Goal: Task Accomplishment & Management: Use online tool/utility

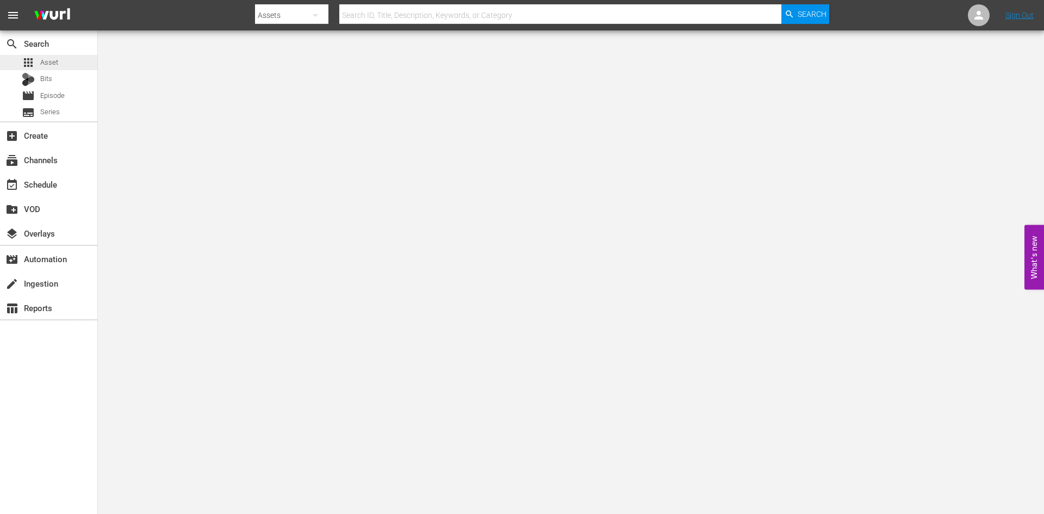
click at [77, 61] on div "apps Asset" at bounding box center [48, 62] width 97 height 15
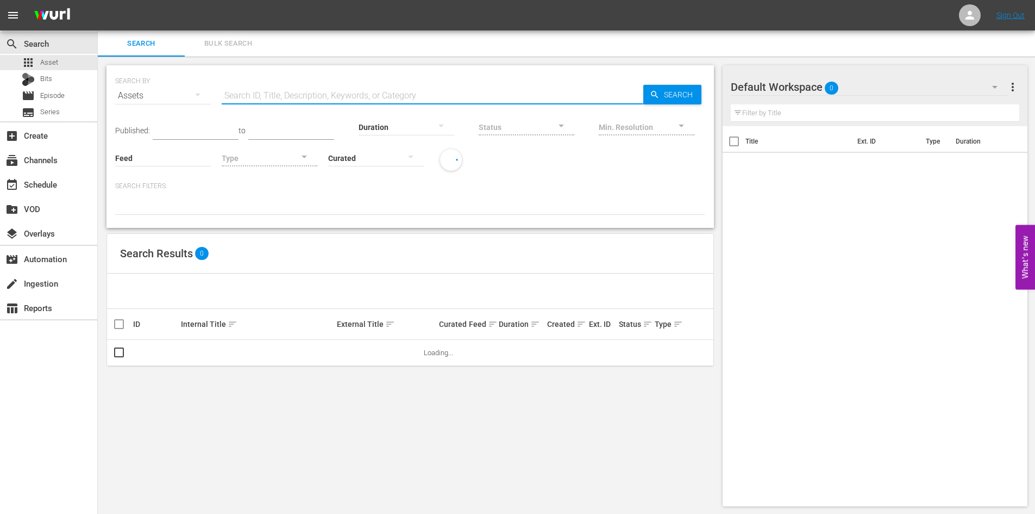
click at [392, 91] on input "text" at bounding box center [433, 96] width 422 height 26
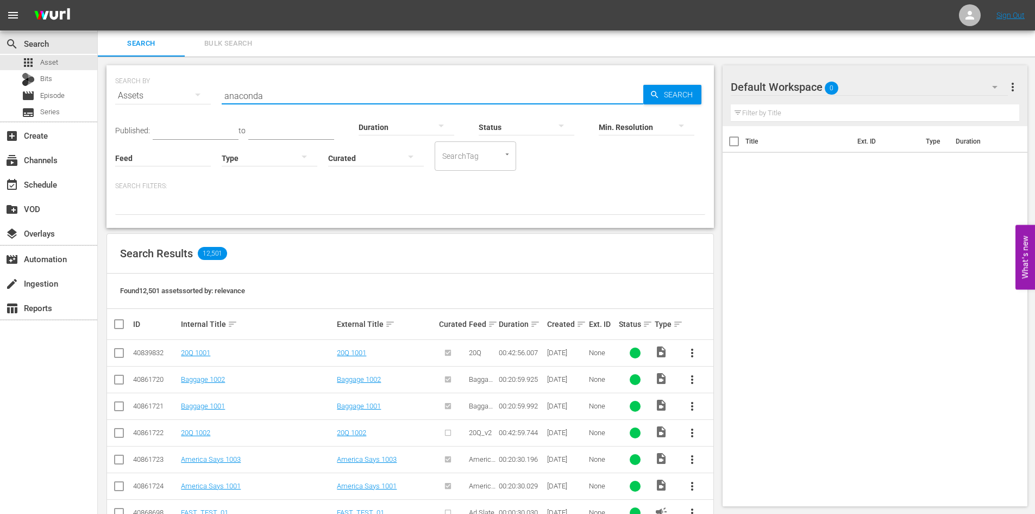
type input "anaconda"
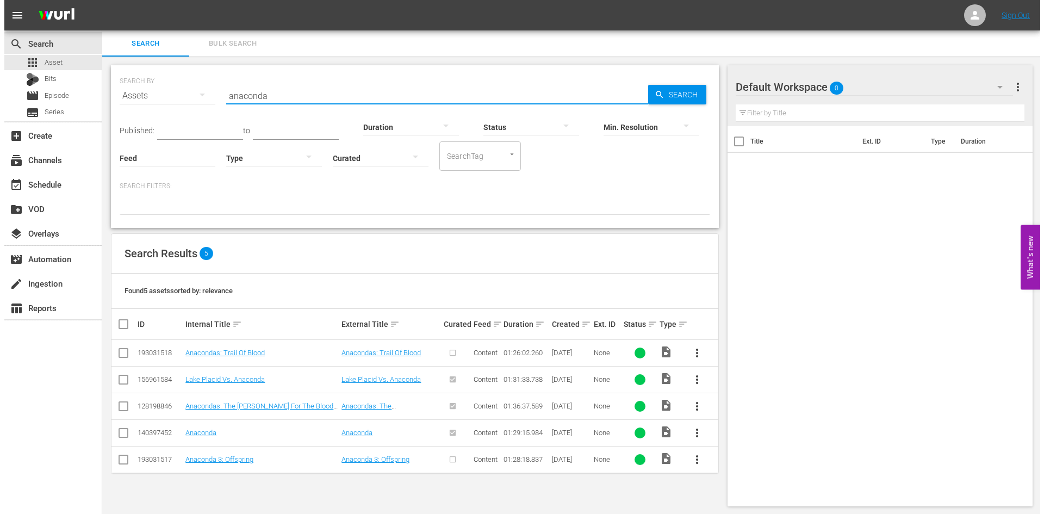
scroll to position [1, 0]
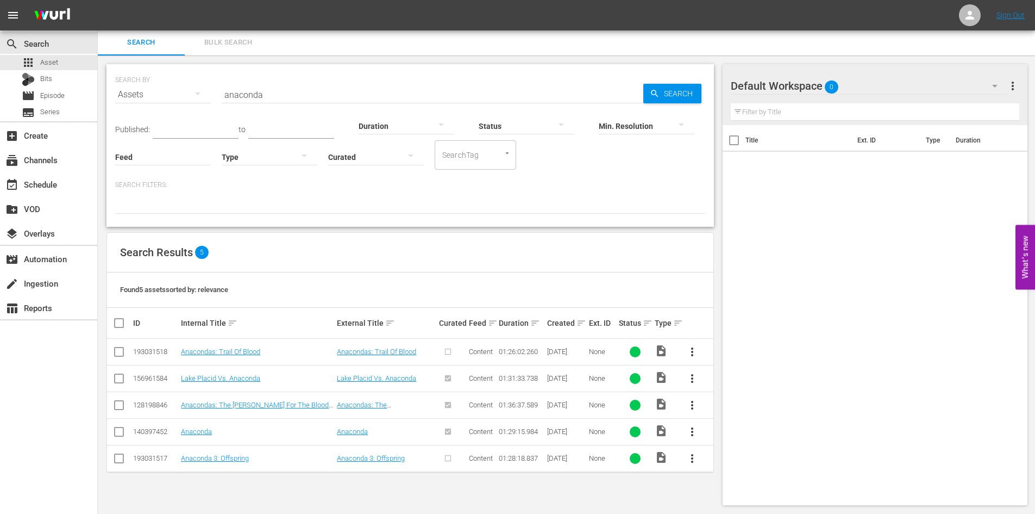
drag, startPoint x: 910, startPoint y: 343, endPoint x: 879, endPoint y: 354, distance: 33.0
click at [910, 343] on div "Title Ext. ID Type Duration" at bounding box center [875, 313] width 305 height 376
click at [910, 87] on div "Default Workspace 0" at bounding box center [869, 86] width 277 height 30
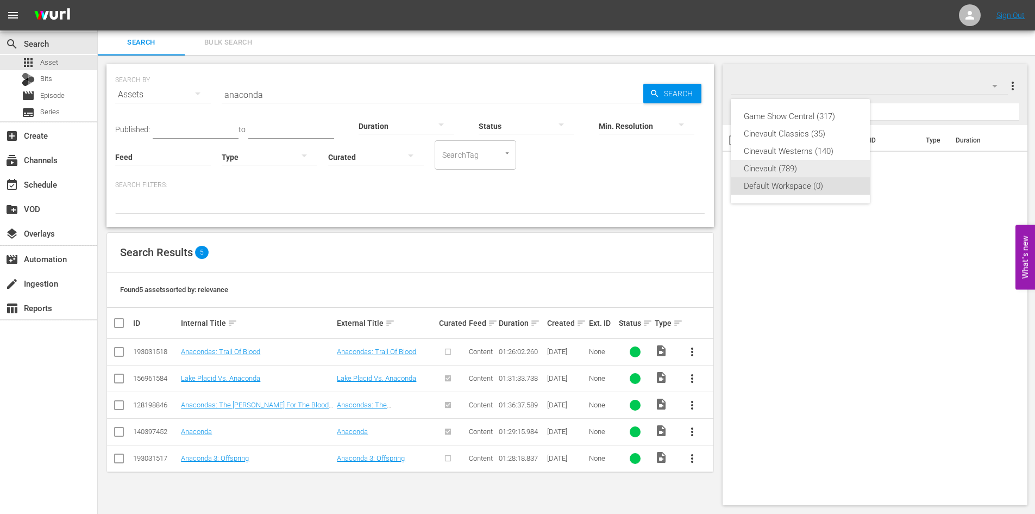
click at [793, 164] on div "Cinevault (789)" at bounding box center [800, 168] width 113 height 17
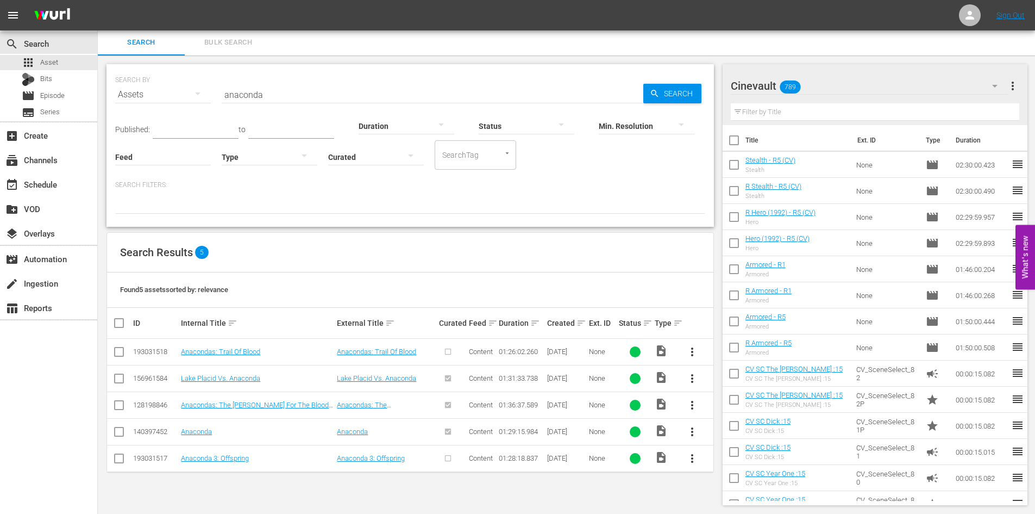
click at [694, 459] on span "more_vert" at bounding box center [692, 458] width 13 height 13
click at [115, 466] on input "checkbox" at bounding box center [119, 460] width 13 height 13
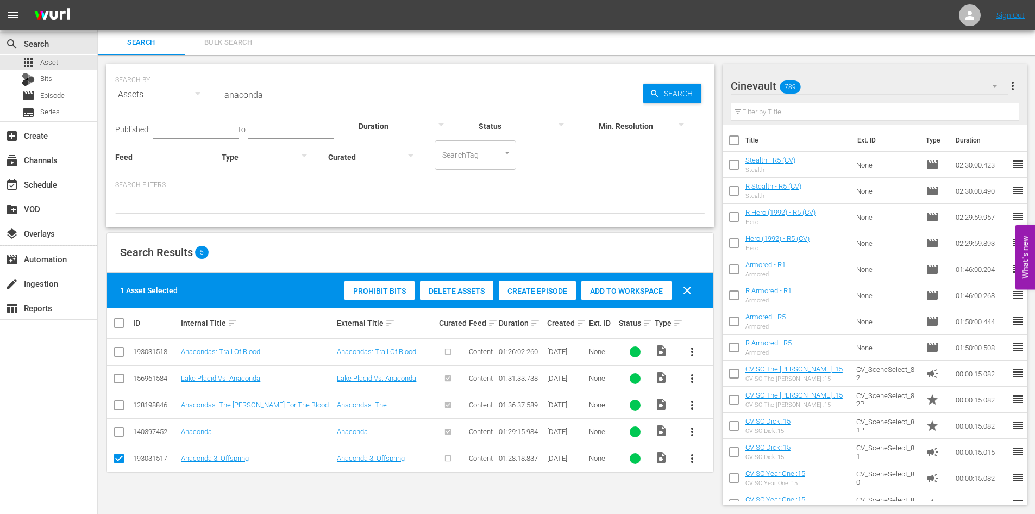
click at [560, 289] on span "Create Episode" at bounding box center [537, 290] width 77 height 9
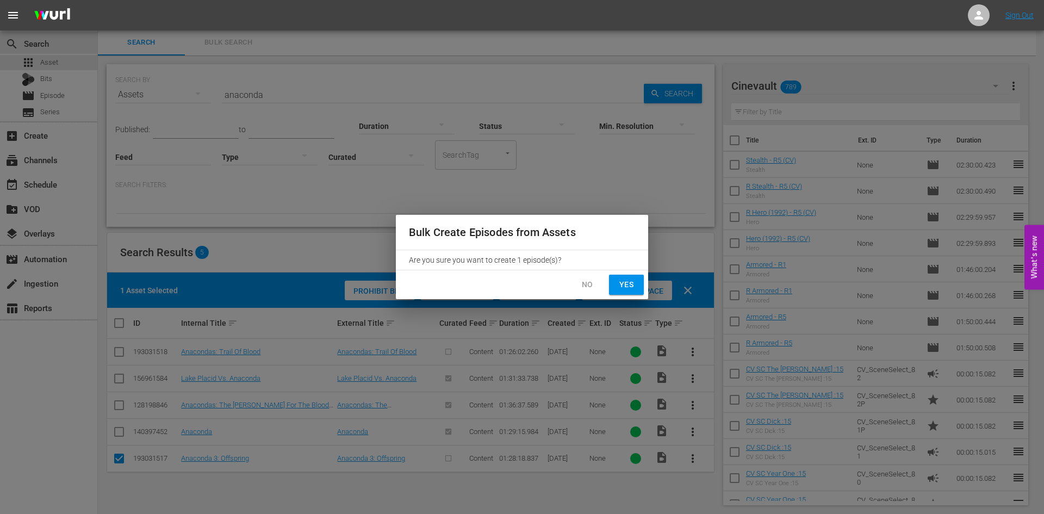
click at [637, 279] on button "Yes" at bounding box center [626, 284] width 35 height 20
checkbox input "false"
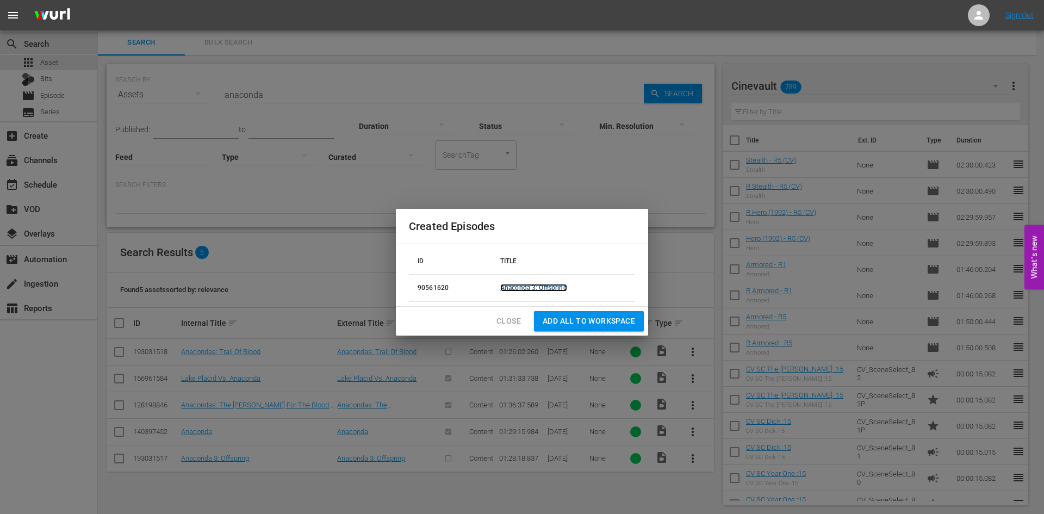
click at [546, 284] on link "Anaconda 3: Offspring" at bounding box center [533, 288] width 67 height 8
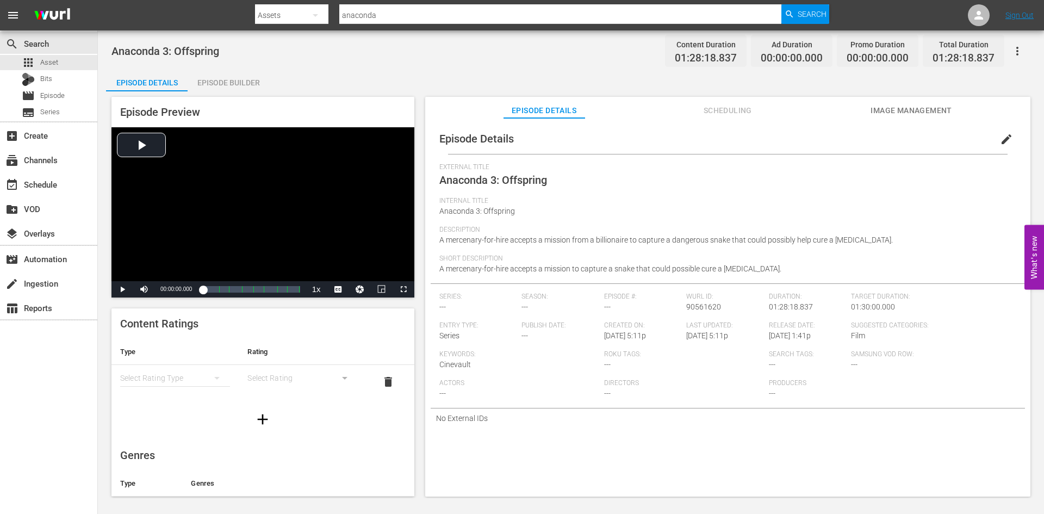
click at [1007, 135] on button "edit" at bounding box center [1006, 139] width 26 height 26
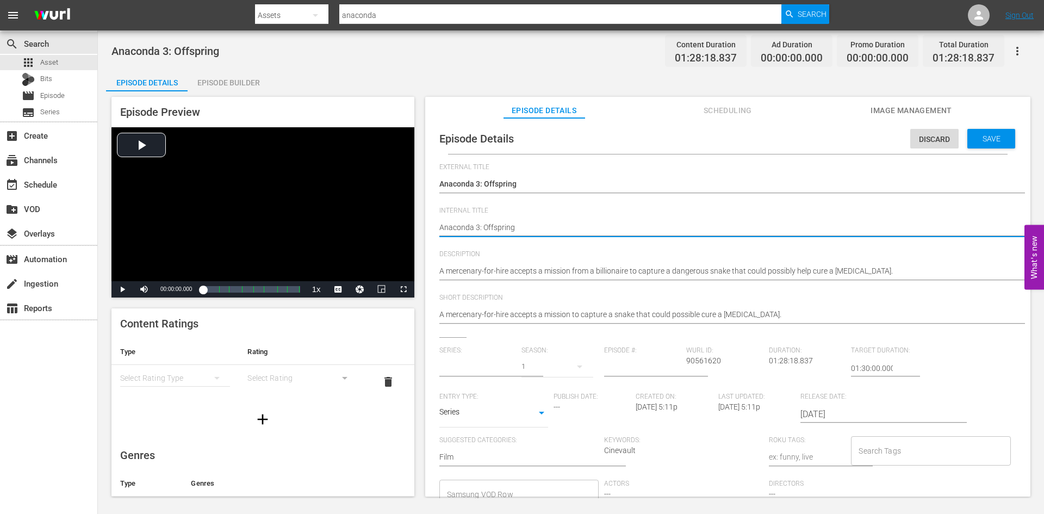
type textarea "Anaconda 3: Offspring"
type input "No Series"
type textarea "Anaconda 3: Offspring R"
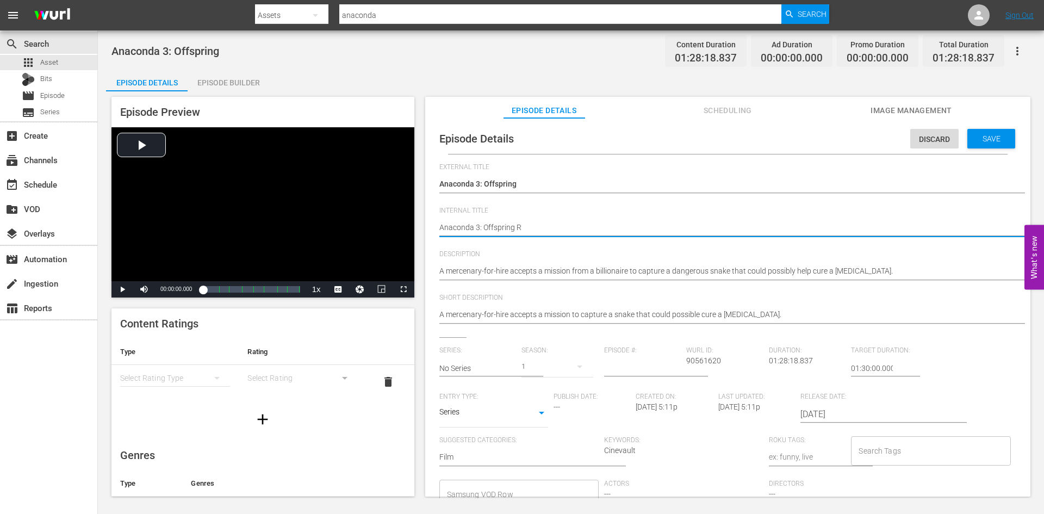
type textarea "Anaconda 3: Offspring R1"
click at [988, 134] on span "Save" at bounding box center [990, 138] width 35 height 9
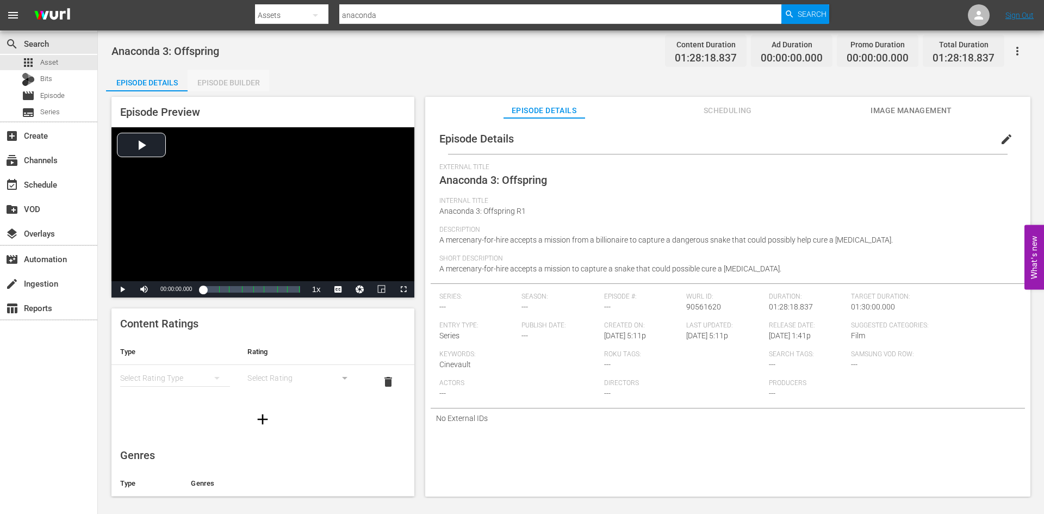
click at [213, 89] on div "Episode Builder" at bounding box center [229, 83] width 82 height 26
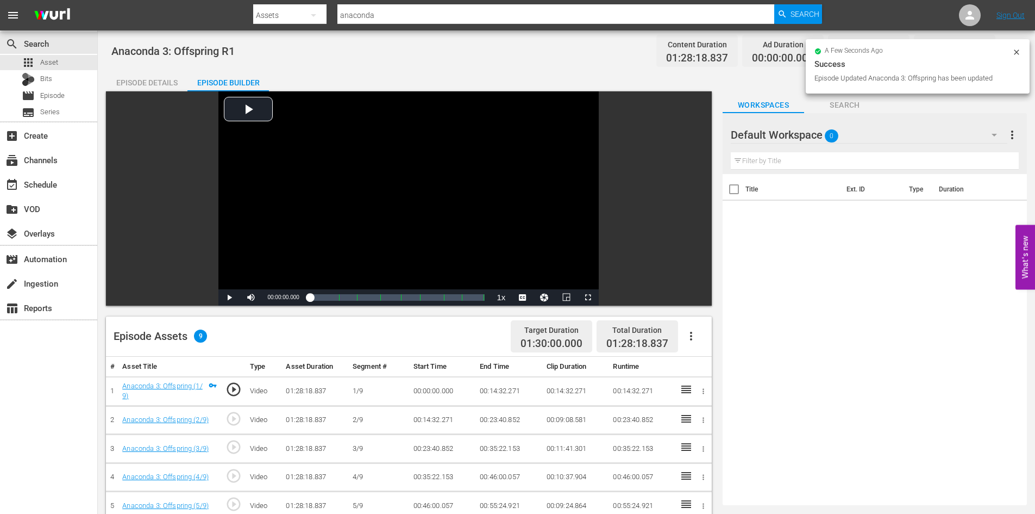
click at [171, 97] on div "Video Player is loading. Play Video Play Mute Current Time 00:00:00.000 / Durat…" at bounding box center [409, 198] width 606 height 214
click at [155, 88] on div "Episode Details" at bounding box center [147, 83] width 82 height 26
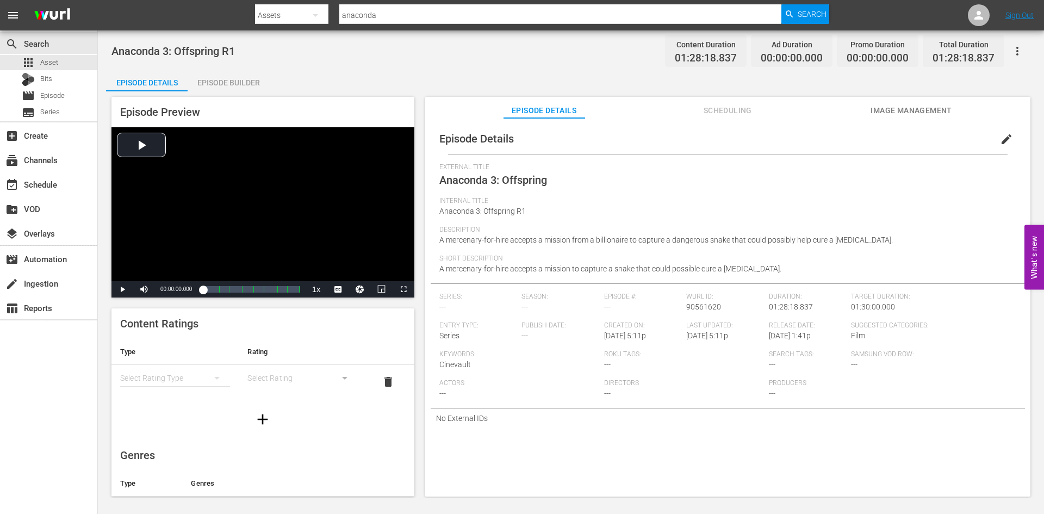
click at [1000, 143] on span "edit" at bounding box center [1006, 139] width 13 height 13
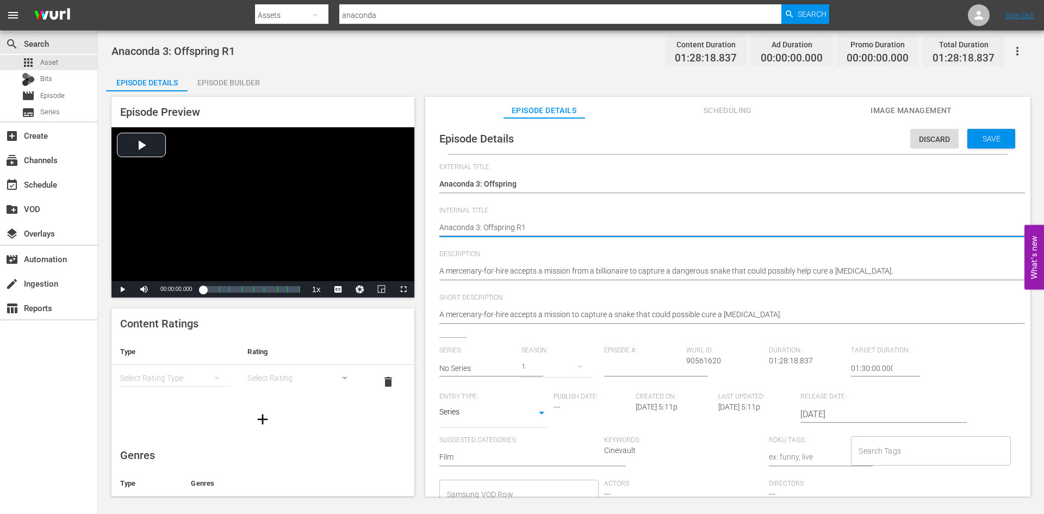
type textarea "Anaconda 3: Offspring R1/"
type textarea "Anaconda 3: Offspring R1/R"
type textarea "Anaconda 3: Offspring R1/R5"
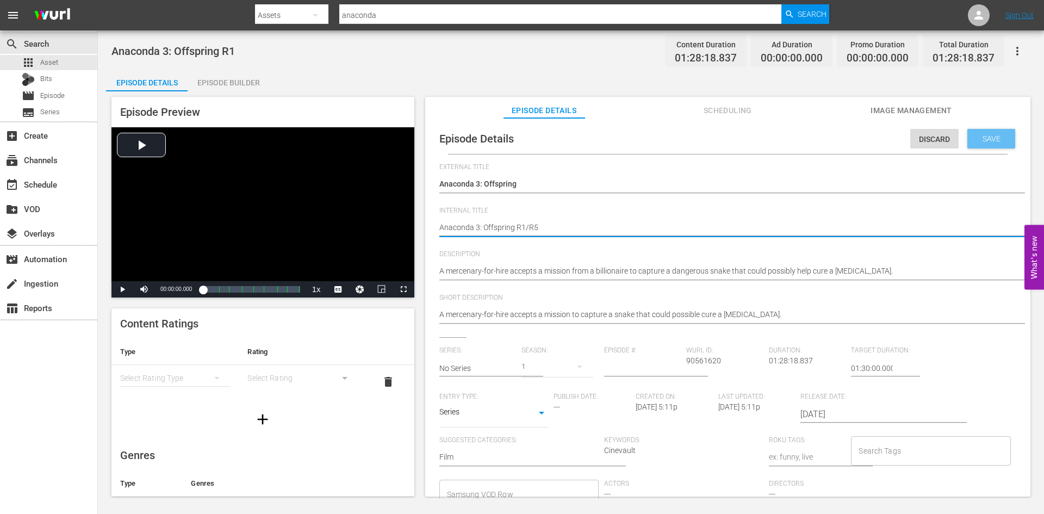
type textarea "Anaconda 3: Offspring R1/R5"
click at [973, 137] on span "Save" at bounding box center [990, 138] width 35 height 9
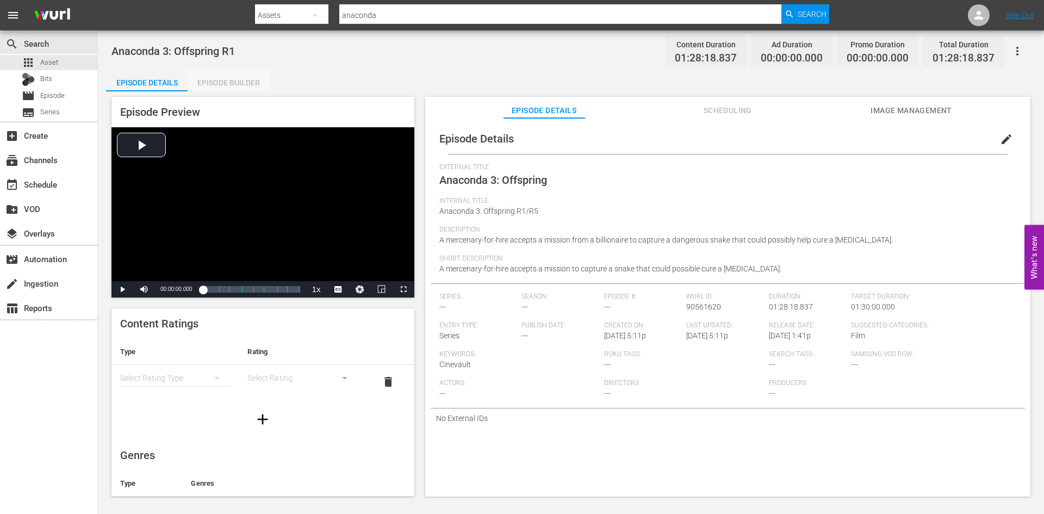
click at [222, 77] on div "Episode Builder" at bounding box center [229, 83] width 82 height 26
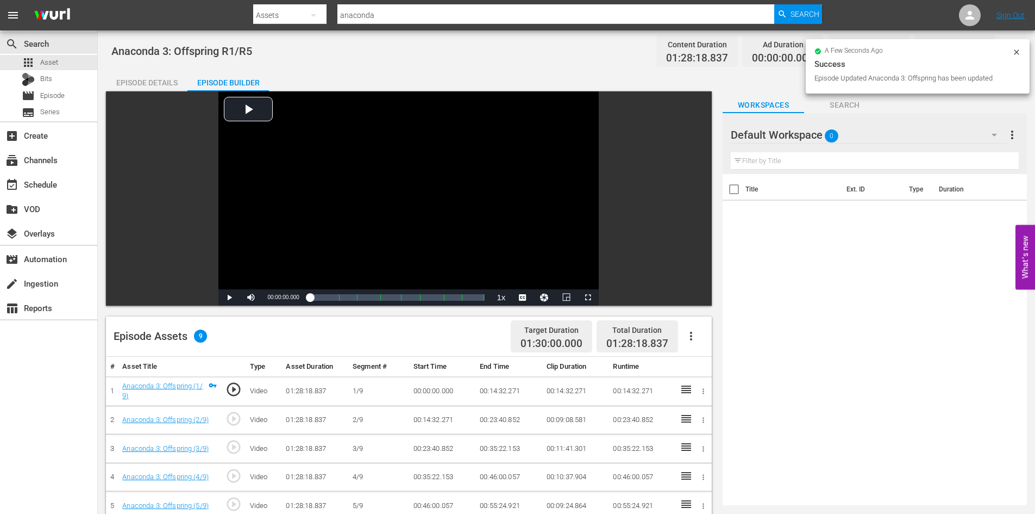
click at [933, 136] on div "Default Workspace 0" at bounding box center [869, 135] width 277 height 30
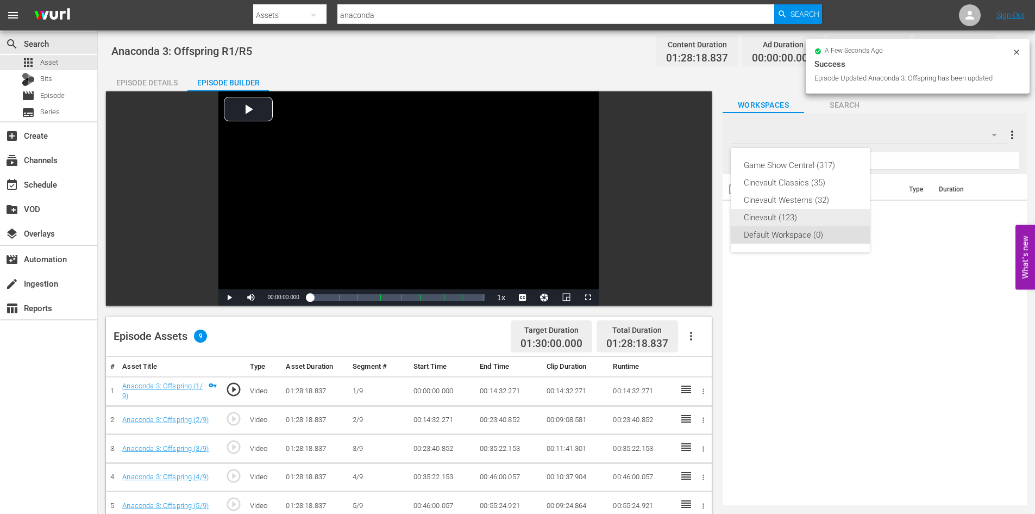
click at [819, 222] on div "Cinevault (123)" at bounding box center [800, 217] width 113 height 17
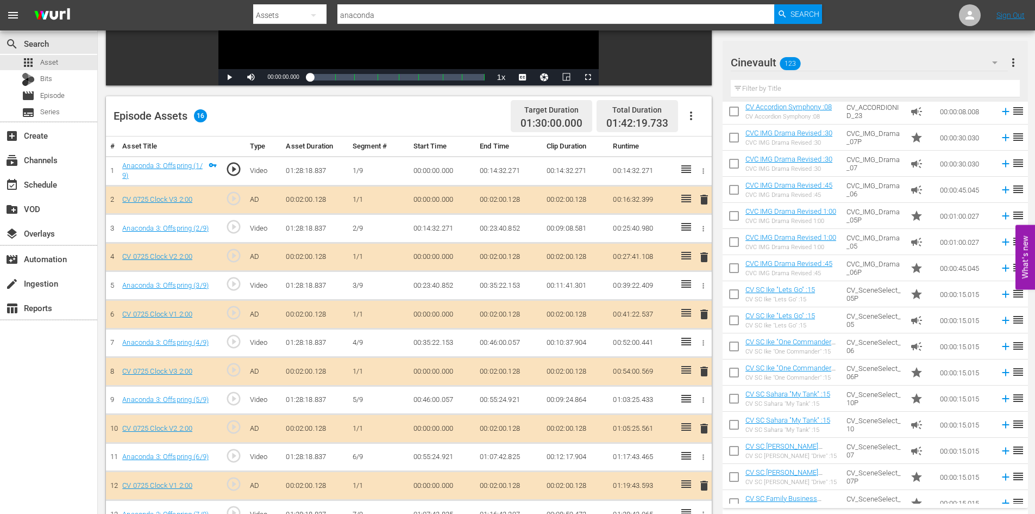
scroll to position [761, 0]
click at [895, 195] on td "CVC_IMG_Drama_06" at bounding box center [874, 189] width 64 height 26
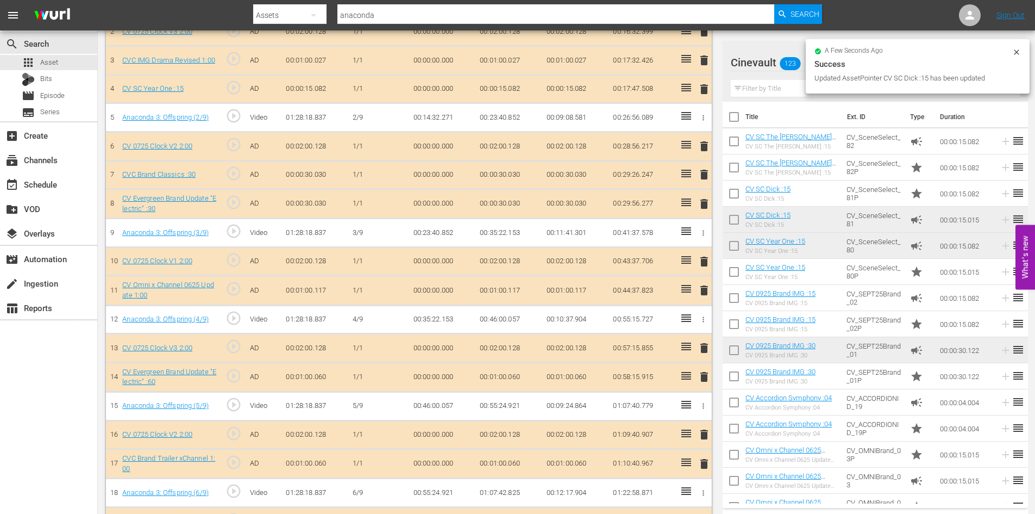
scroll to position [184, 0]
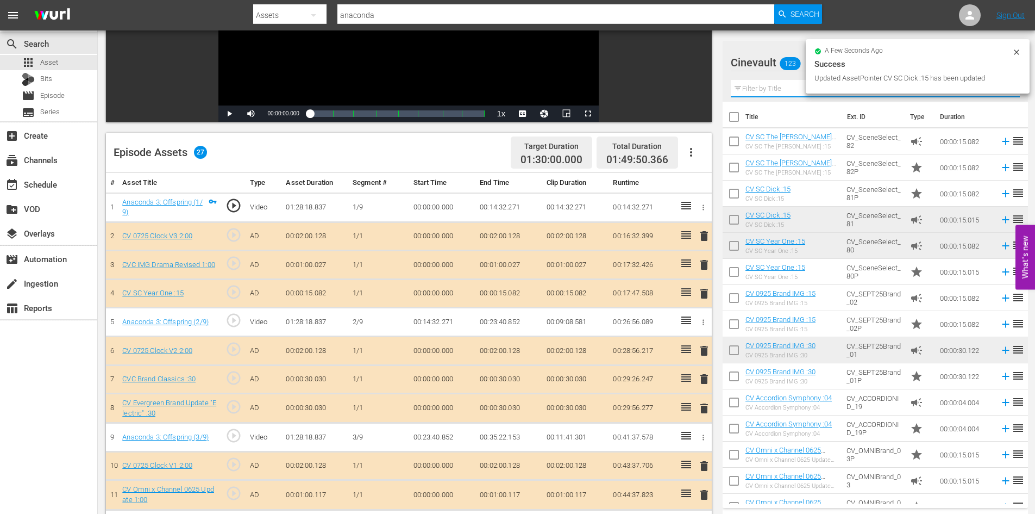
drag, startPoint x: 780, startPoint y: 92, endPoint x: 785, endPoint y: 95, distance: 5.9
click at [780, 92] on input "text" at bounding box center [875, 88] width 289 height 17
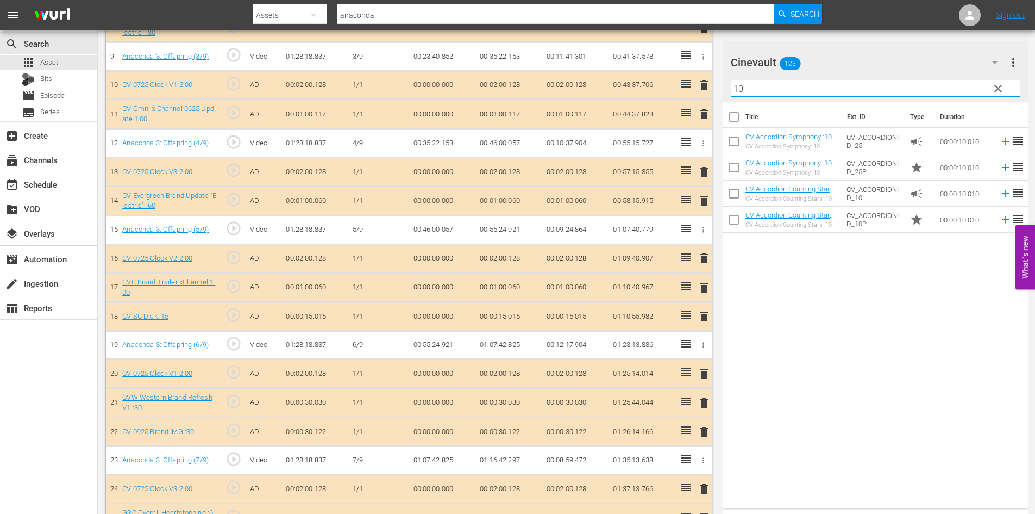
scroll to position [648, 0]
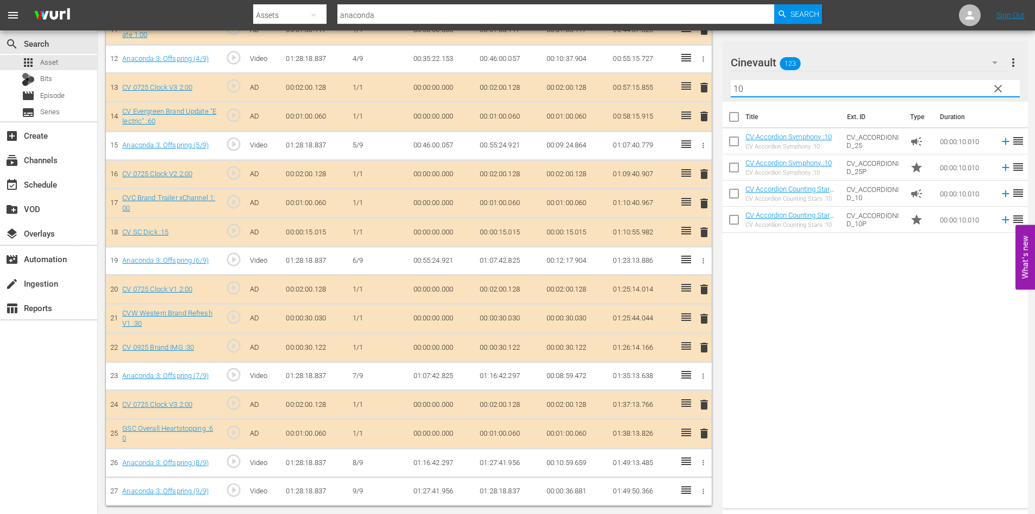
type input "10"
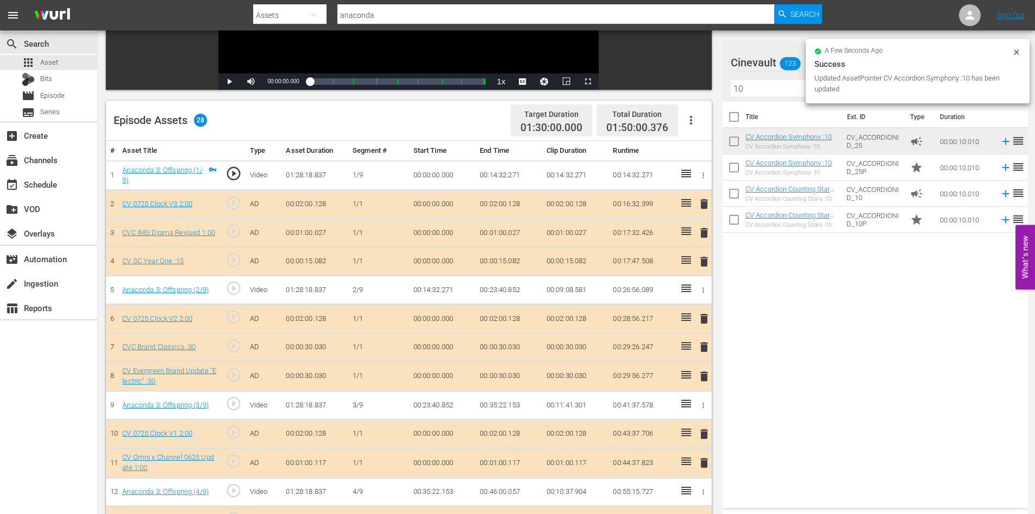
scroll to position [0, 0]
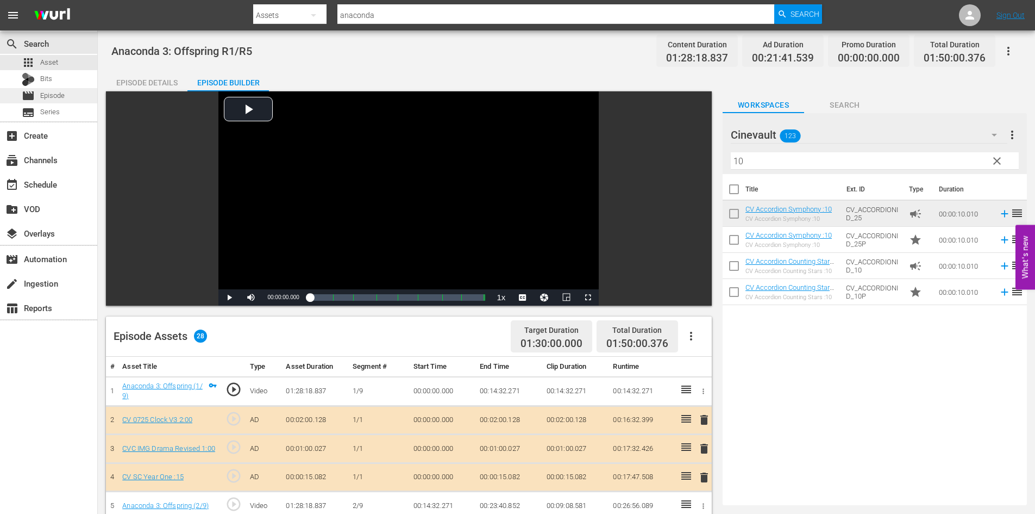
click at [74, 96] on div "movie Episode" at bounding box center [48, 95] width 97 height 15
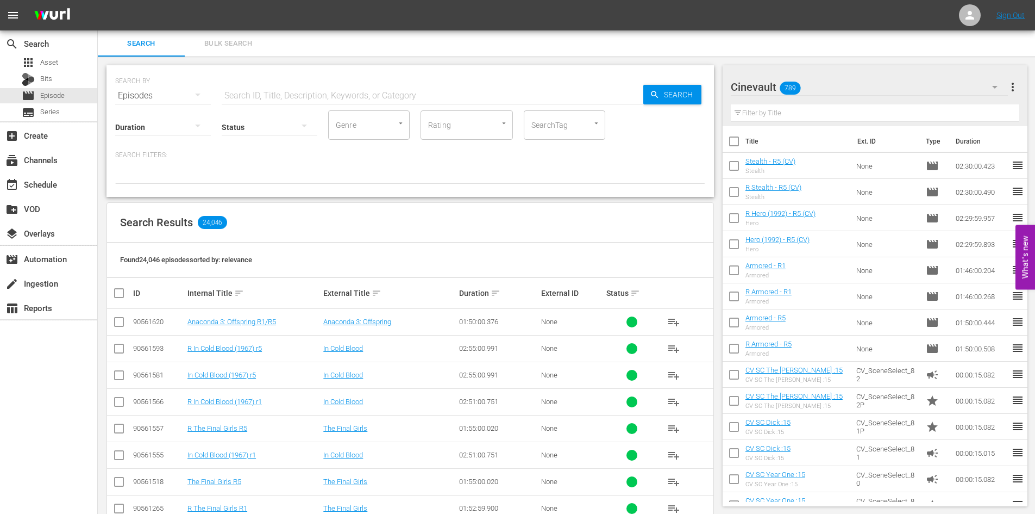
click at [118, 325] on input "checkbox" at bounding box center [119, 323] width 13 height 13
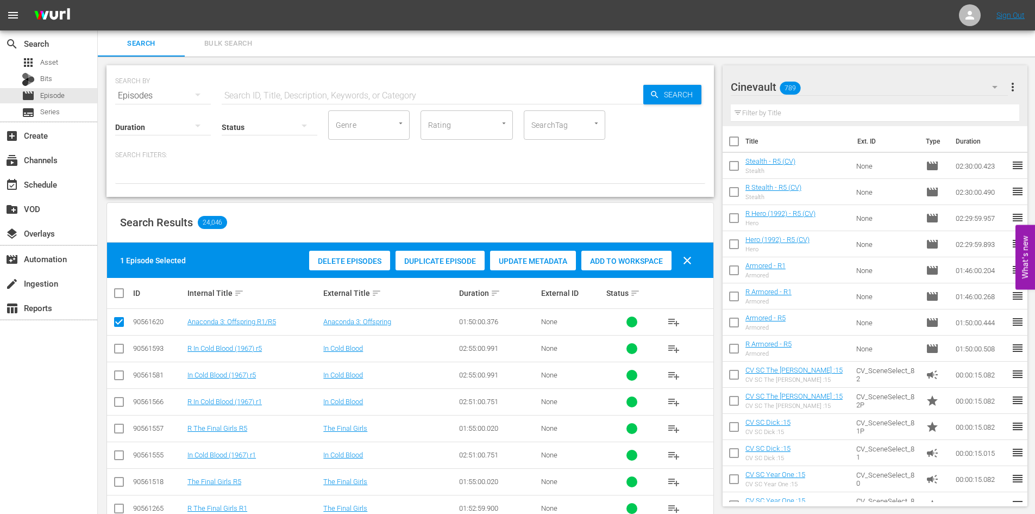
click at [469, 254] on div "Duplicate Episode" at bounding box center [440, 261] width 89 height 21
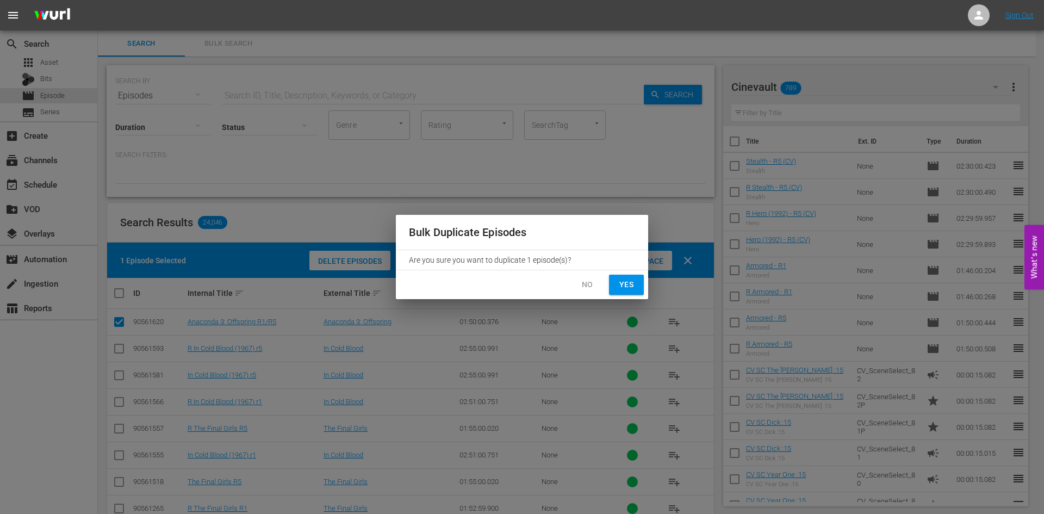
click at [635, 280] on button "Yes" at bounding box center [626, 284] width 35 height 20
checkbox input "false"
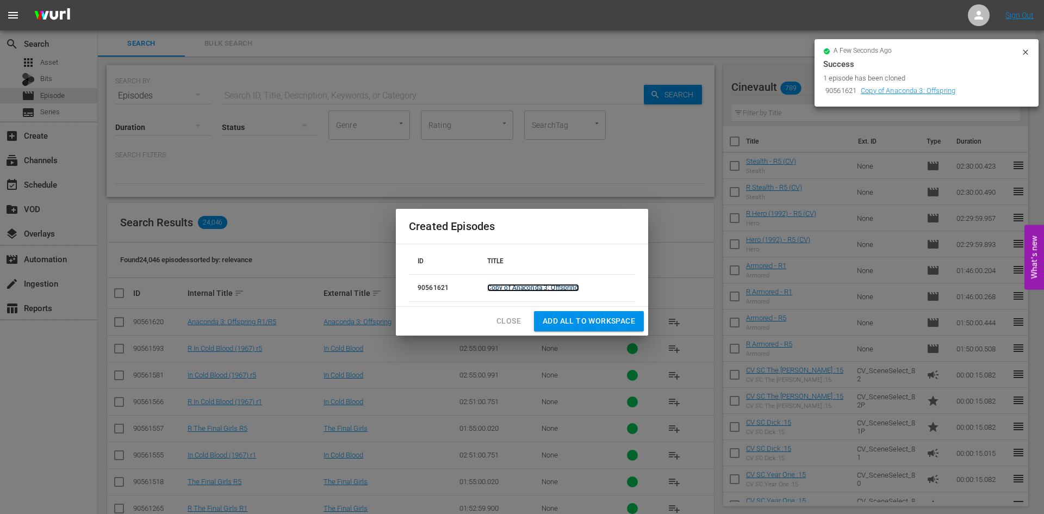
click at [571, 284] on link "Copy of Anaconda 3: Offspring" at bounding box center [533, 288] width 92 height 8
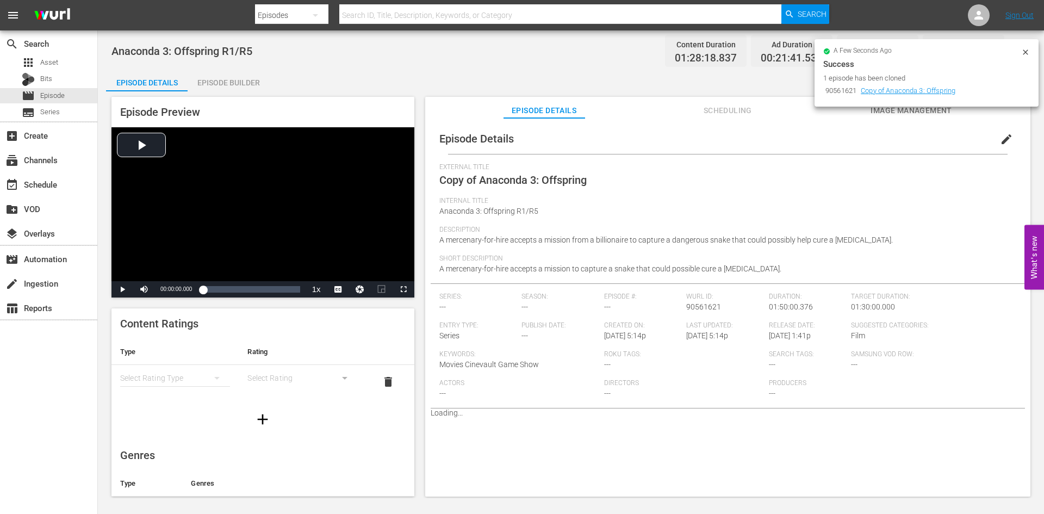
click at [1001, 146] on button "edit" at bounding box center [1006, 139] width 26 height 26
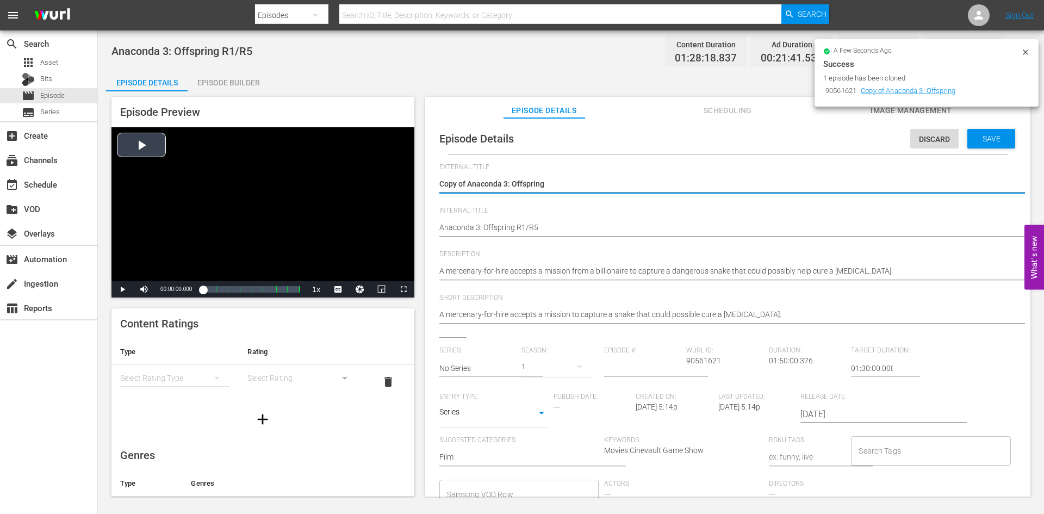
drag, startPoint x: 469, startPoint y: 186, endPoint x: 371, endPoint y: 205, distance: 100.2
click at [371, 205] on div "Episode Preview Video Player is loading. Play Video Play Mute Current Time 00:0…" at bounding box center [570, 298] width 929 height 414
type textarea "Anaconda 3: Offspring"
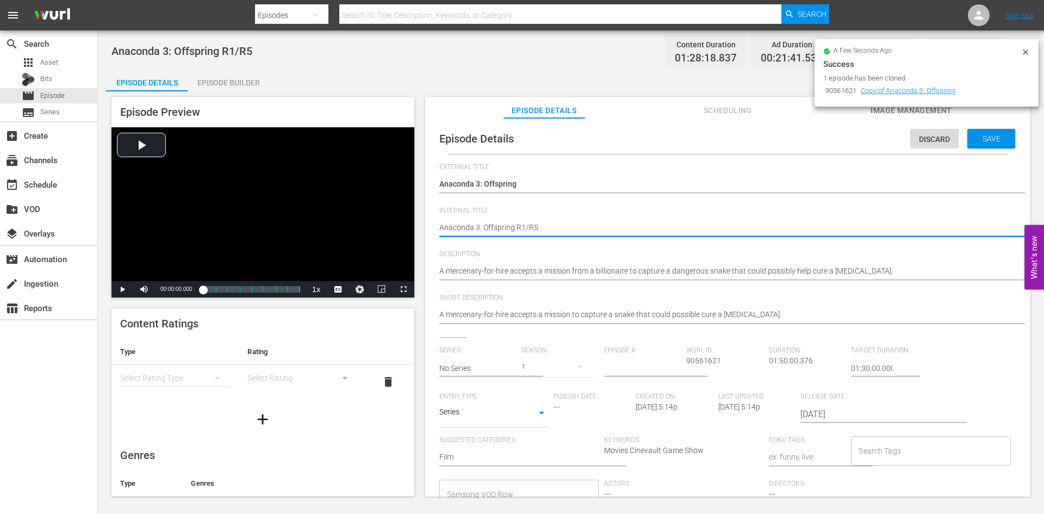
type textarea "RAnaconda 3: Offspring R1/R5"
type textarea "R Anaconda 3: Offspring R1/R5"
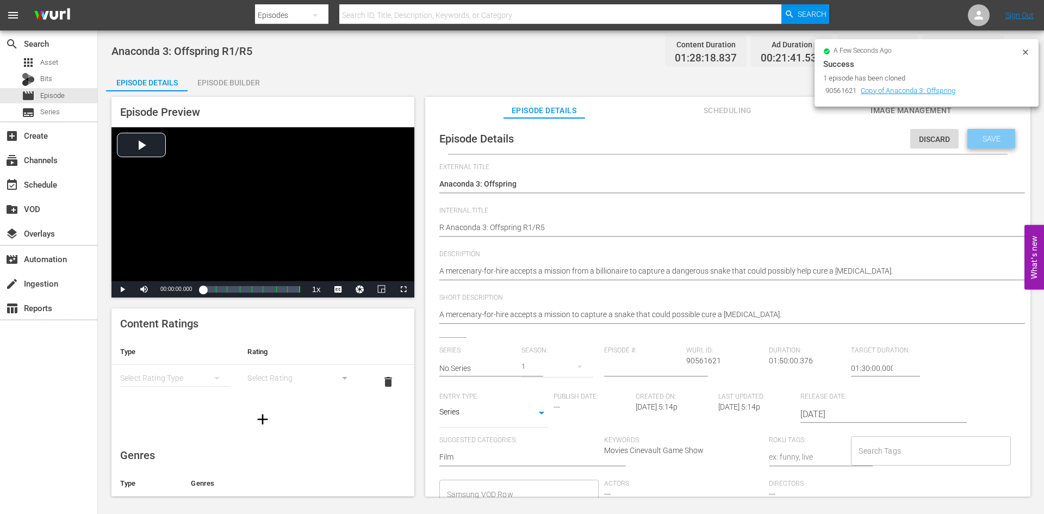
click at [980, 144] on div "Save" at bounding box center [991, 139] width 48 height 20
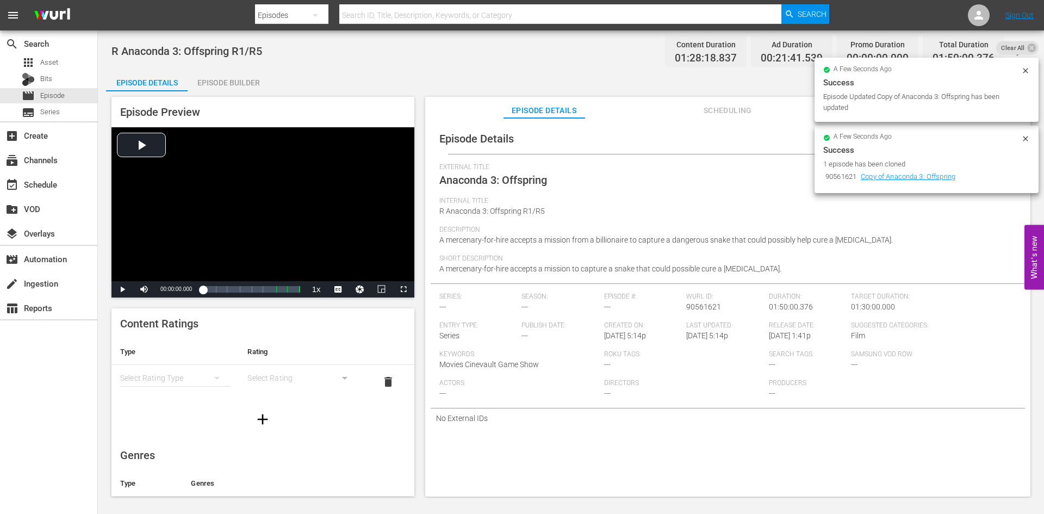
click at [212, 91] on div "Episode Builder" at bounding box center [229, 83] width 82 height 26
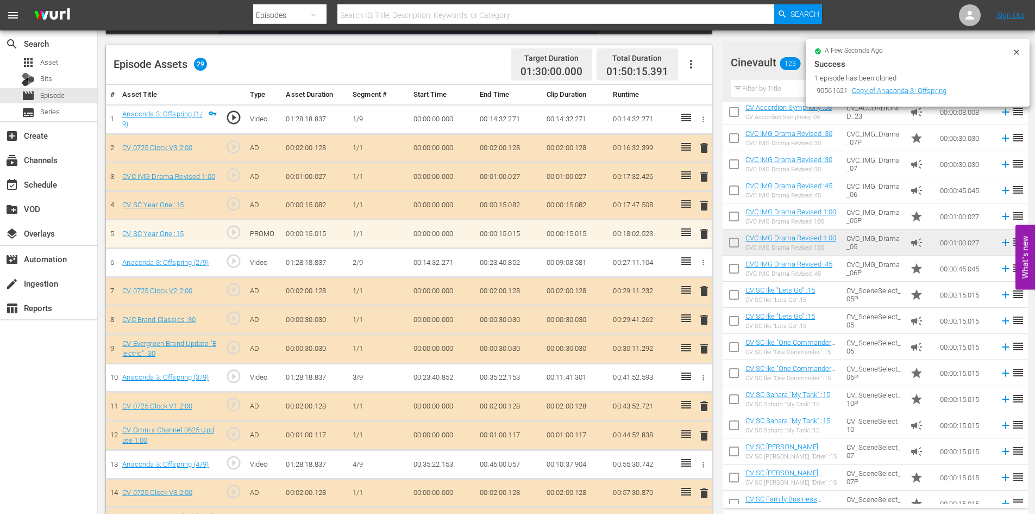
scroll to position [705, 0]
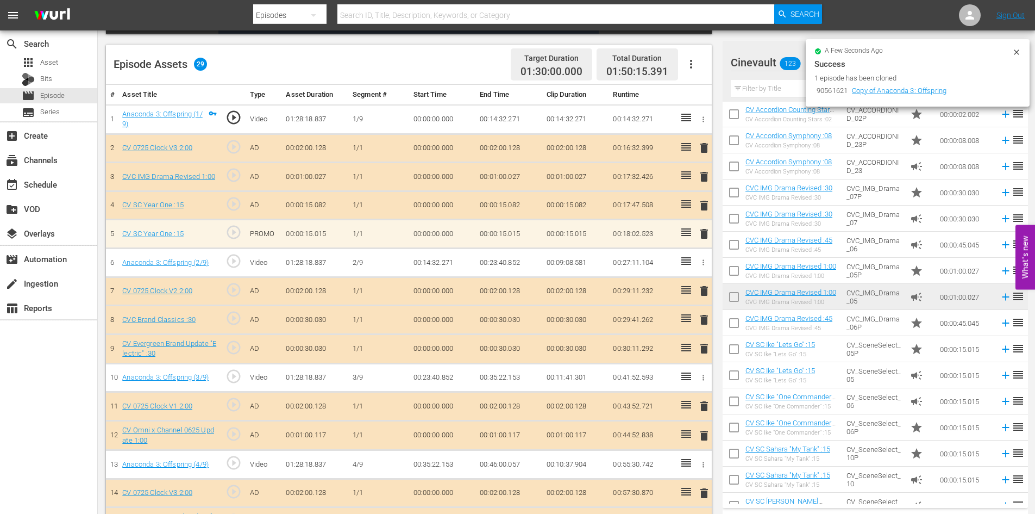
click at [879, 322] on td "CVC_IMG_Drama_06P" at bounding box center [874, 323] width 64 height 26
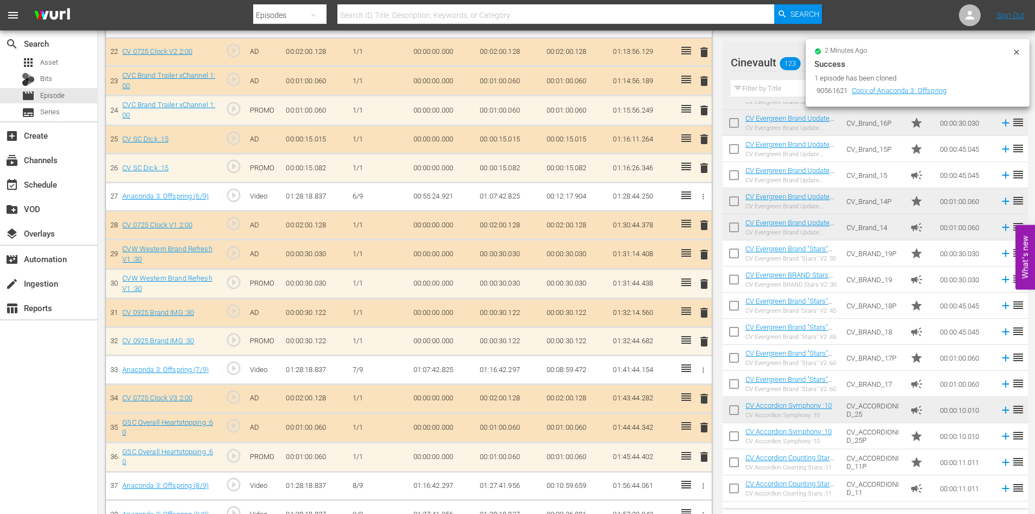
scroll to position [997, 0]
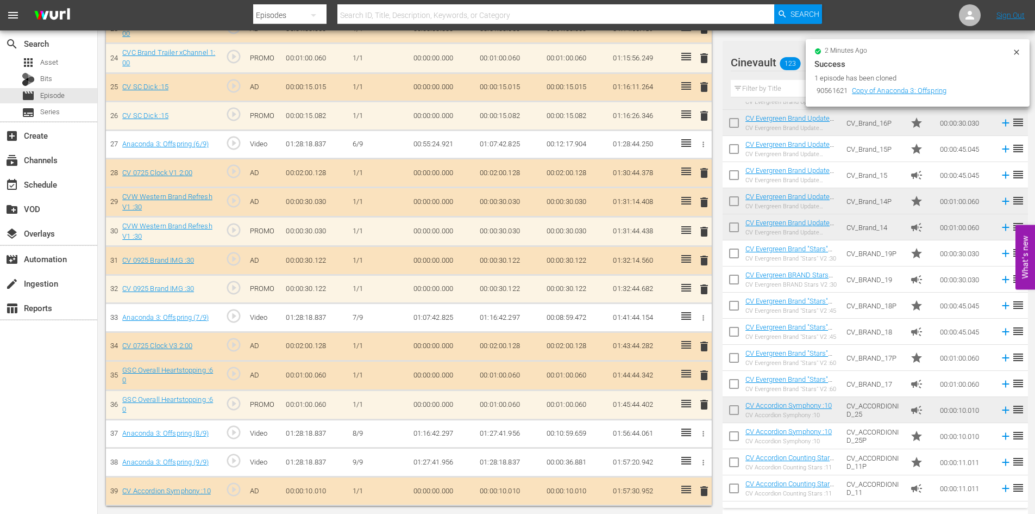
drag, startPoint x: 791, startPoint y: 87, endPoint x: 800, endPoint y: 94, distance: 11.2
click at [791, 87] on input "text" at bounding box center [875, 88] width 289 height 17
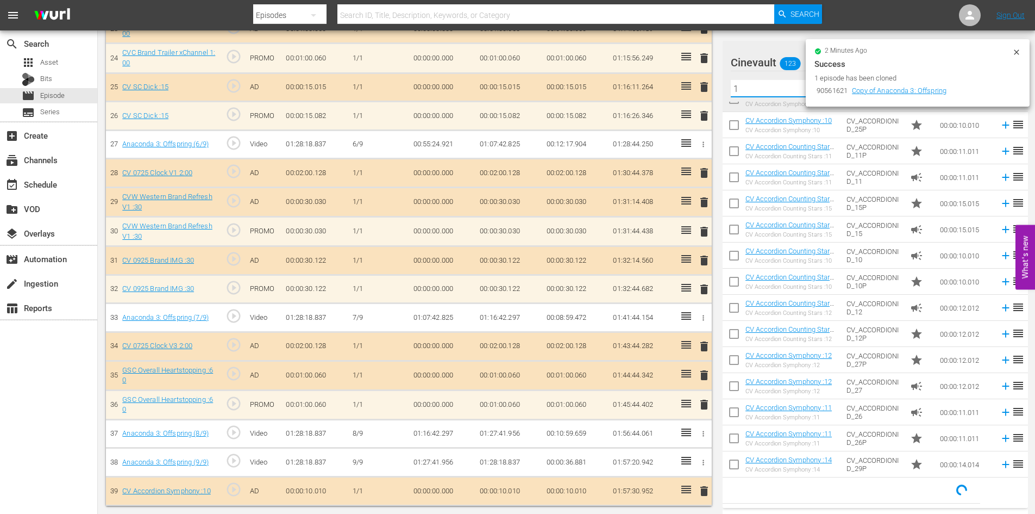
scroll to position [0, 0]
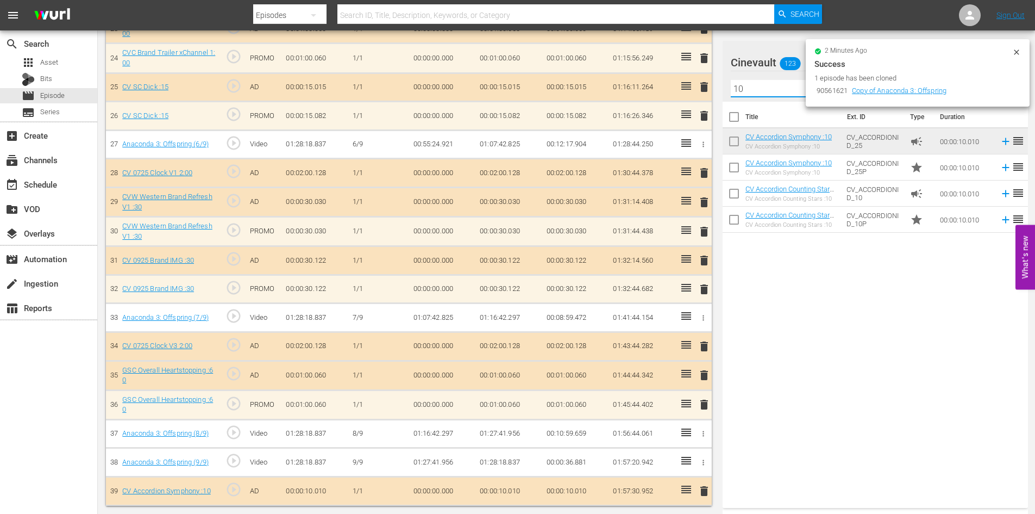
type input "10"
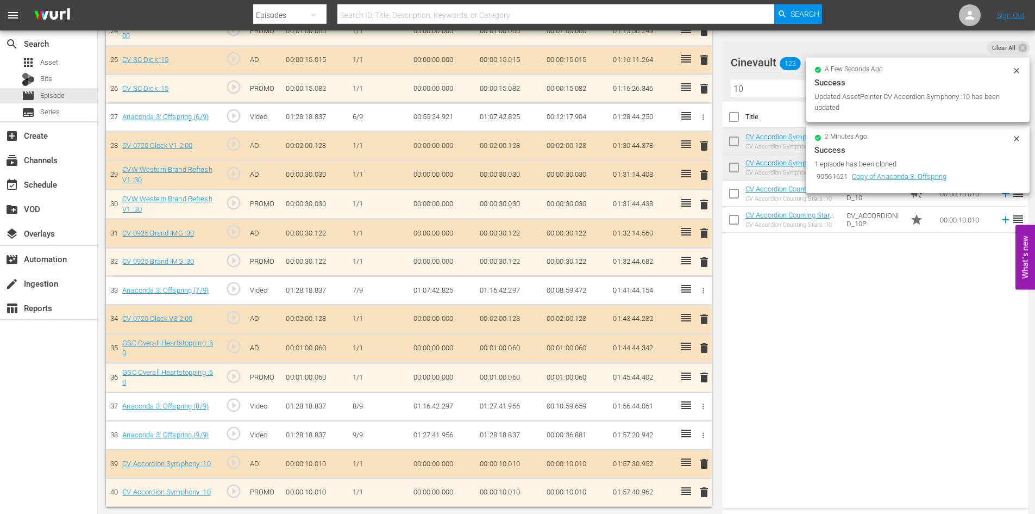
scroll to position [1025, 0]
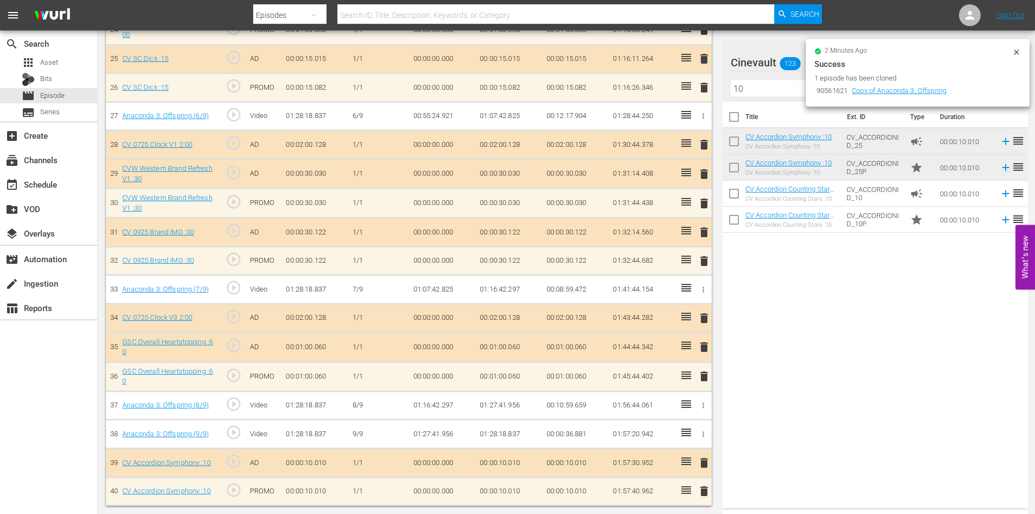
click at [704, 461] on span "delete" at bounding box center [704, 462] width 13 height 13
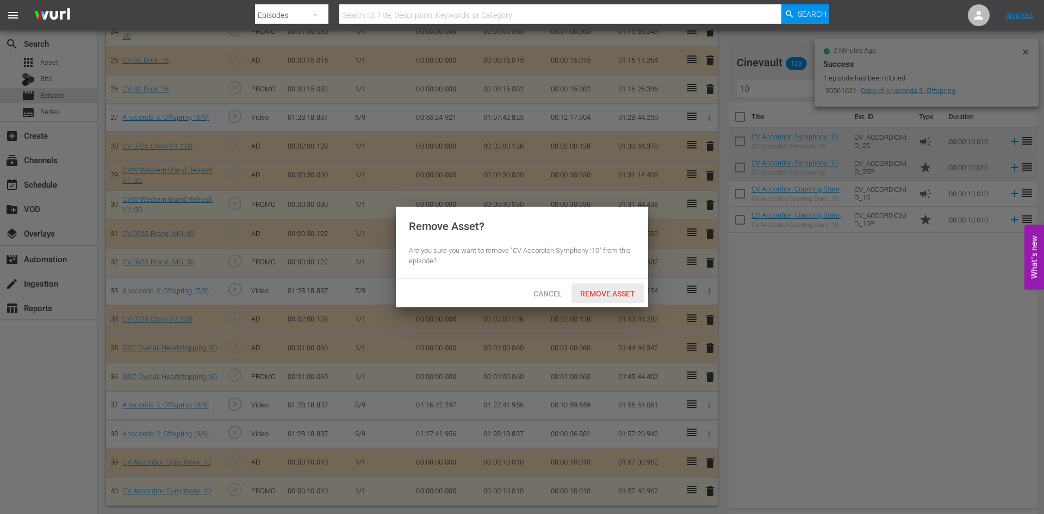
click at [619, 294] on span "Remove Asset" at bounding box center [607, 293] width 72 height 9
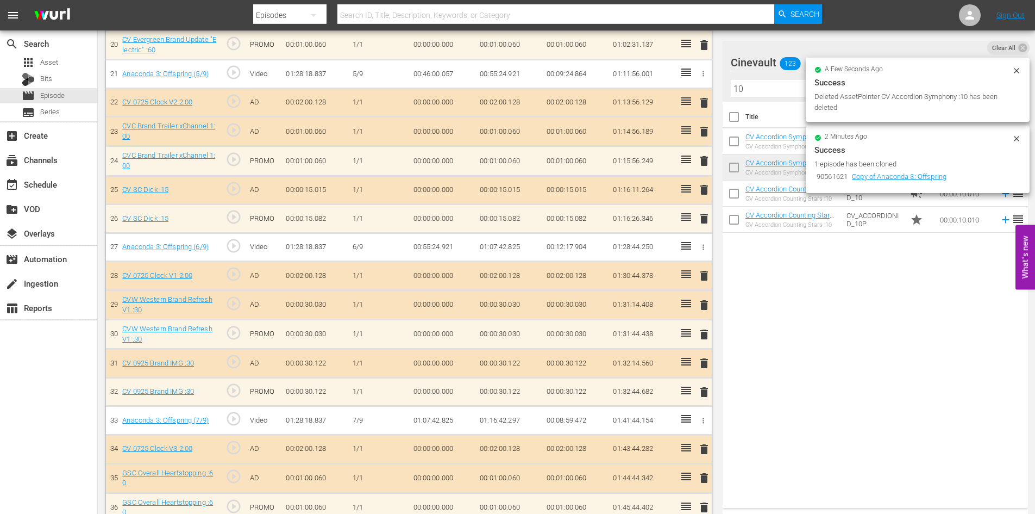
scroll to position [997, 0]
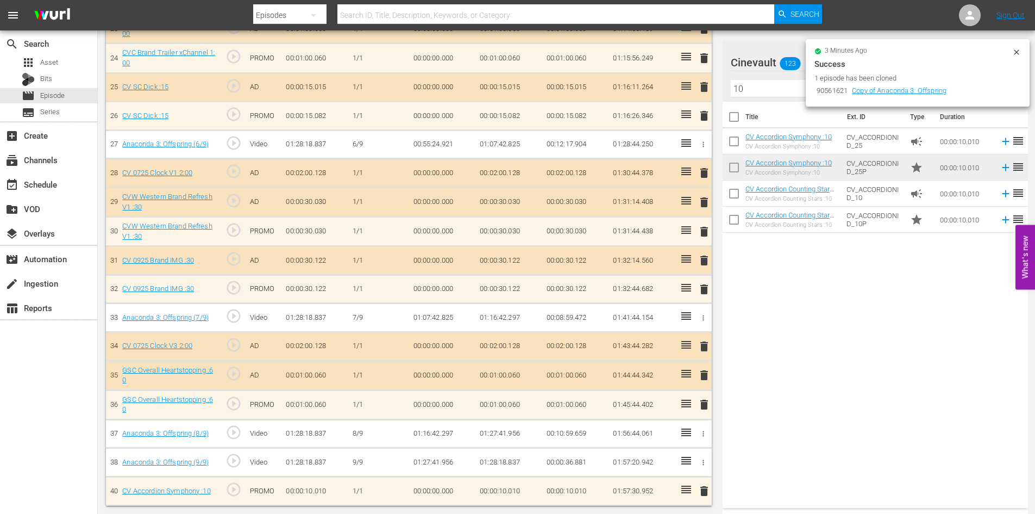
drag, startPoint x: 708, startPoint y: 374, endPoint x: 684, endPoint y: 366, distance: 25.4
click at [705, 374] on span "delete" at bounding box center [704, 374] width 13 height 13
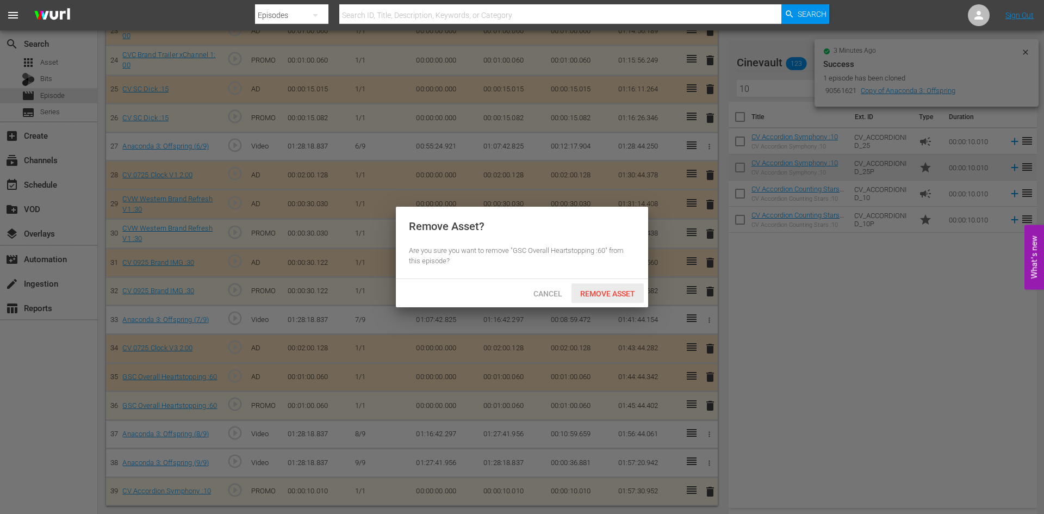
click at [594, 299] on div "Remove Asset" at bounding box center [607, 293] width 72 height 20
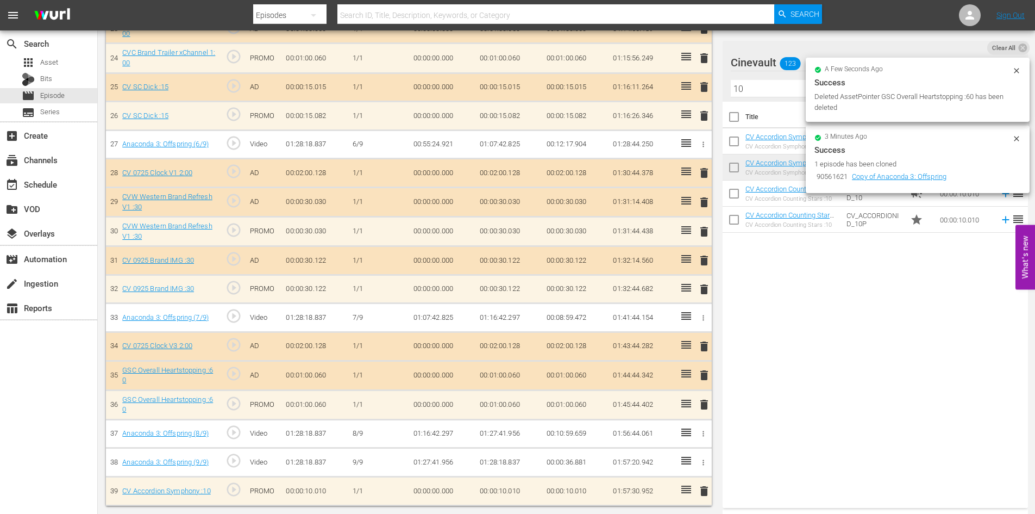
scroll to position [967, 0]
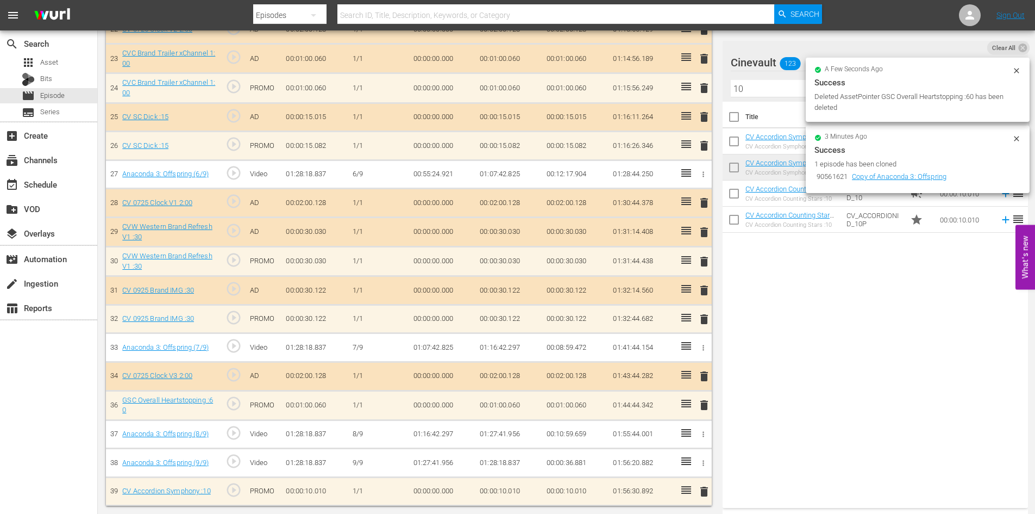
click at [710, 288] on span "delete" at bounding box center [704, 290] width 13 height 13
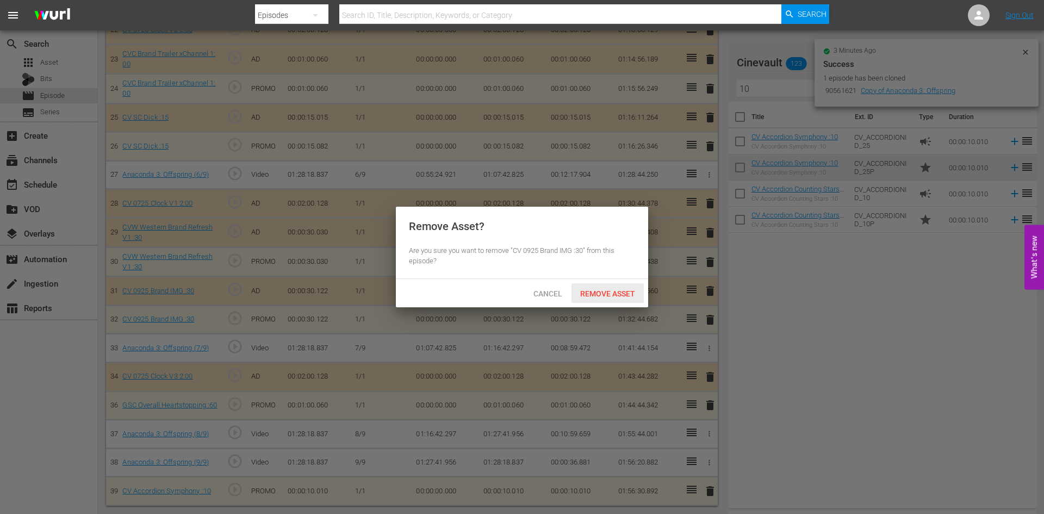
click at [626, 286] on div "Remove Asset" at bounding box center [607, 293] width 72 height 20
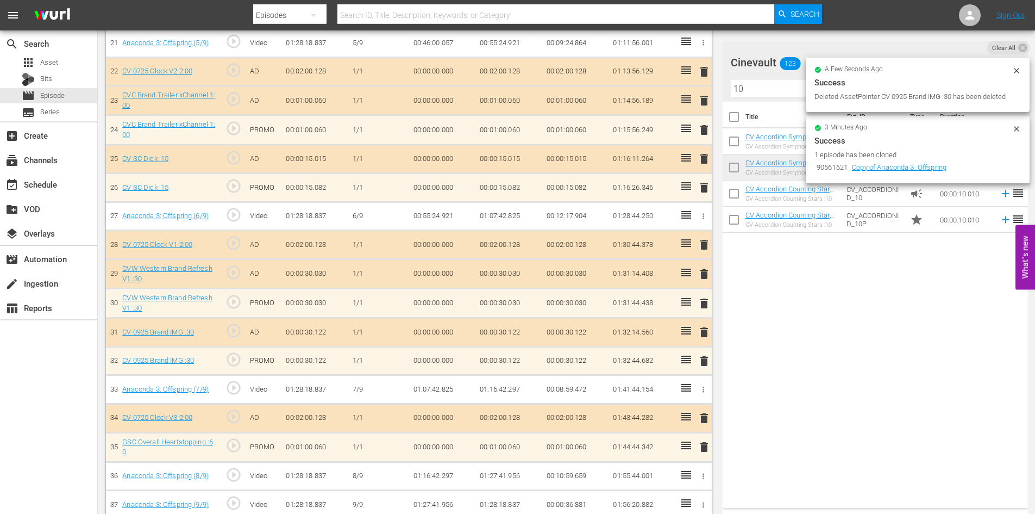
scroll to position [913, 0]
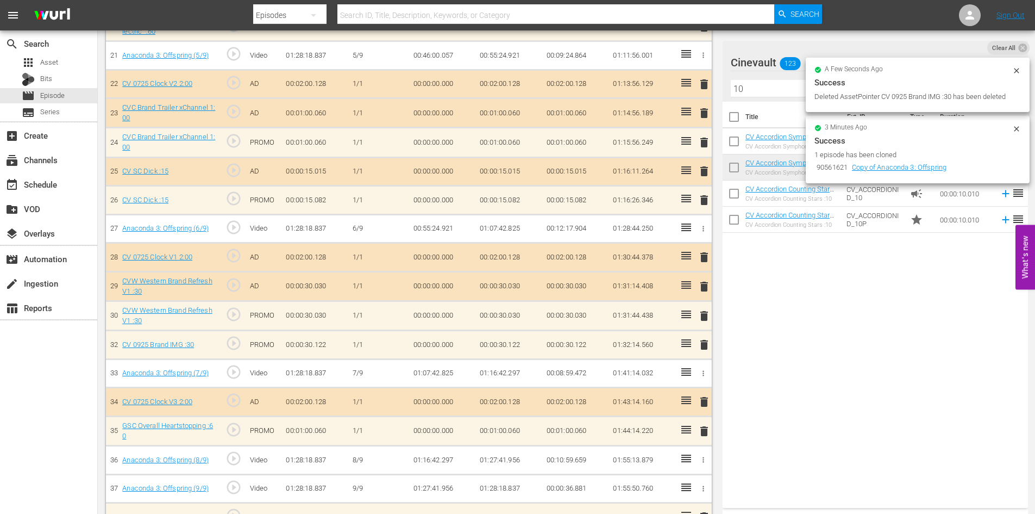
click at [707, 282] on span "delete" at bounding box center [704, 286] width 13 height 13
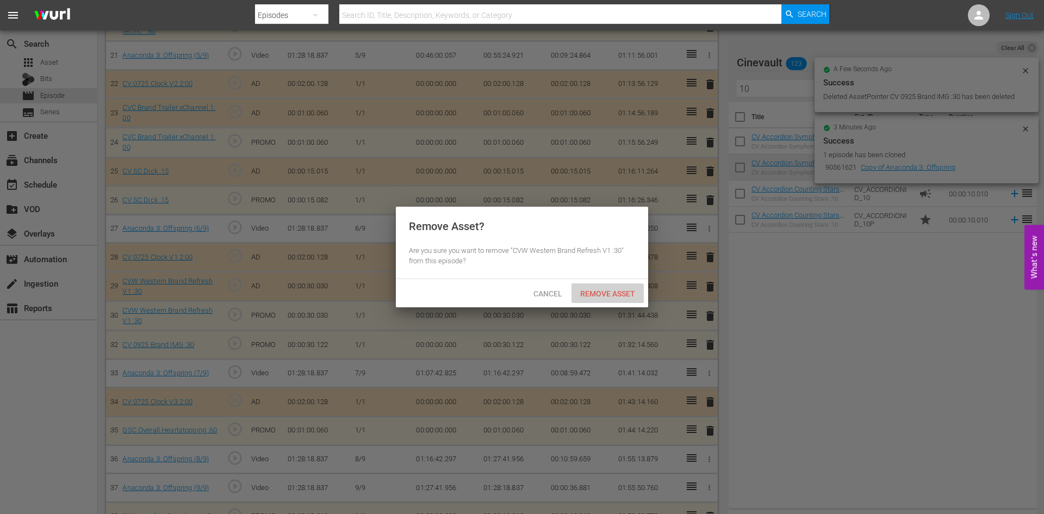
click at [605, 291] on span "Remove Asset" at bounding box center [607, 293] width 72 height 9
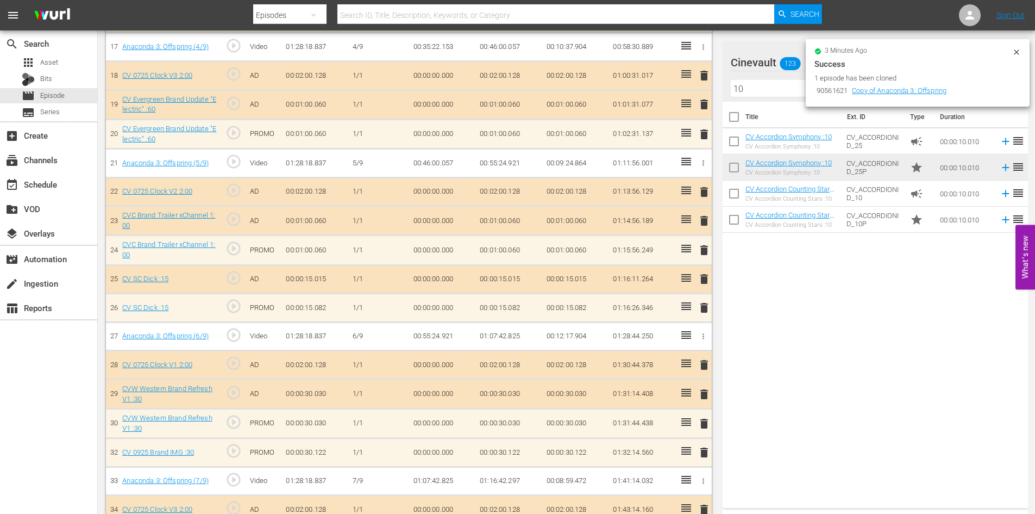
scroll to position [804, 0]
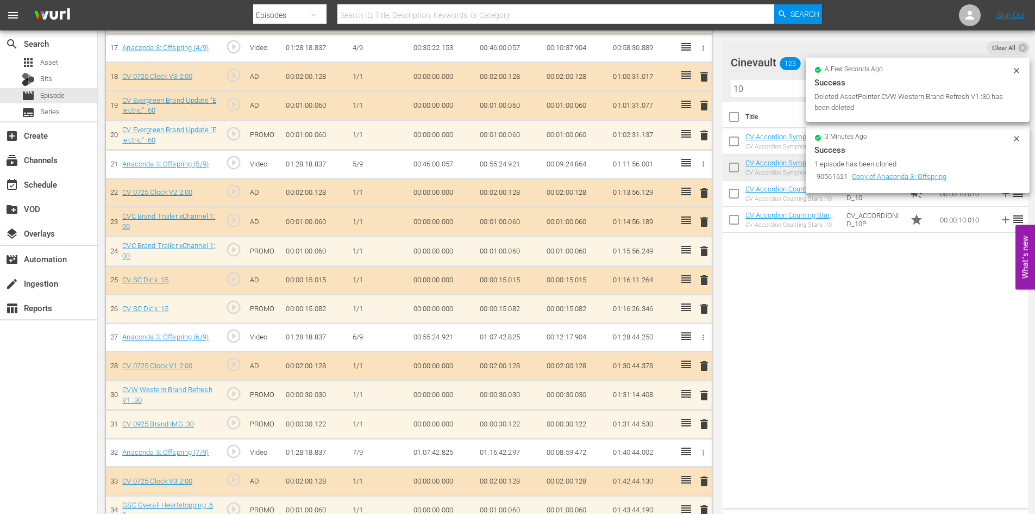
click at [701, 274] on span "delete" at bounding box center [704, 279] width 13 height 13
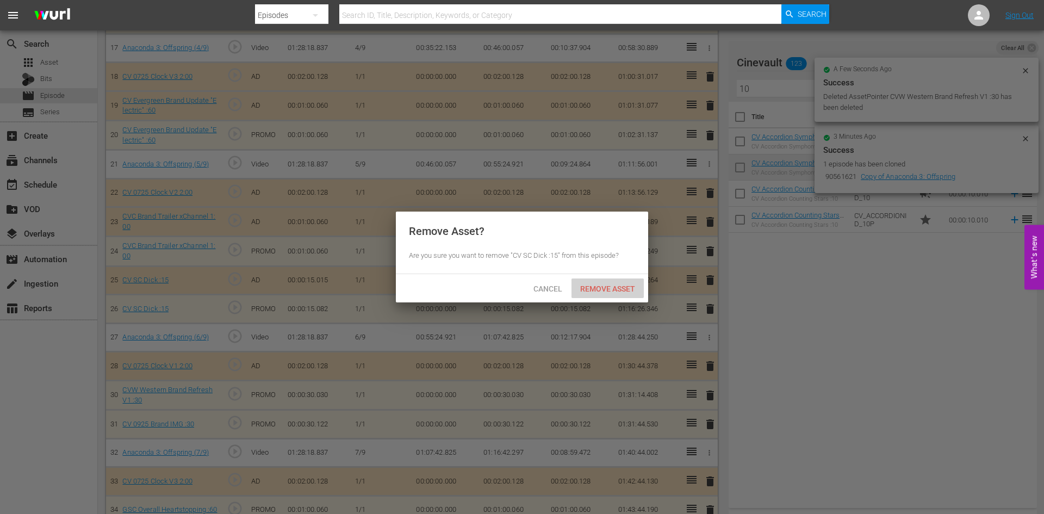
click at [622, 286] on span "Remove Asset" at bounding box center [607, 288] width 72 height 9
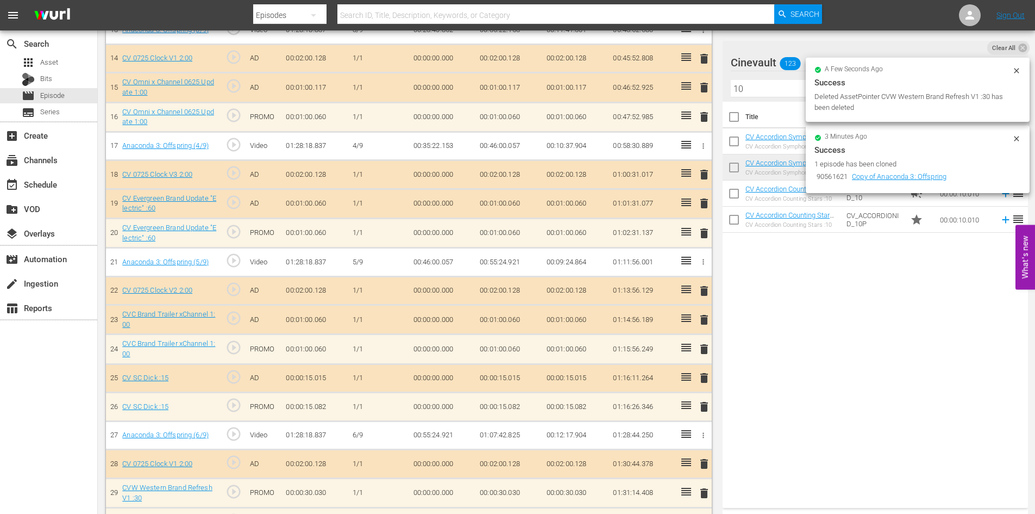
scroll to position [695, 0]
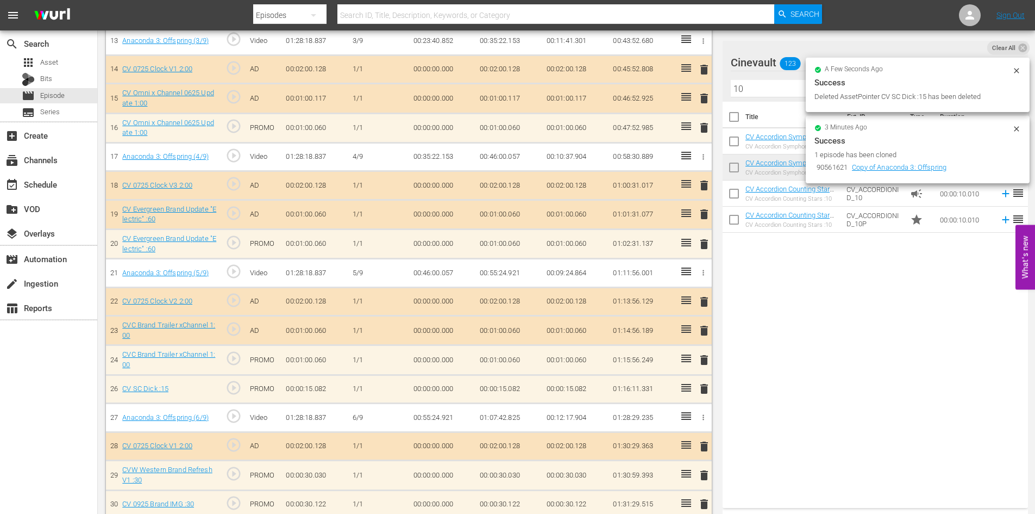
click at [709, 328] on span "delete" at bounding box center [704, 330] width 13 height 13
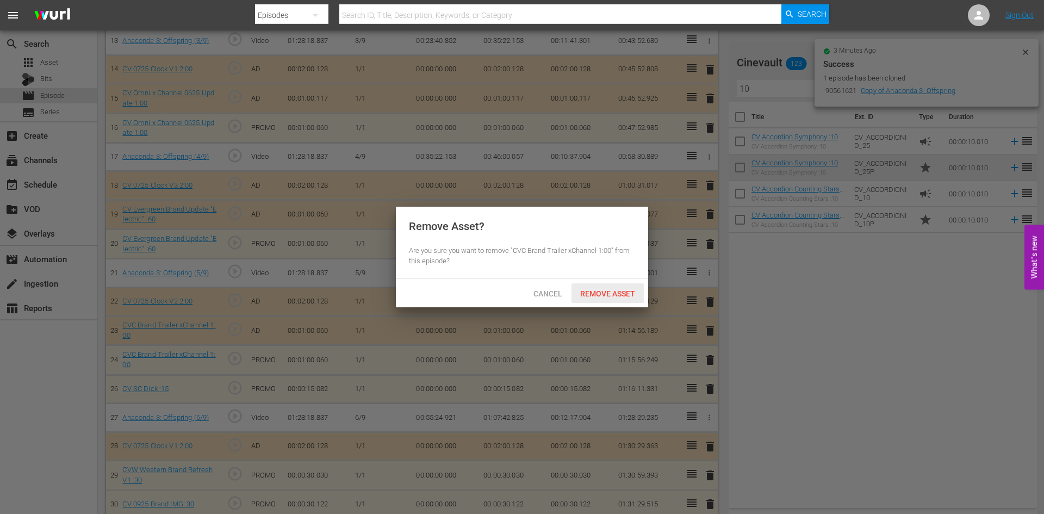
click at [609, 292] on span "Remove Asset" at bounding box center [607, 293] width 72 height 9
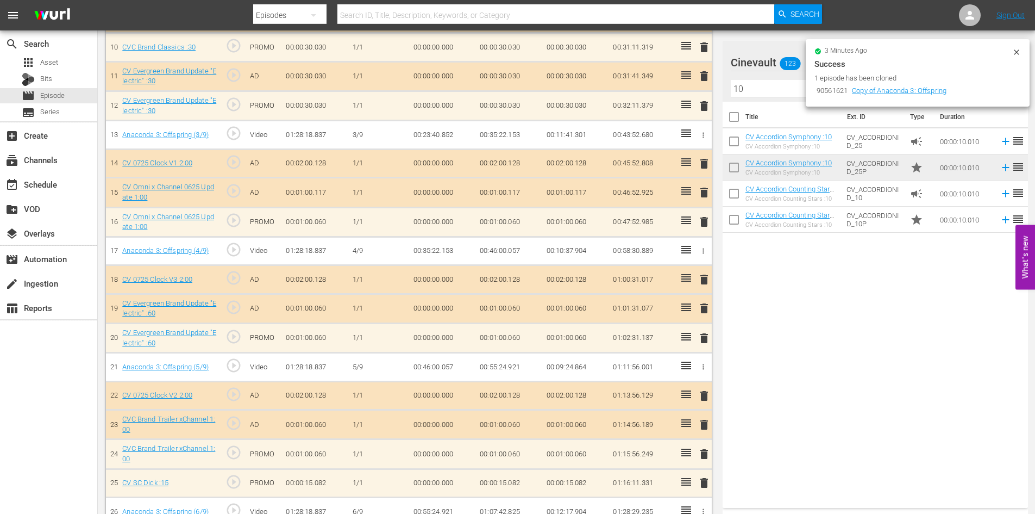
scroll to position [586, 0]
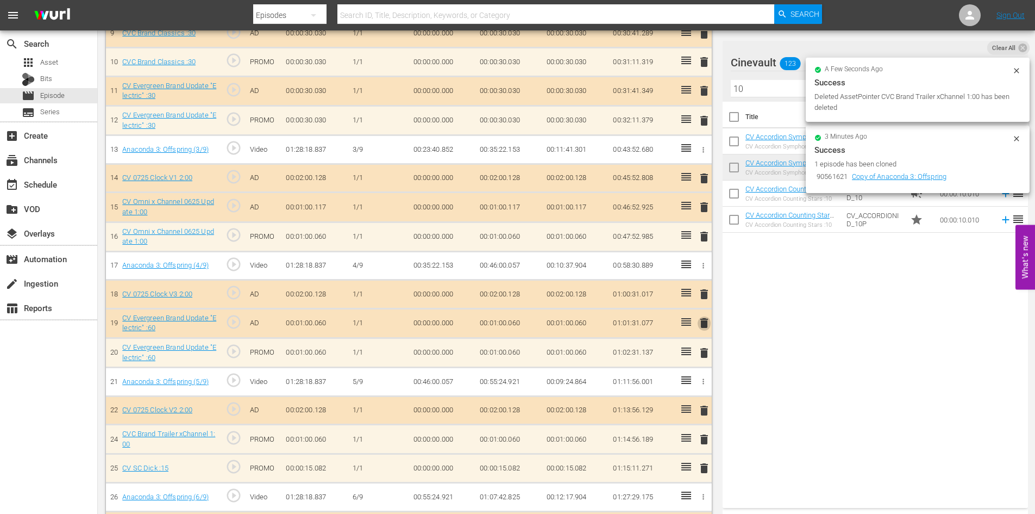
click at [705, 321] on span "delete" at bounding box center [704, 322] width 13 height 13
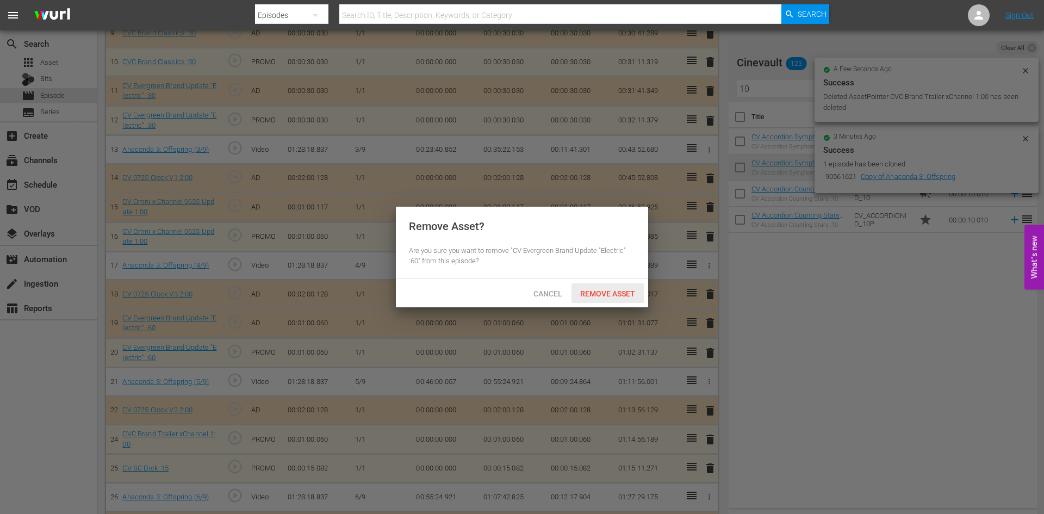
click at [622, 298] on div "Remove Asset" at bounding box center [607, 293] width 72 height 20
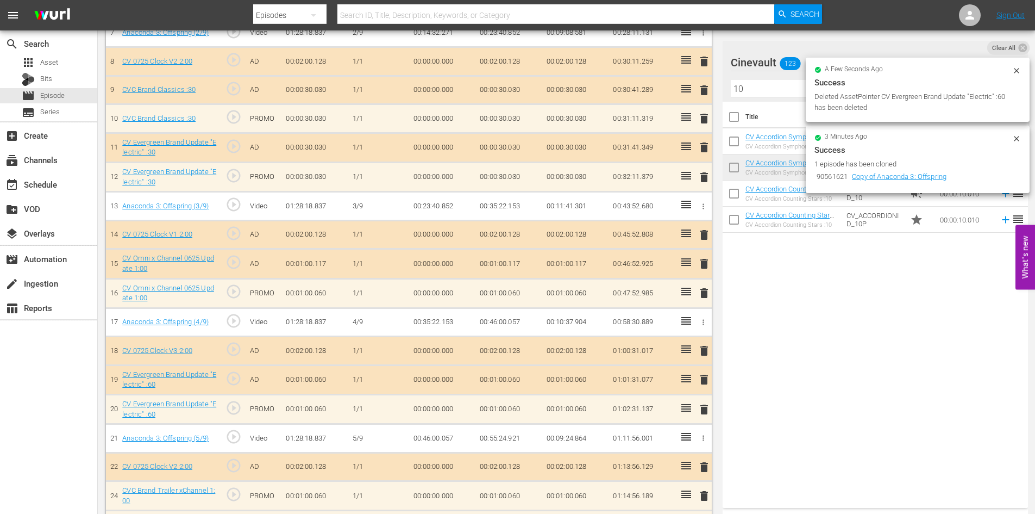
scroll to position [478, 0]
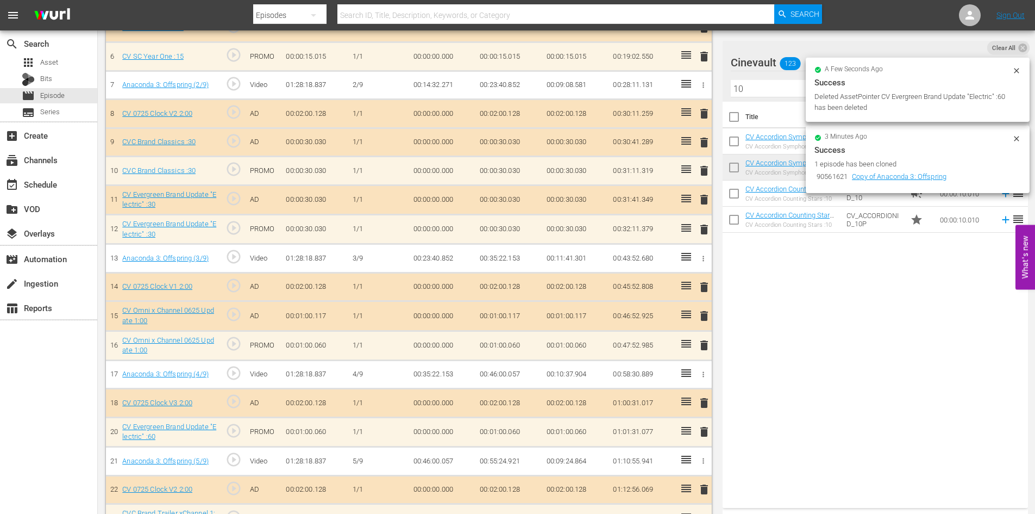
click at [701, 313] on span "delete" at bounding box center [704, 315] width 13 height 13
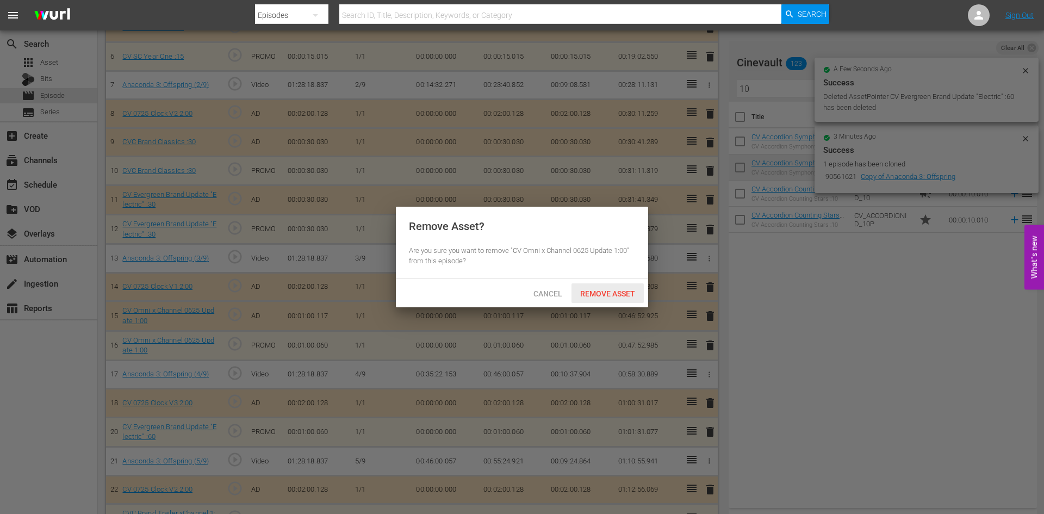
click at [626, 303] on div "Remove Asset" at bounding box center [607, 293] width 72 height 20
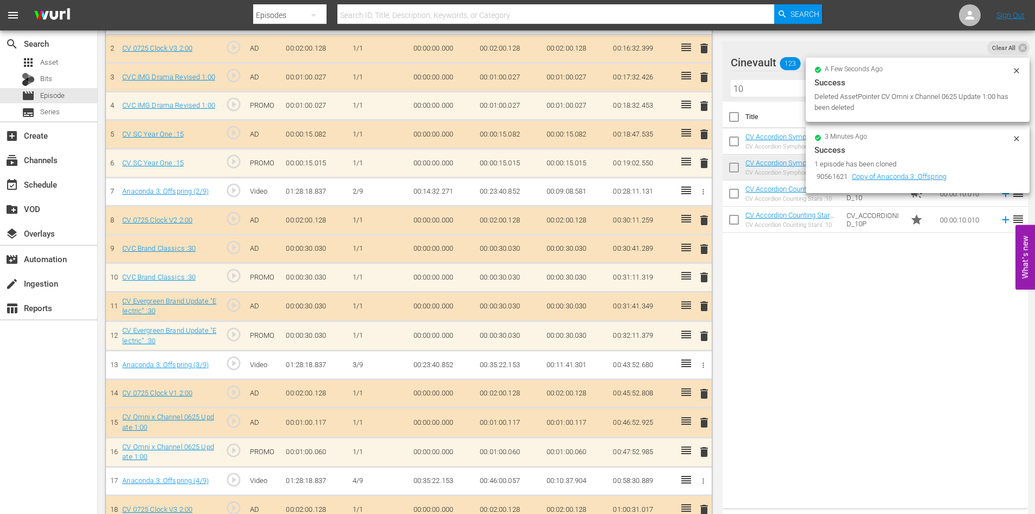
scroll to position [369, 0]
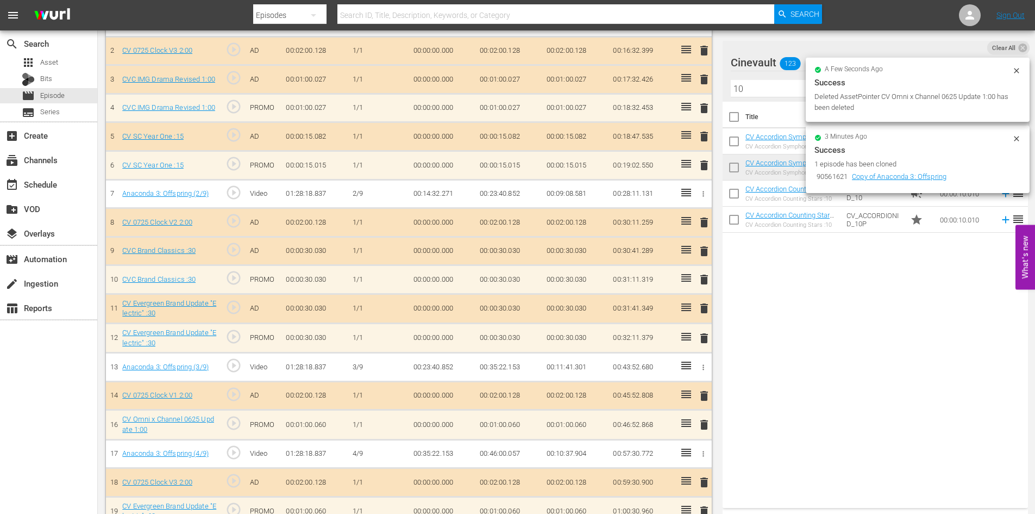
click at [705, 306] on span "delete" at bounding box center [704, 308] width 13 height 13
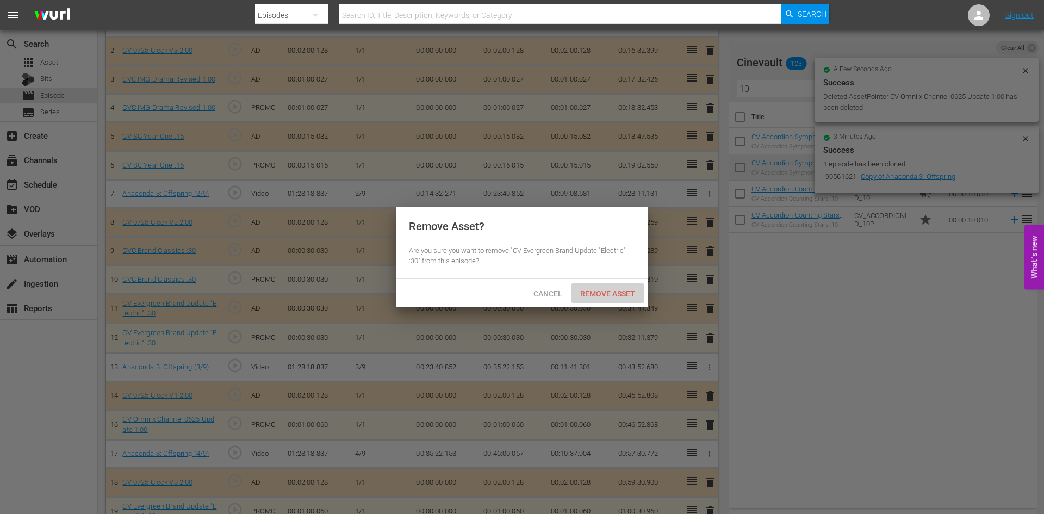
click at [623, 297] on div "Remove Asset" at bounding box center [607, 293] width 72 height 20
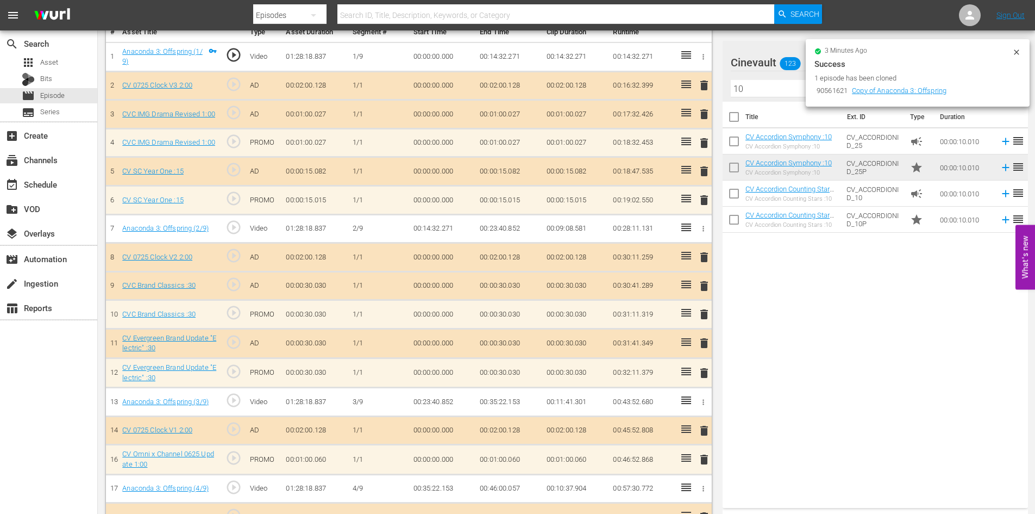
scroll to position [315, 0]
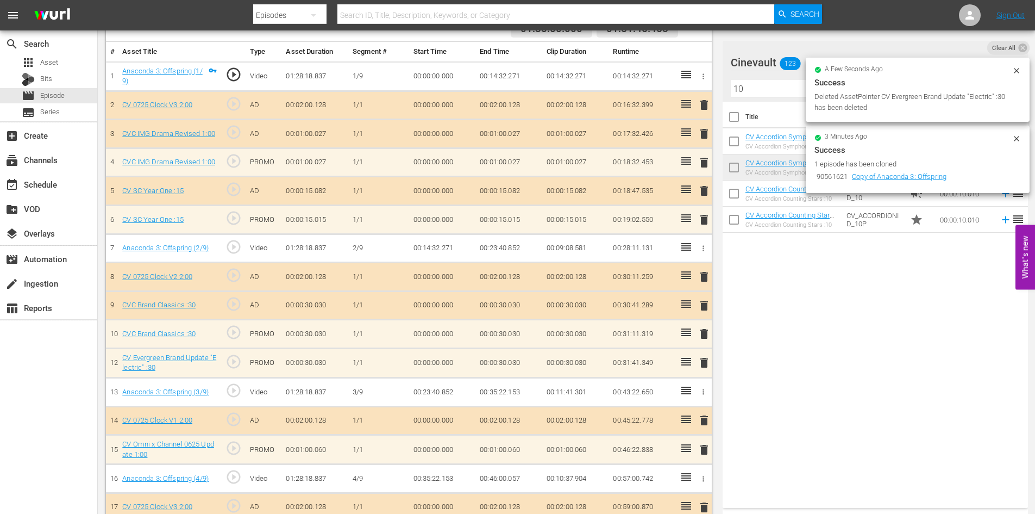
click at [708, 307] on span "delete" at bounding box center [704, 305] width 13 height 13
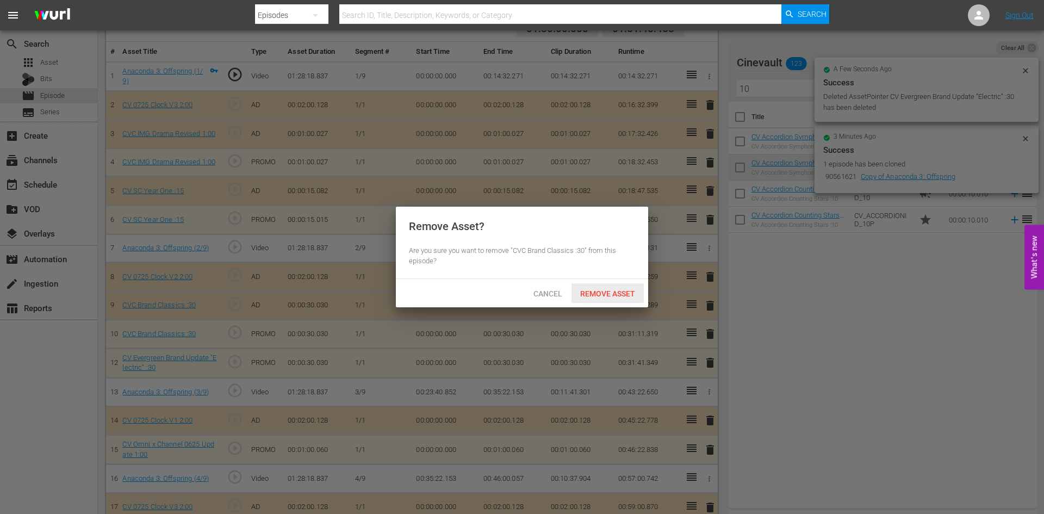
click at [605, 291] on span "Remove Asset" at bounding box center [607, 293] width 72 height 9
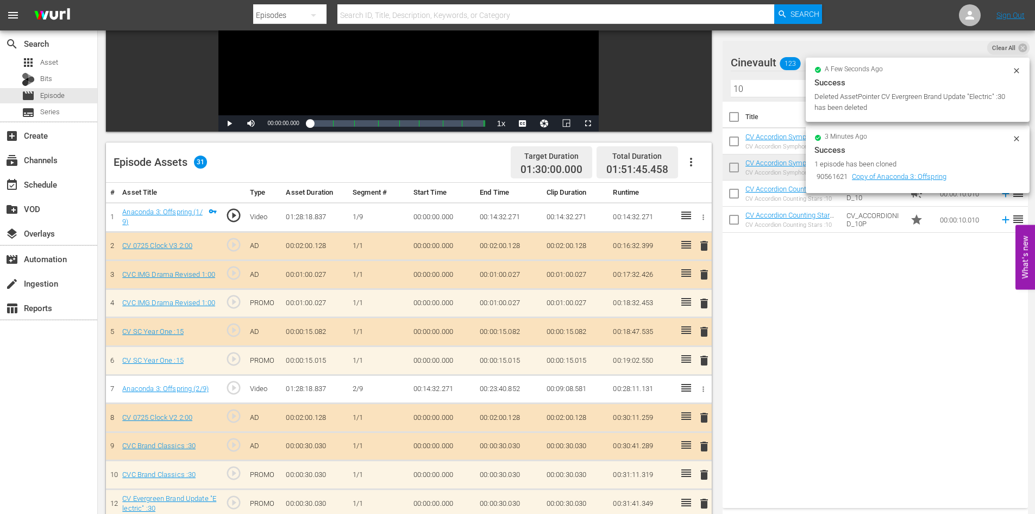
scroll to position [152, 0]
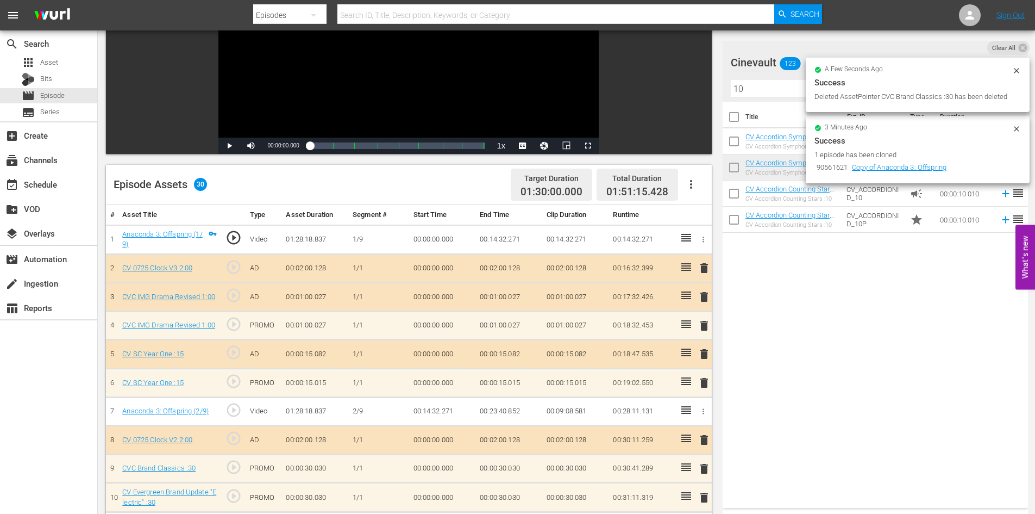
click at [704, 354] on span "delete" at bounding box center [704, 353] width 13 height 13
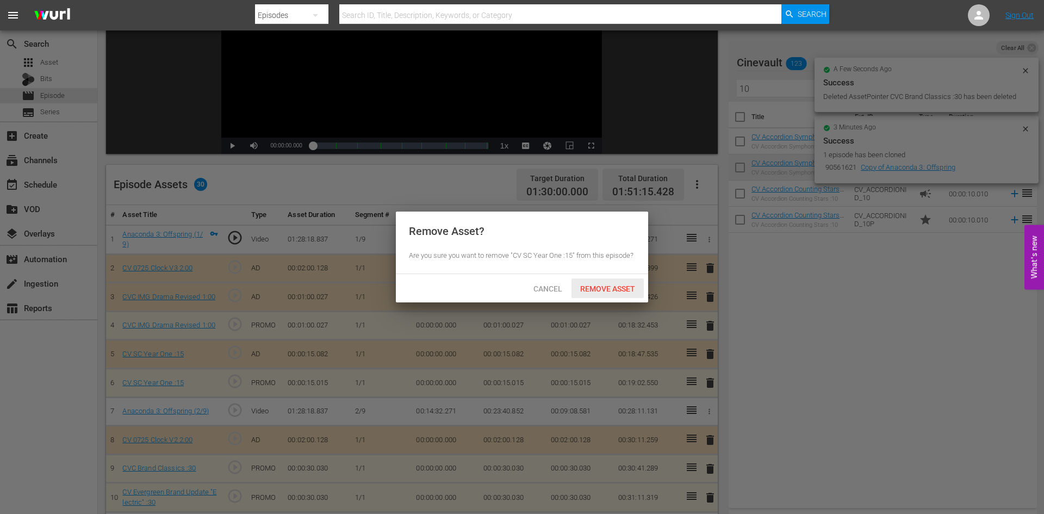
click at [594, 295] on div "Remove Asset" at bounding box center [607, 288] width 72 height 20
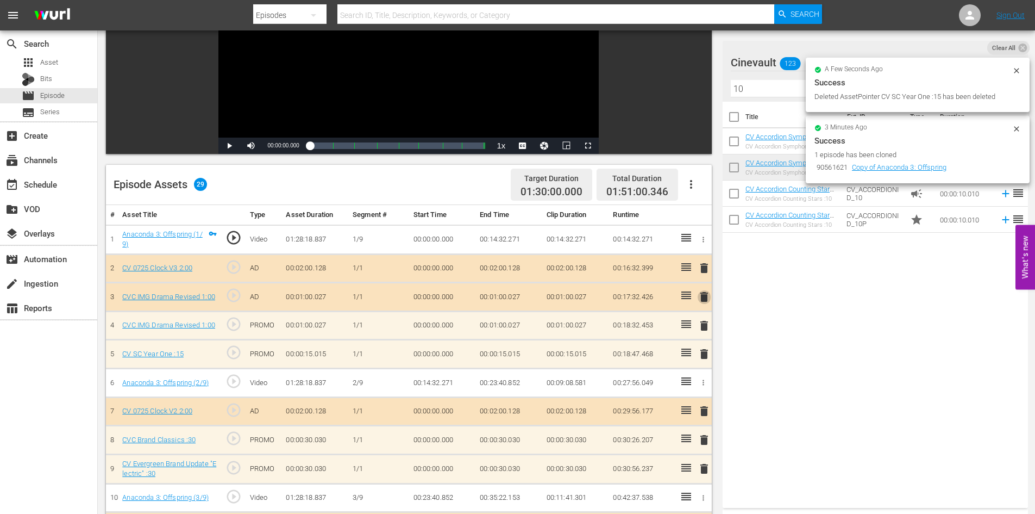
click at [708, 301] on span "delete" at bounding box center [704, 296] width 13 height 13
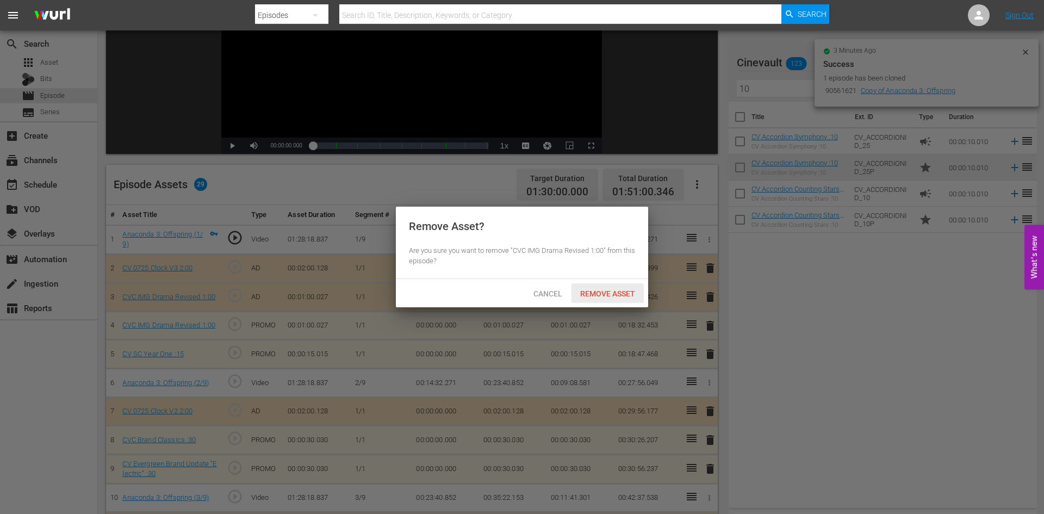
click at [608, 296] on span "Remove Asset" at bounding box center [607, 293] width 72 height 9
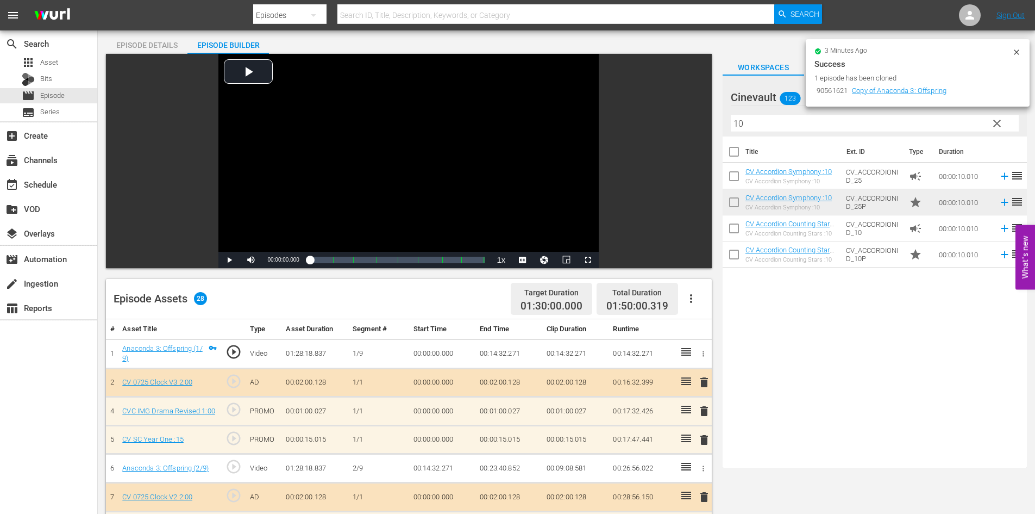
scroll to position [0, 0]
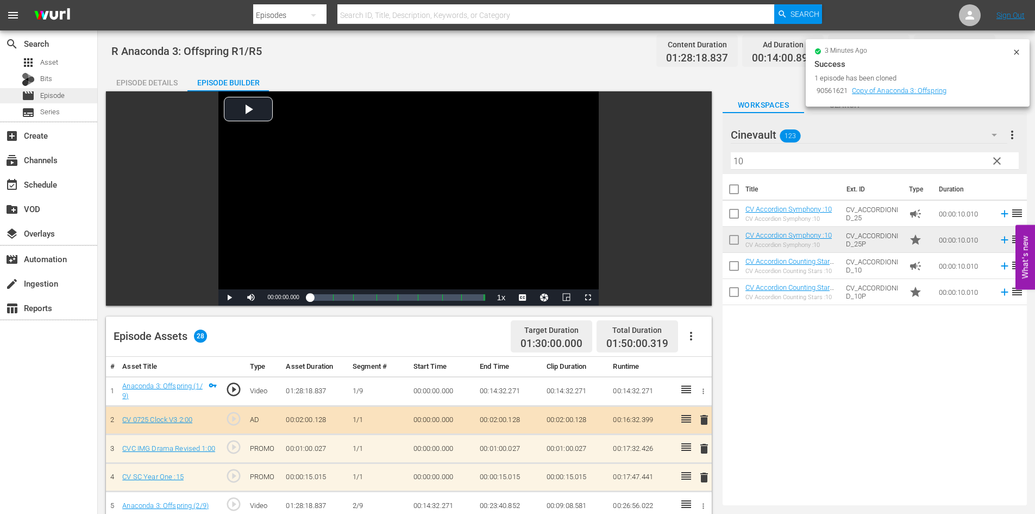
click at [79, 101] on div "movie Episode" at bounding box center [48, 95] width 97 height 15
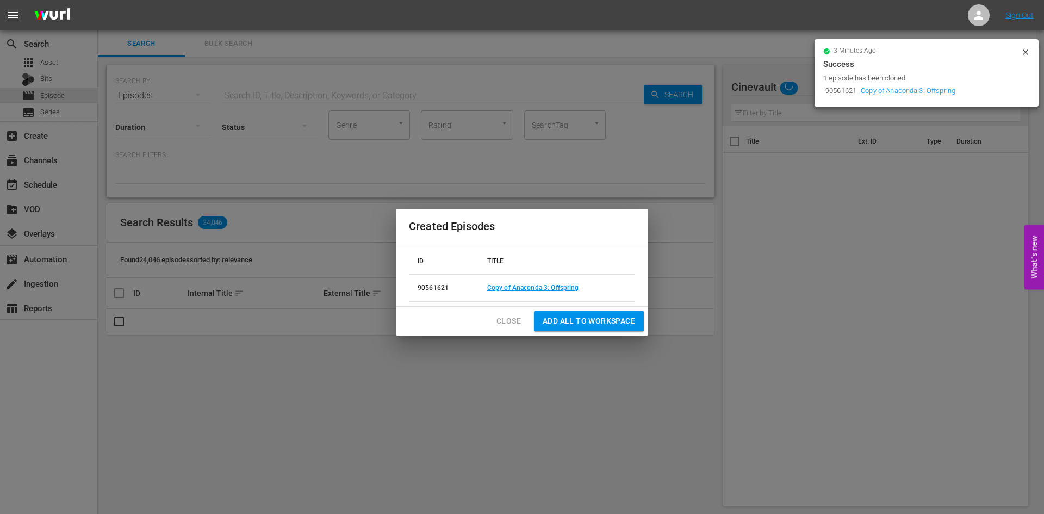
click at [502, 324] on span "Close" at bounding box center [508, 321] width 24 height 14
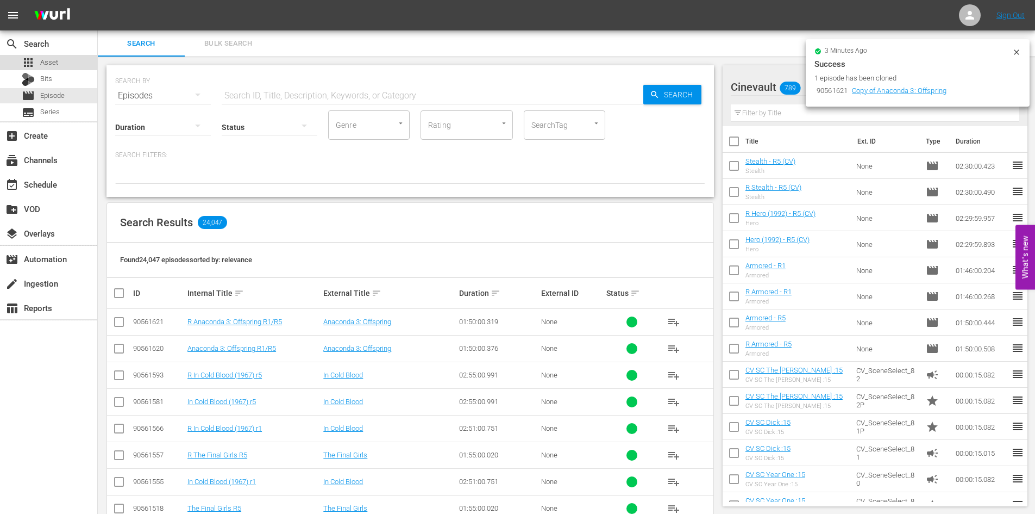
click at [83, 65] on div "apps Asset" at bounding box center [48, 62] width 97 height 15
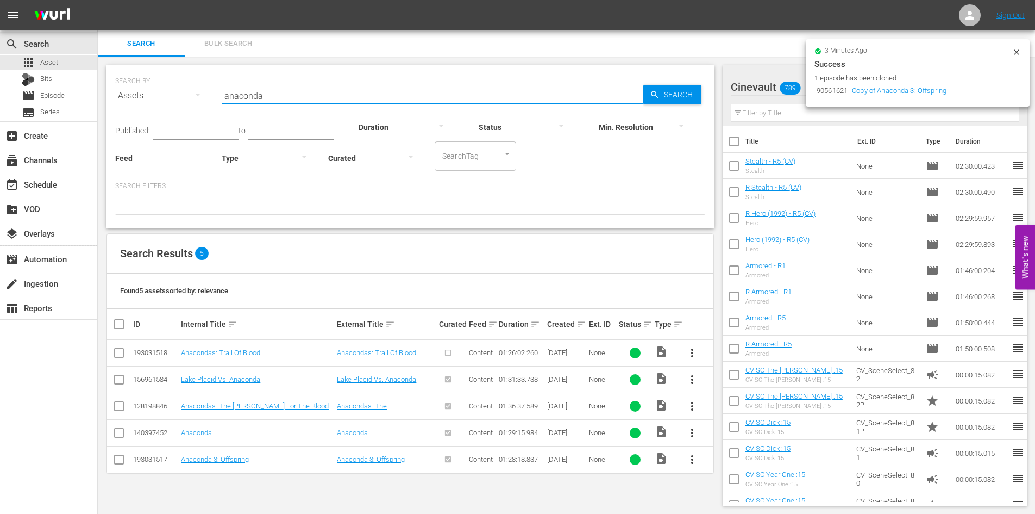
click at [424, 93] on input "anaconda" at bounding box center [433, 96] width 422 height 26
click at [692, 351] on span "more_vert" at bounding box center [692, 352] width 13 height 13
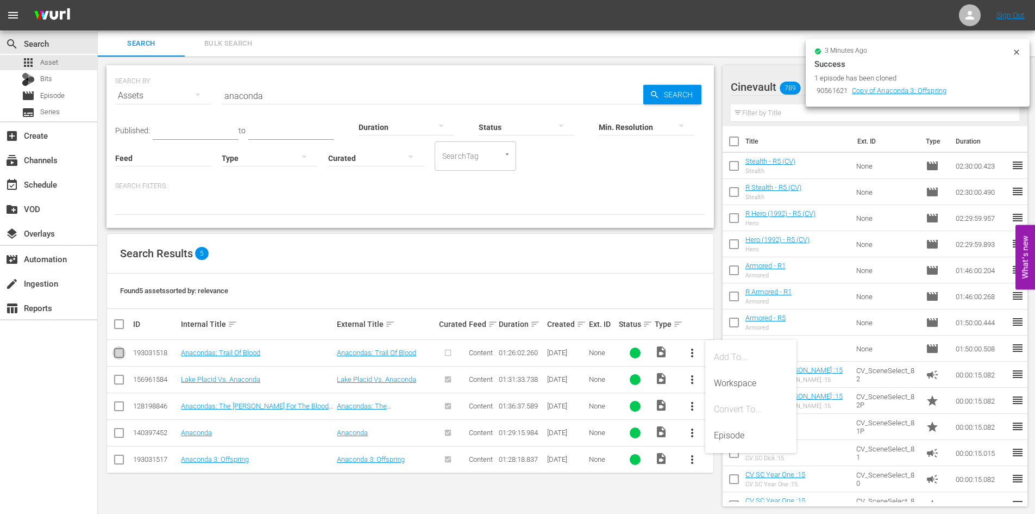
click at [122, 352] on input "checkbox" at bounding box center [119, 354] width 13 height 13
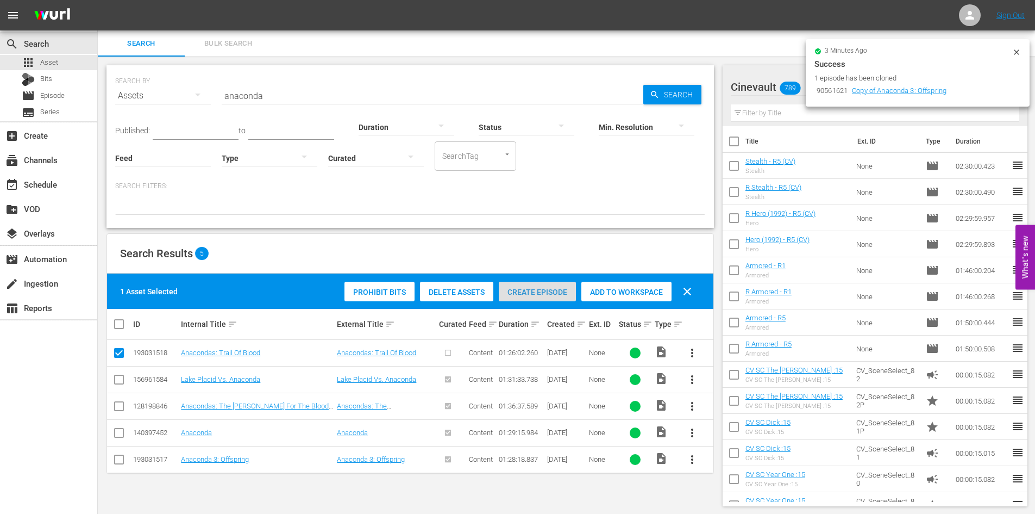
click at [525, 297] on div "Create Episode" at bounding box center [537, 292] width 77 height 21
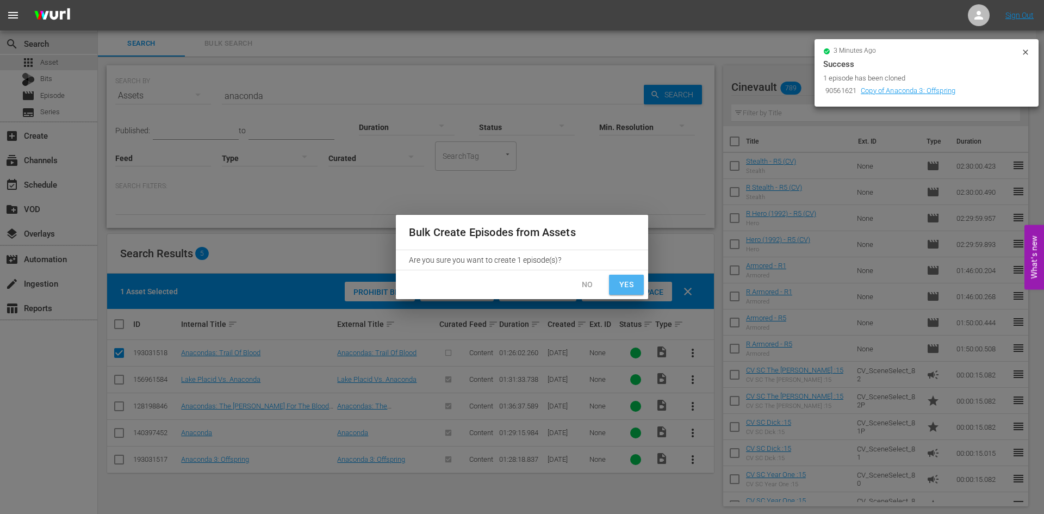
click at [624, 288] on span "Yes" at bounding box center [625, 285] width 17 height 14
checkbox input "false"
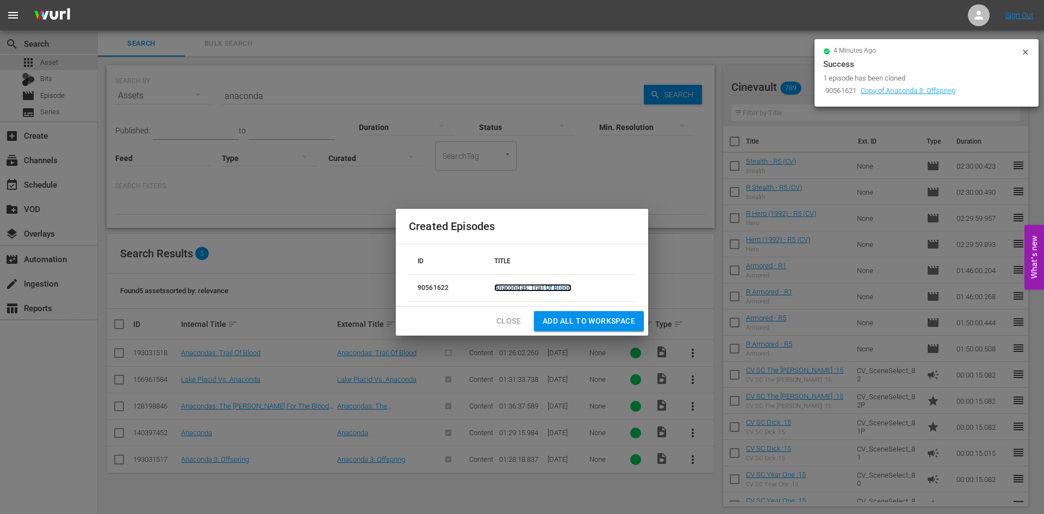
click at [545, 286] on link "Anacondas: Trail Of Blood" at bounding box center [532, 288] width 77 height 8
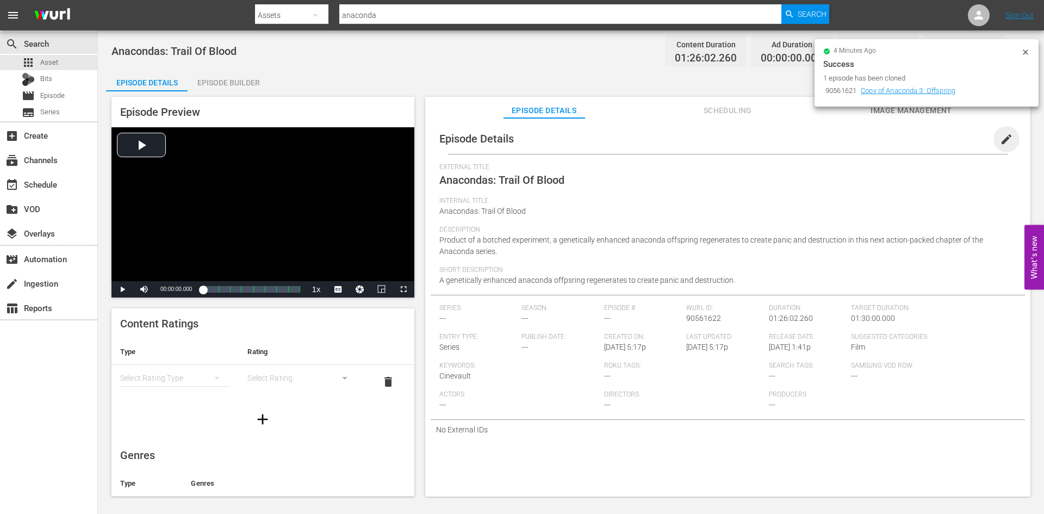
click at [1000, 144] on span "edit" at bounding box center [1006, 139] width 13 height 13
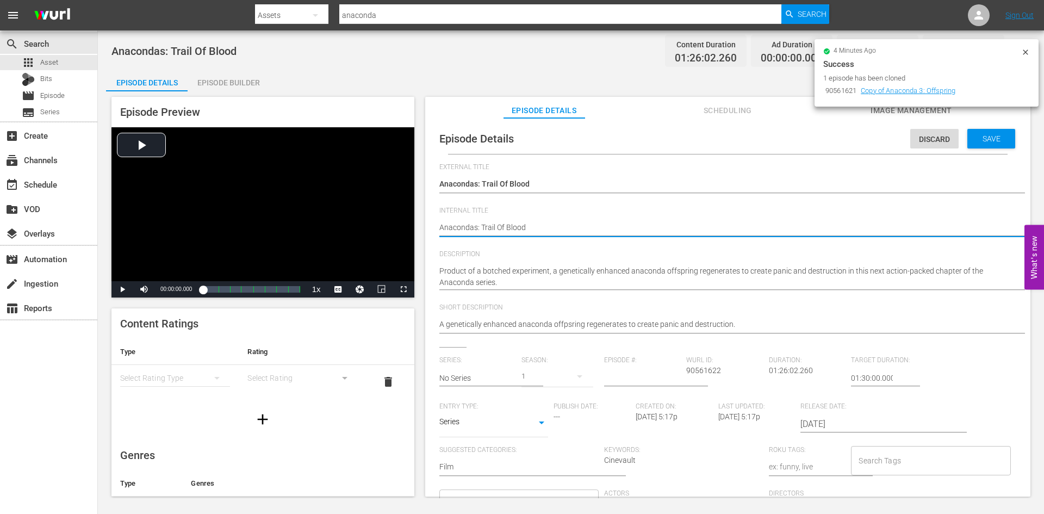
type textarea "Anacondas: Trail Of Blood"
type textarea "Anacondas: Trail Of Blood R"
type textarea "Anacondas: Trail Of Blood R1"
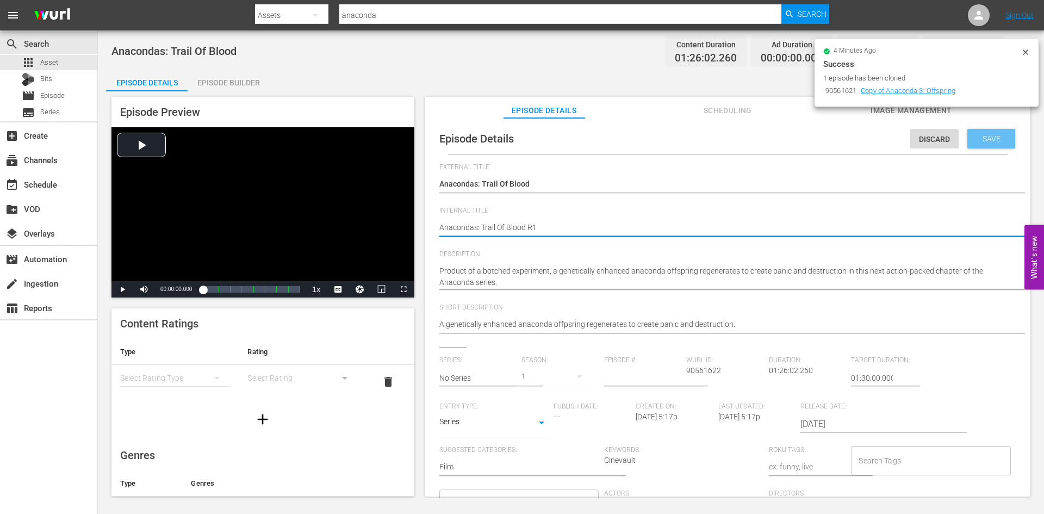
type textarea "Anacondas: Trail Of Blood R1"
click at [995, 135] on span "Save" at bounding box center [990, 138] width 35 height 9
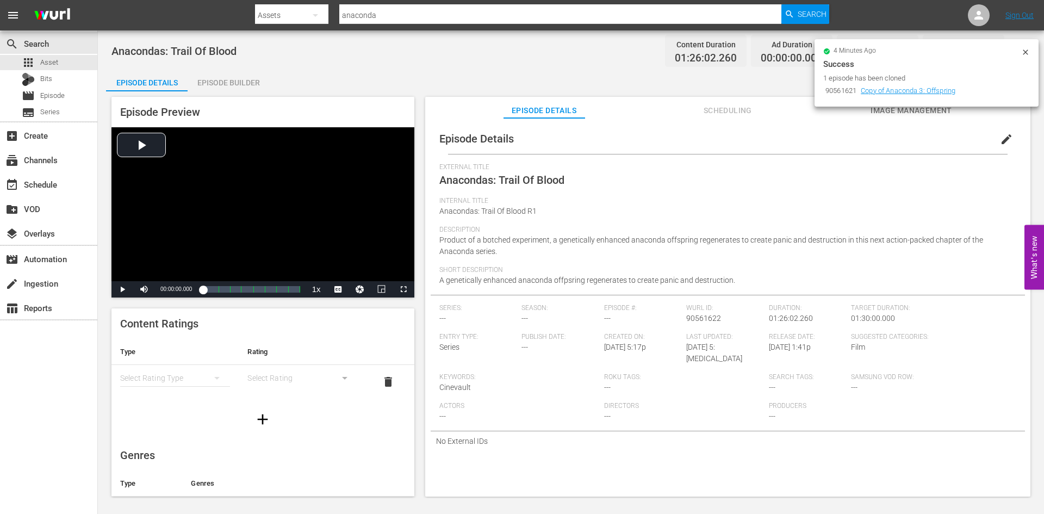
click at [208, 90] on div "Episode Builder" at bounding box center [229, 83] width 82 height 26
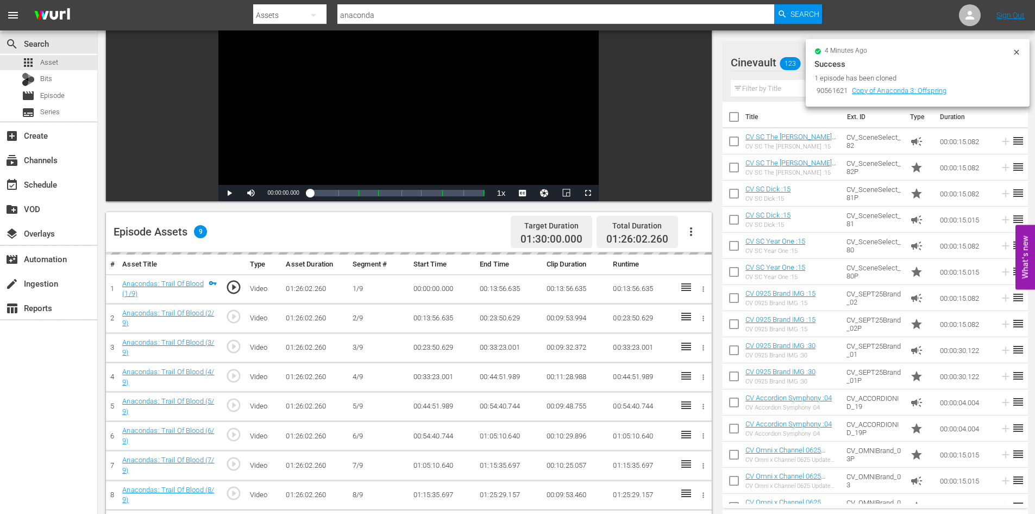
scroll to position [109, 0]
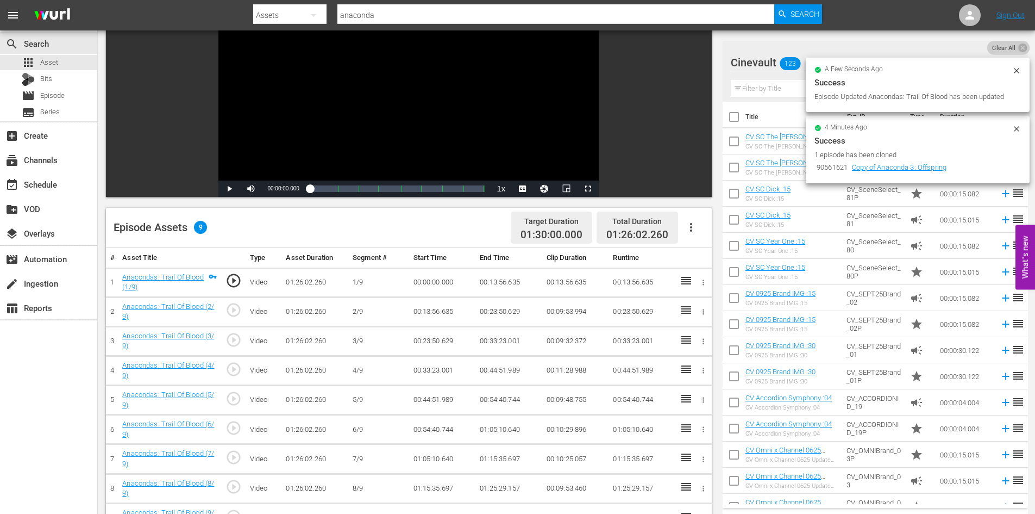
click at [1015, 45] on span "Clear All" at bounding box center [1005, 48] width 34 height 14
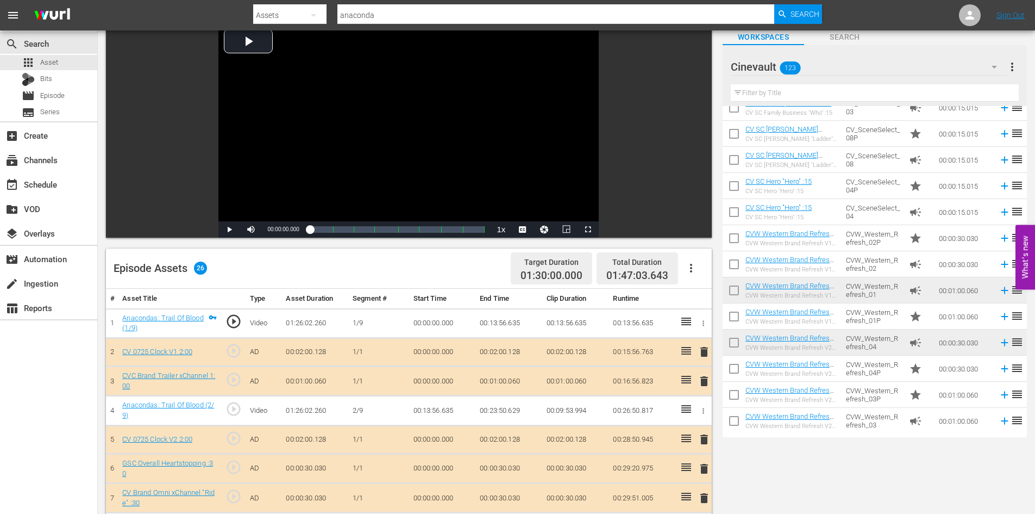
scroll to position [30, 0]
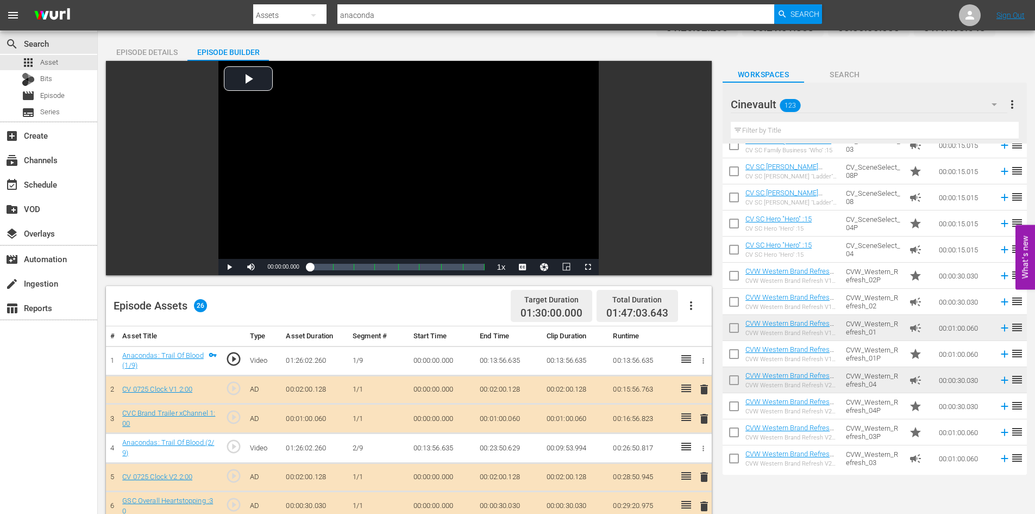
click at [873, 124] on input "text" at bounding box center [875, 130] width 288 height 17
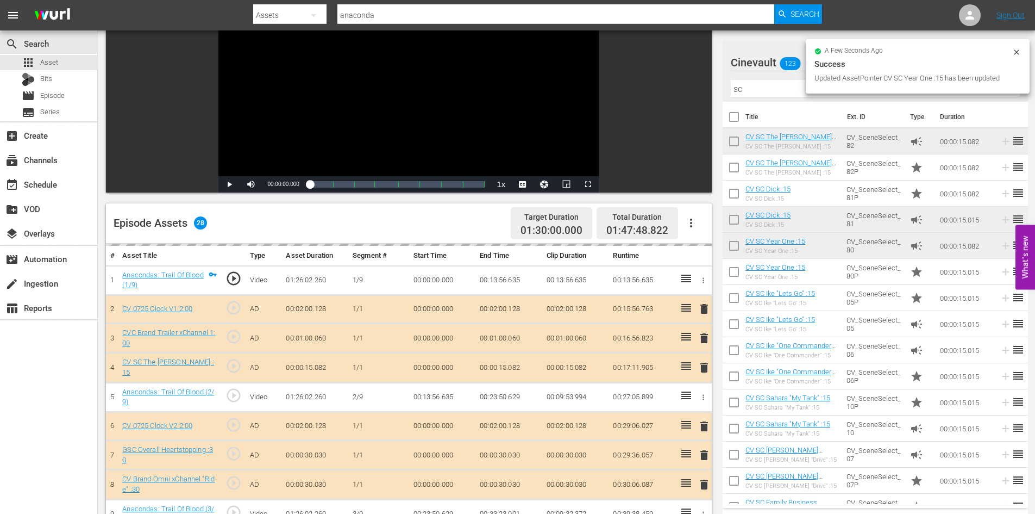
scroll to position [109, 0]
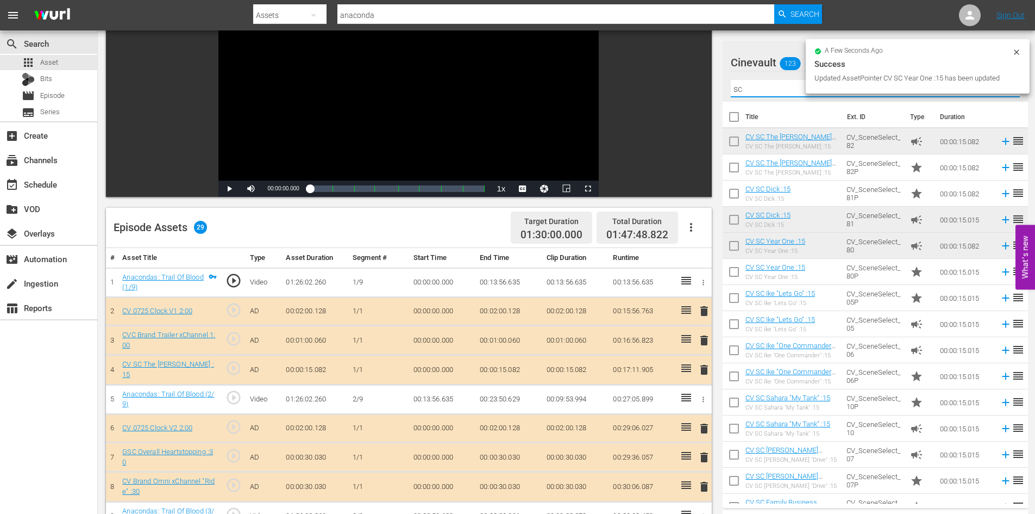
drag, startPoint x: 780, startPoint y: 88, endPoint x: 659, endPoint y: 84, distance: 121.3
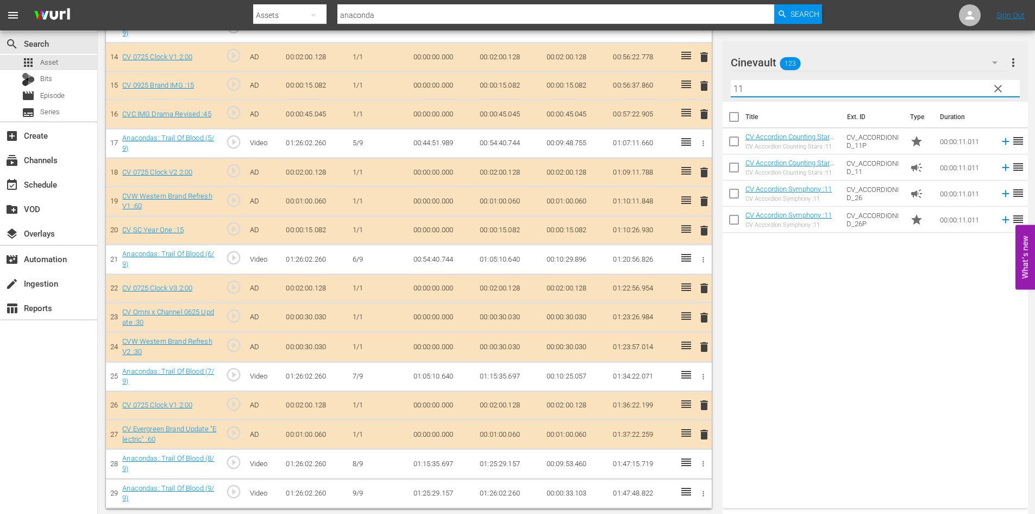
scroll to position [714, 0]
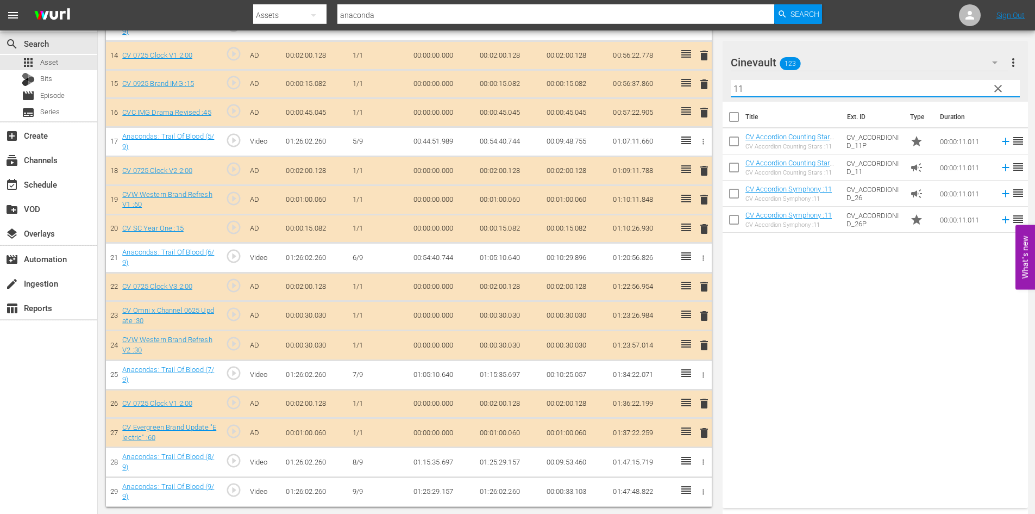
type input "11"
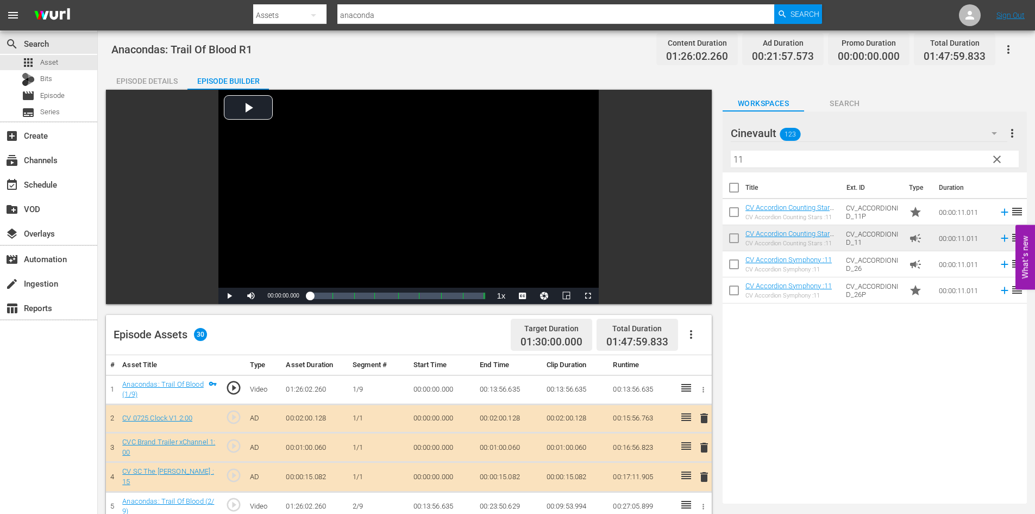
scroll to position [0, 0]
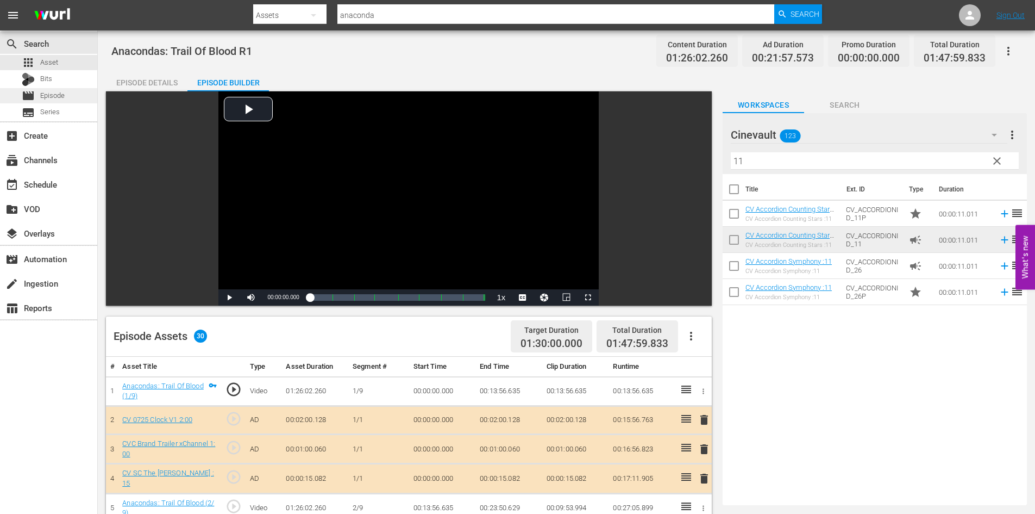
click at [66, 97] on div "movie Episode" at bounding box center [48, 95] width 97 height 15
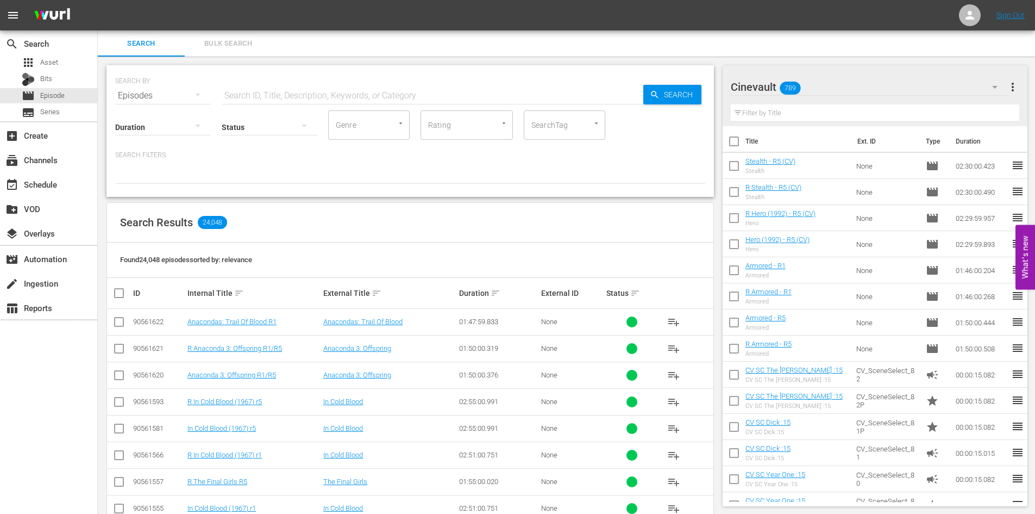
click at [116, 323] on input "checkbox" at bounding box center [119, 323] width 13 height 13
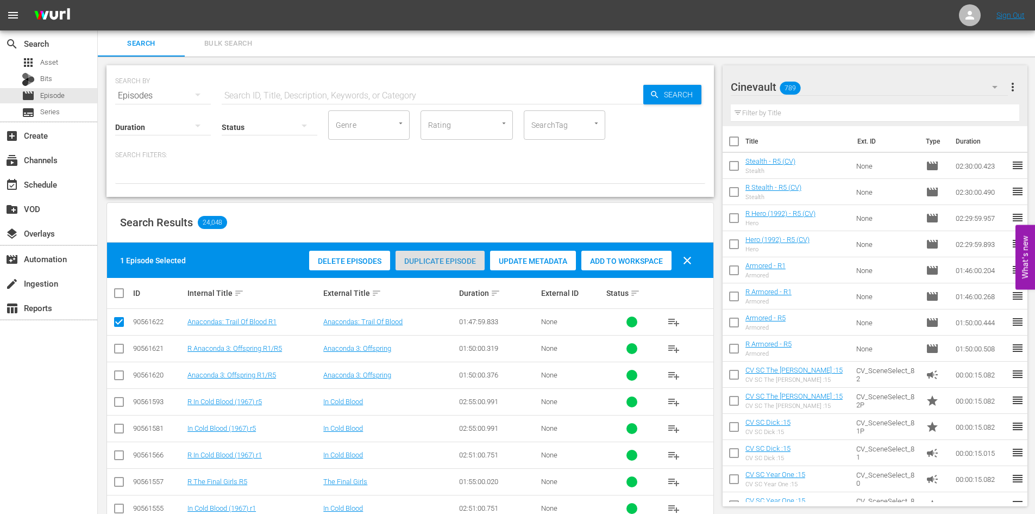
click at [464, 254] on div "Duplicate Episode" at bounding box center [440, 261] width 89 height 21
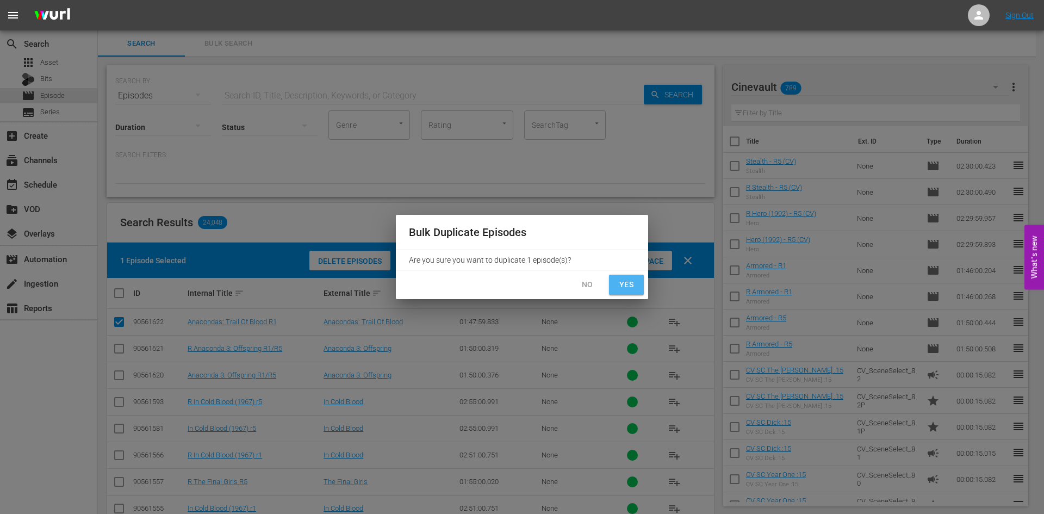
click at [624, 289] on span "Yes" at bounding box center [625, 285] width 17 height 14
checkbox input "false"
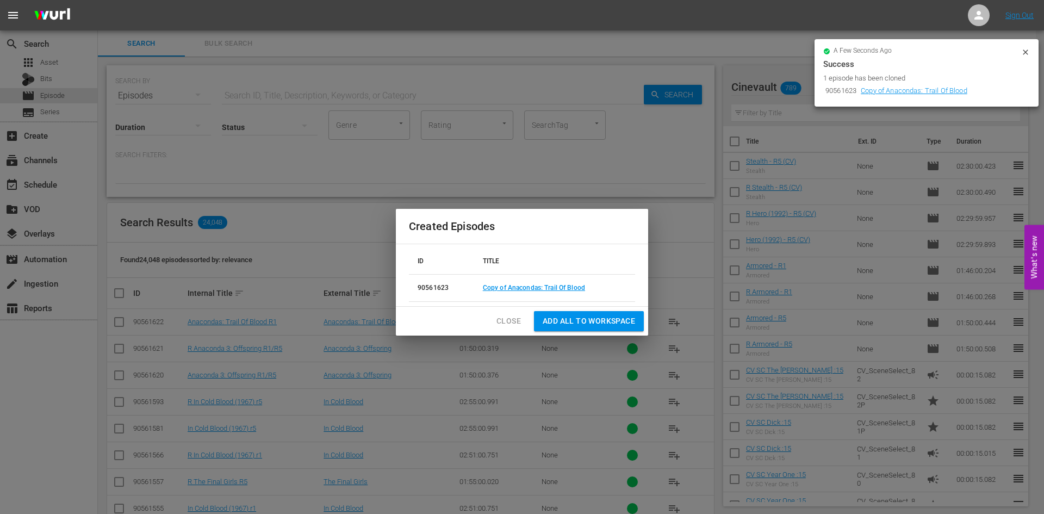
click at [552, 282] on td "Copy of Anacondas: Trail Of Blood" at bounding box center [554, 287] width 161 height 27
click at [553, 291] on link "Copy of Anacondas: Trail Of Blood" at bounding box center [534, 288] width 102 height 8
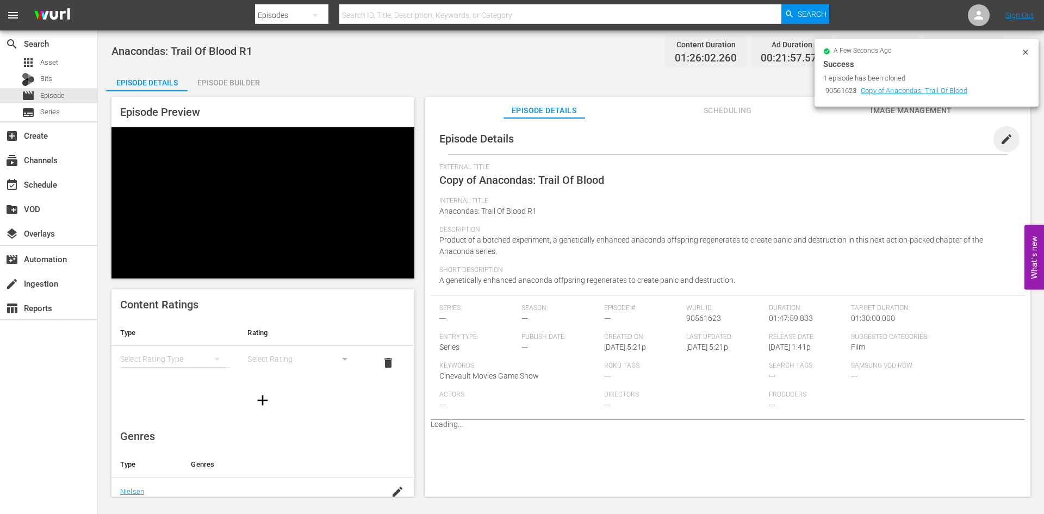
click at [1000, 142] on span "edit" at bounding box center [1006, 139] width 13 height 13
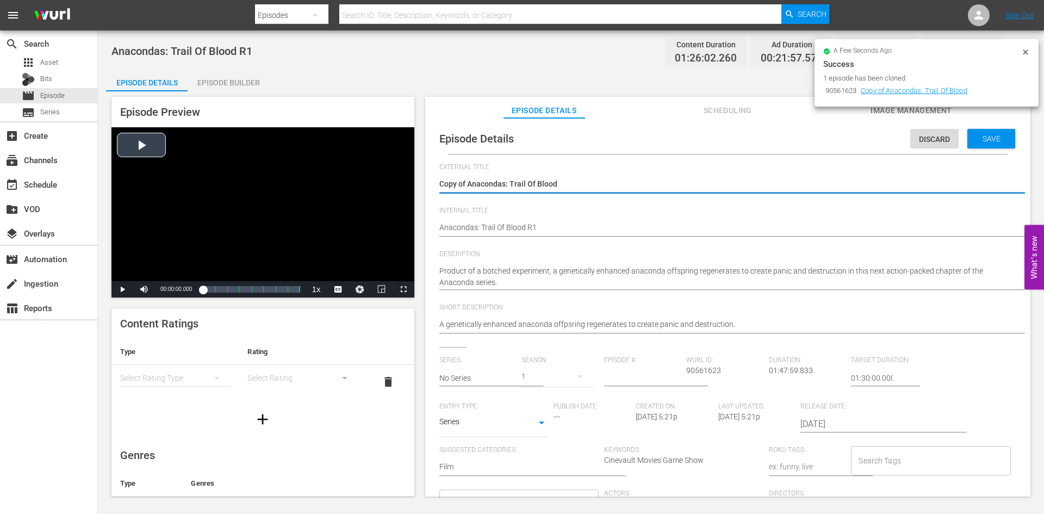
drag, startPoint x: 467, startPoint y: 183, endPoint x: 383, endPoint y: 177, distance: 84.4
click at [383, 177] on div "Episode Preview Video Player is loading. Play Video Play Mute Current Time 00:0…" at bounding box center [570, 298] width 929 height 414
type textarea "Anacondas: Trail Of Blood"
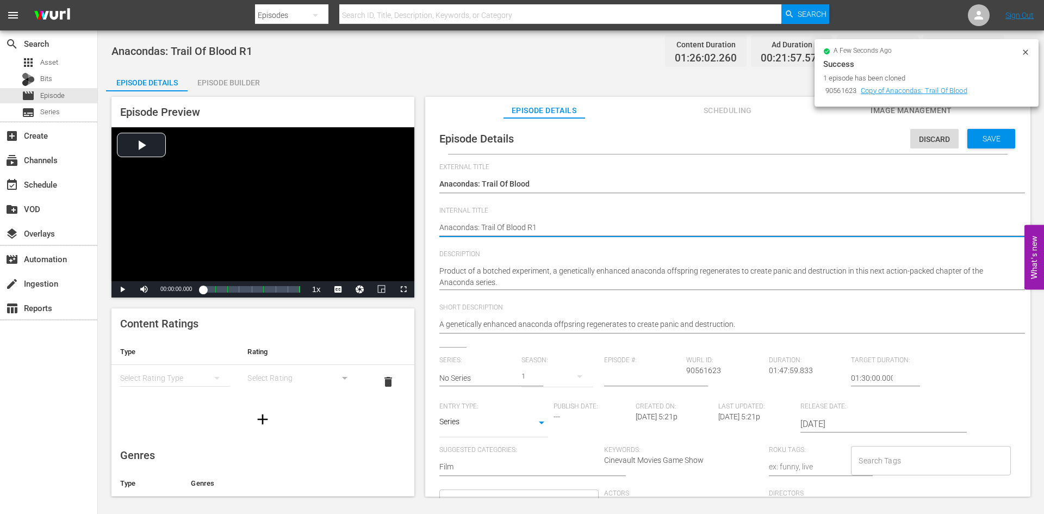
click at [438, 229] on div "Episode Details Discard Save External Title Copy of Anacondas: Trail Of Blood C…" at bounding box center [727, 358] width 594 height 470
type textarea "RAnacondas: Trail Of Blood R1"
type textarea "R Anacondas: Trail Of Blood R1"
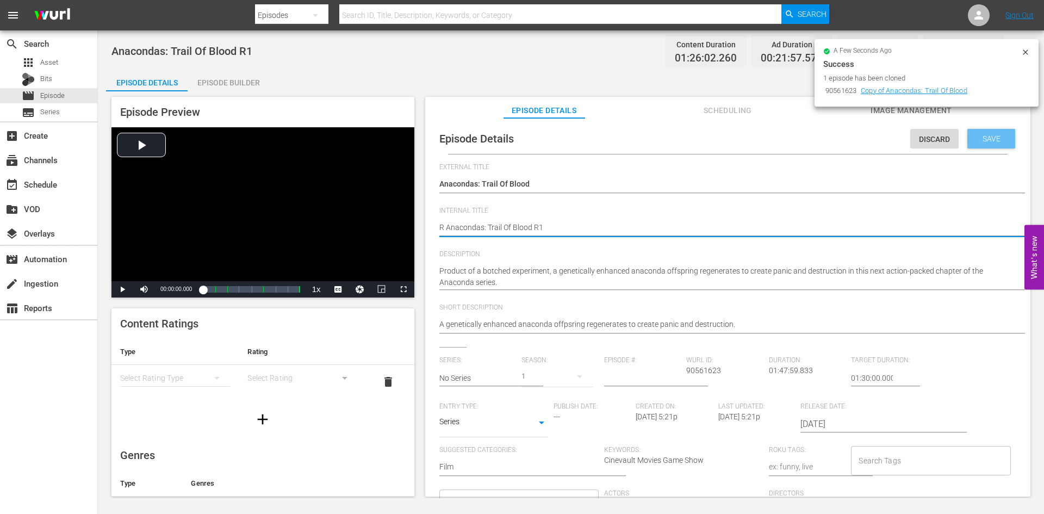
click at [990, 141] on span "Save" at bounding box center [990, 138] width 35 height 9
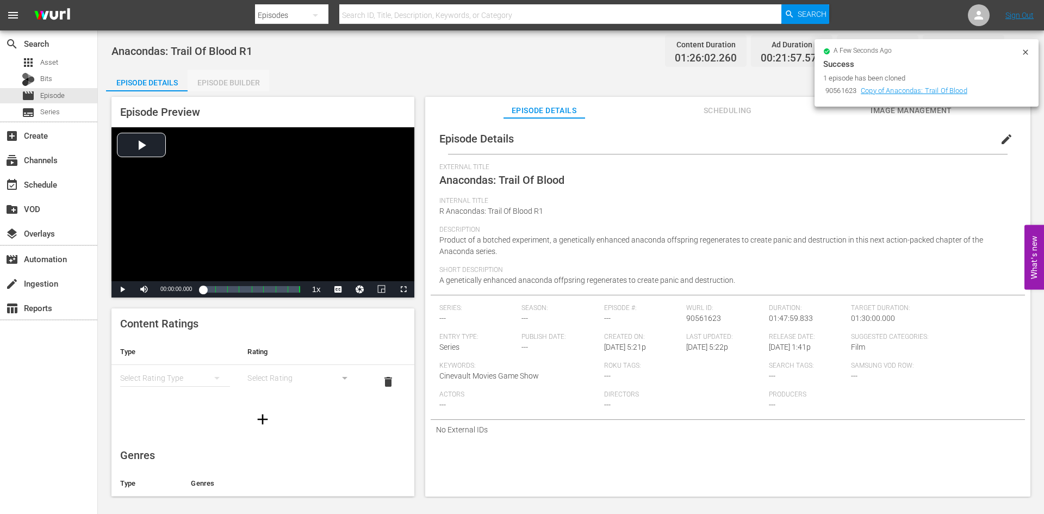
click at [234, 88] on div "Episode Builder" at bounding box center [229, 83] width 82 height 26
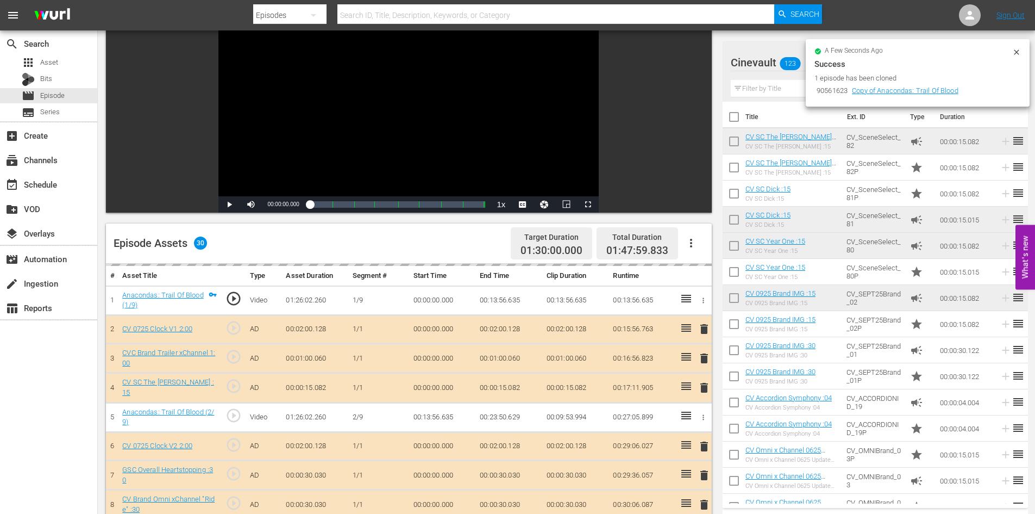
scroll to position [109, 0]
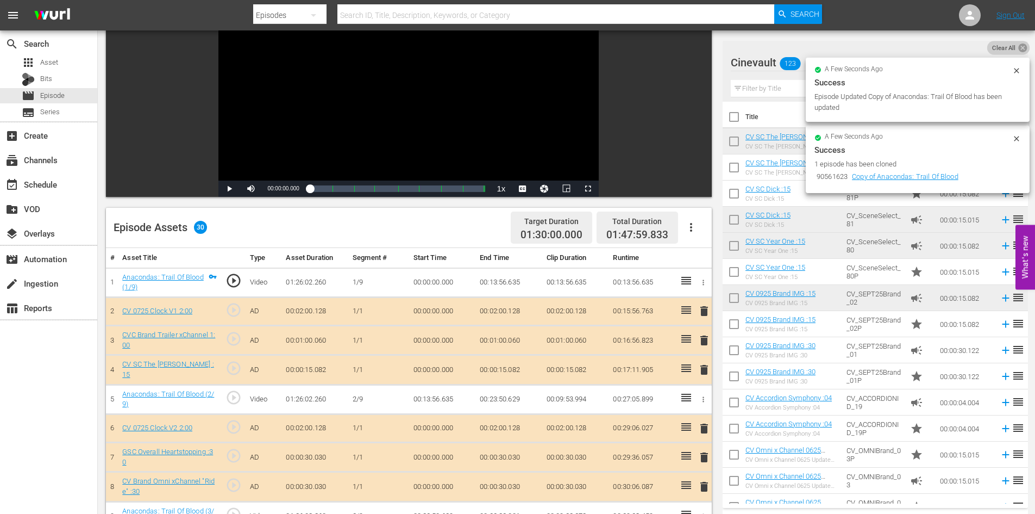
click at [1022, 51] on icon at bounding box center [1023, 47] width 9 height 9
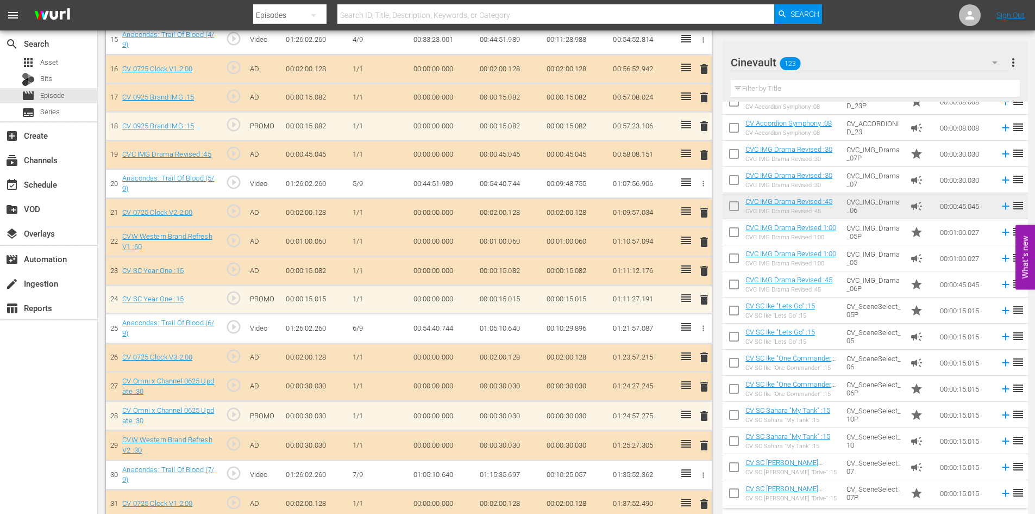
scroll to position [760, 0]
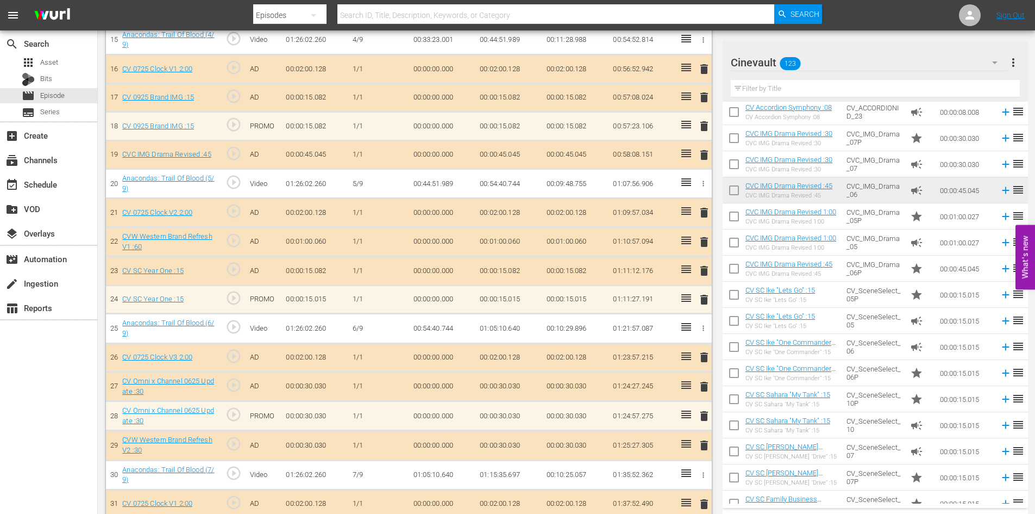
click at [892, 223] on td "CVC_IMG_Drama_05P" at bounding box center [874, 216] width 64 height 26
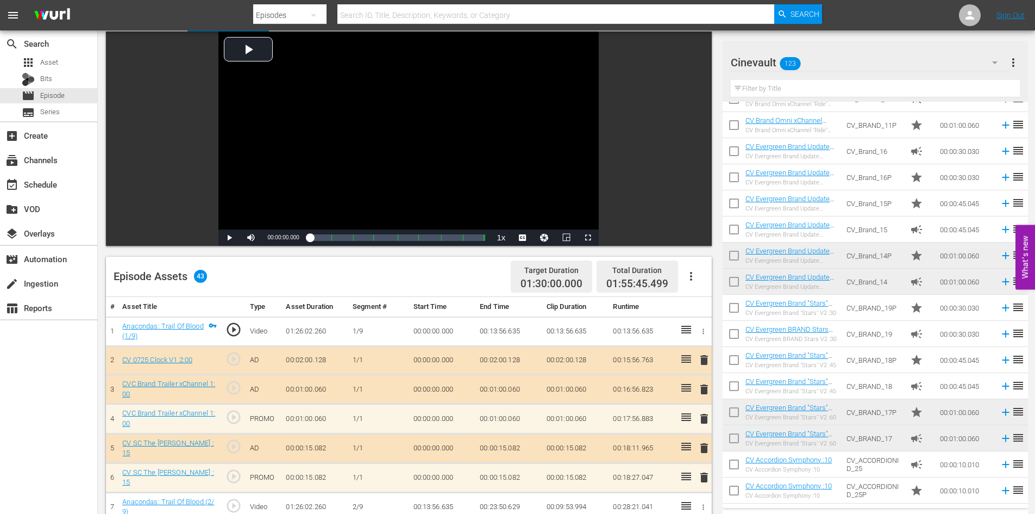
scroll to position [168, 0]
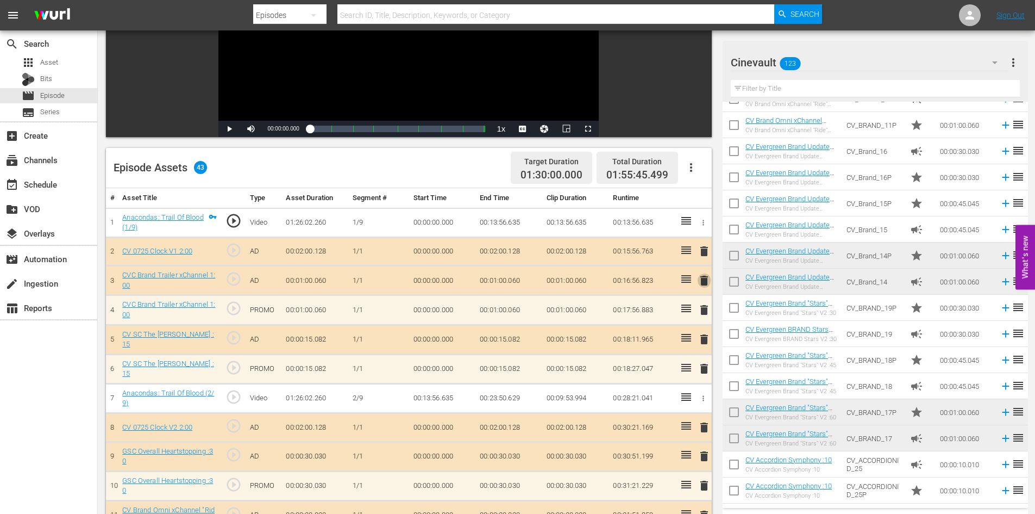
click at [699, 283] on span "delete" at bounding box center [704, 280] width 13 height 13
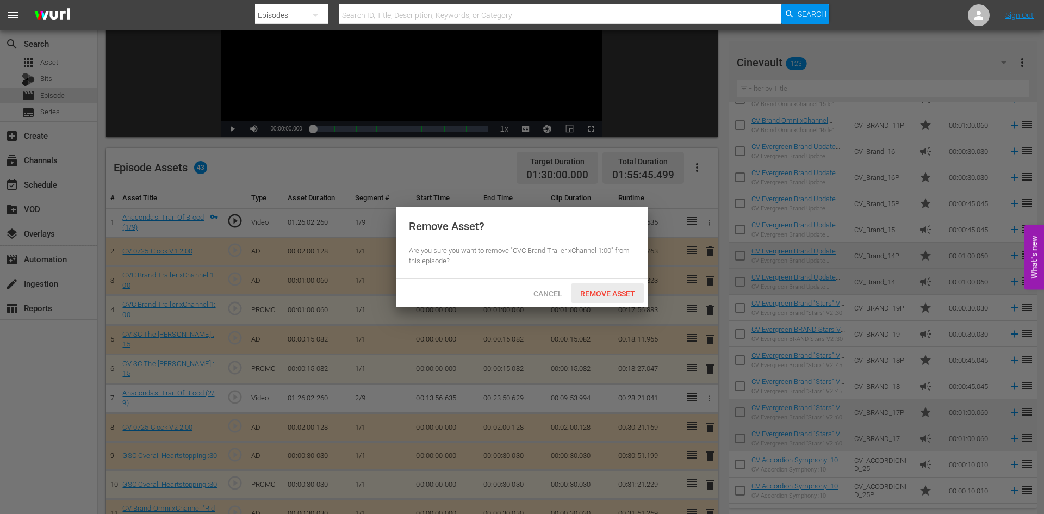
click at [617, 290] on span "Remove Asset" at bounding box center [607, 293] width 72 height 9
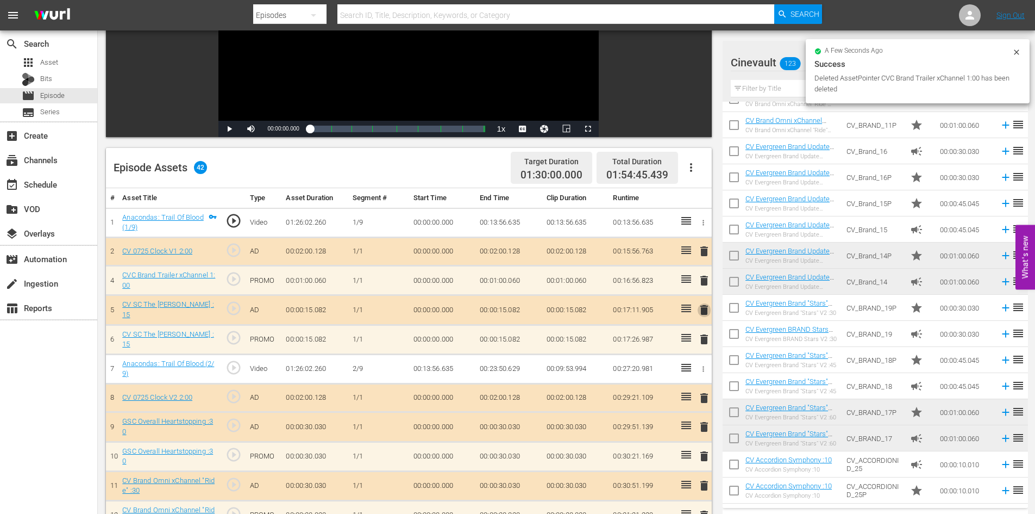
click at [703, 307] on span "delete" at bounding box center [704, 309] width 13 height 13
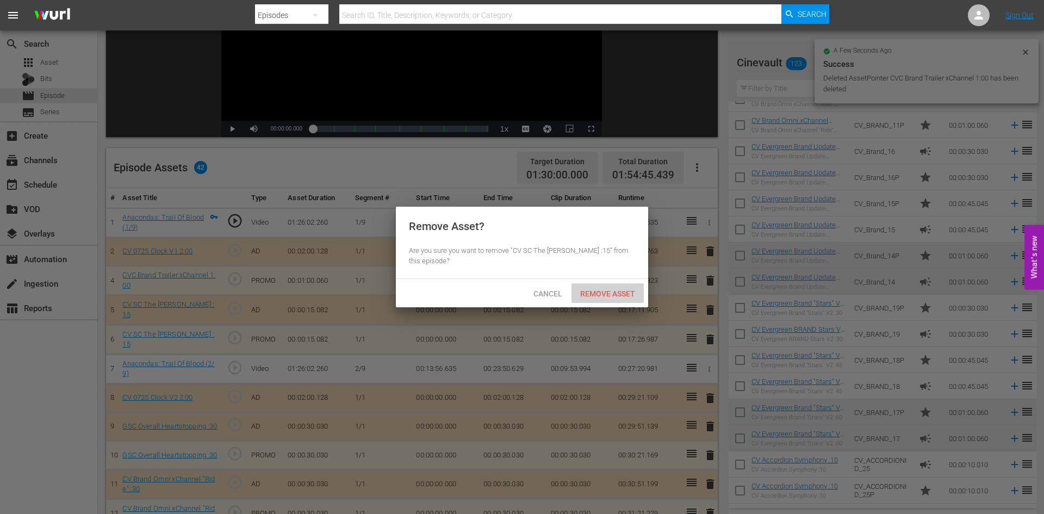
click at [622, 291] on span "Remove Asset" at bounding box center [607, 293] width 72 height 9
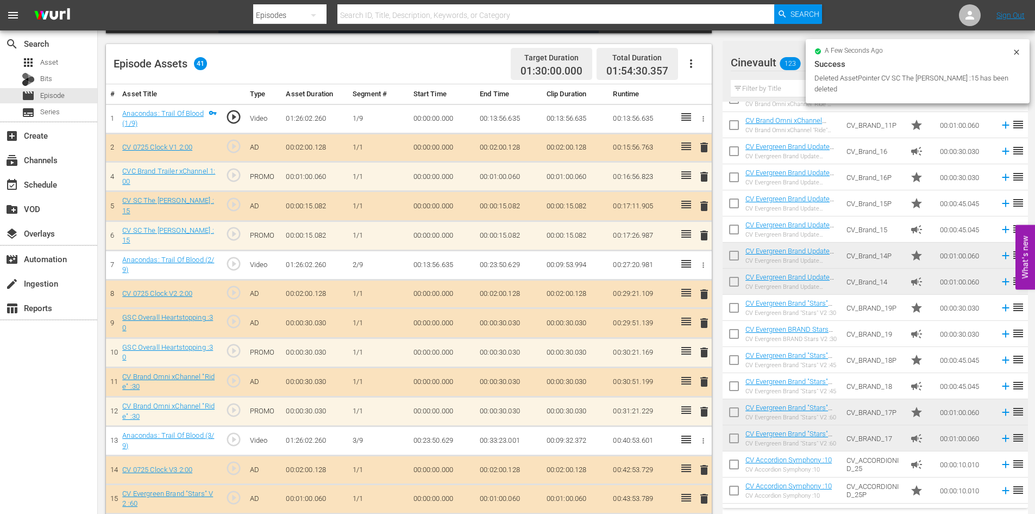
scroll to position [277, 0]
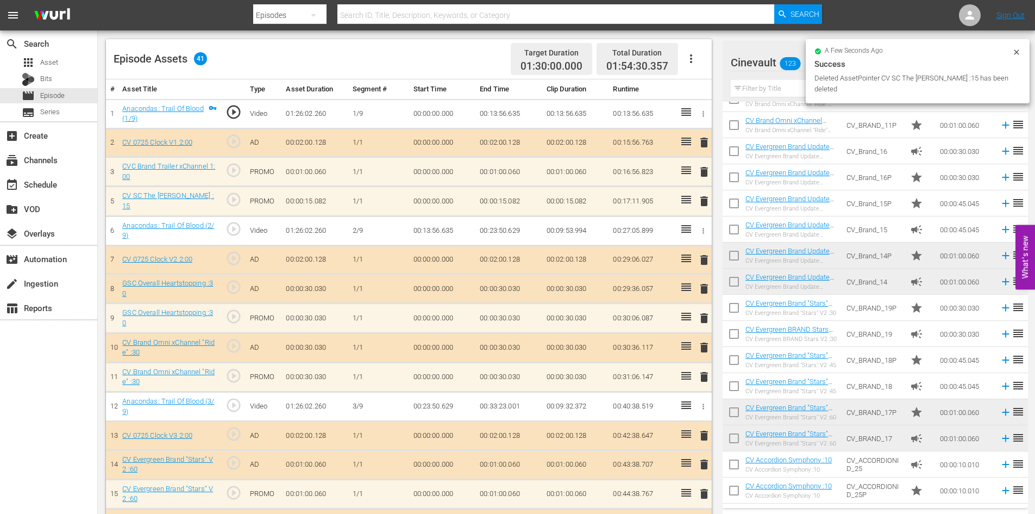
click at [708, 284] on span "delete" at bounding box center [704, 288] width 13 height 13
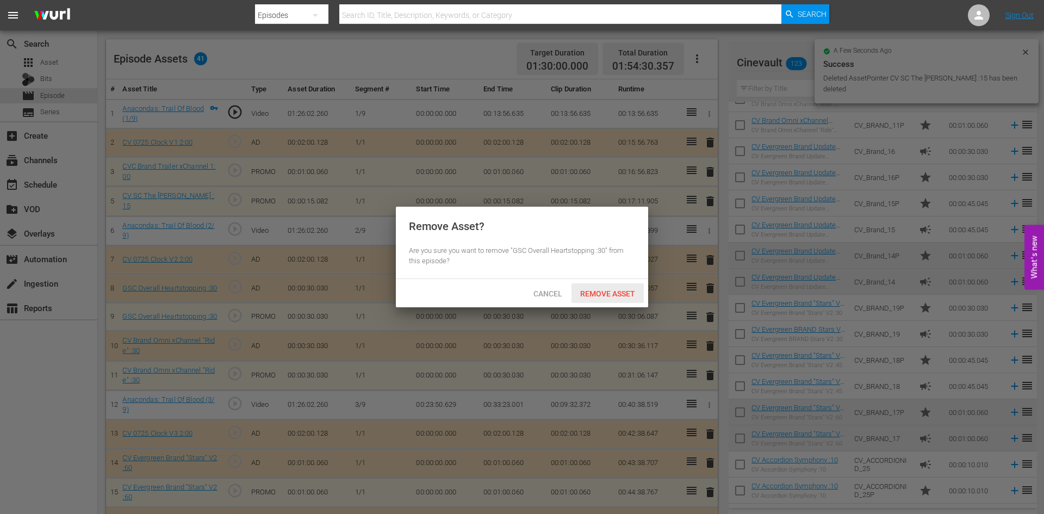
click at [623, 289] on span "Remove Asset" at bounding box center [607, 293] width 72 height 9
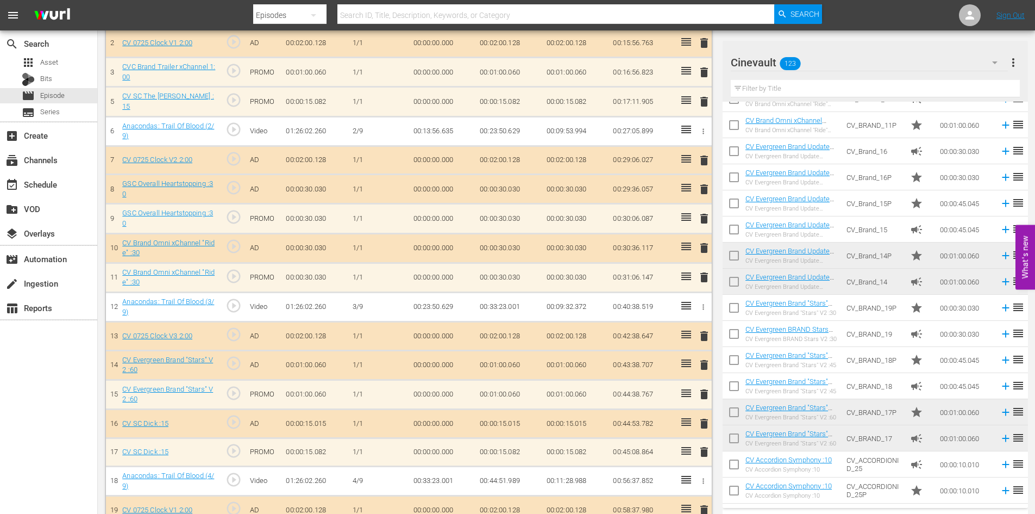
scroll to position [386, 0]
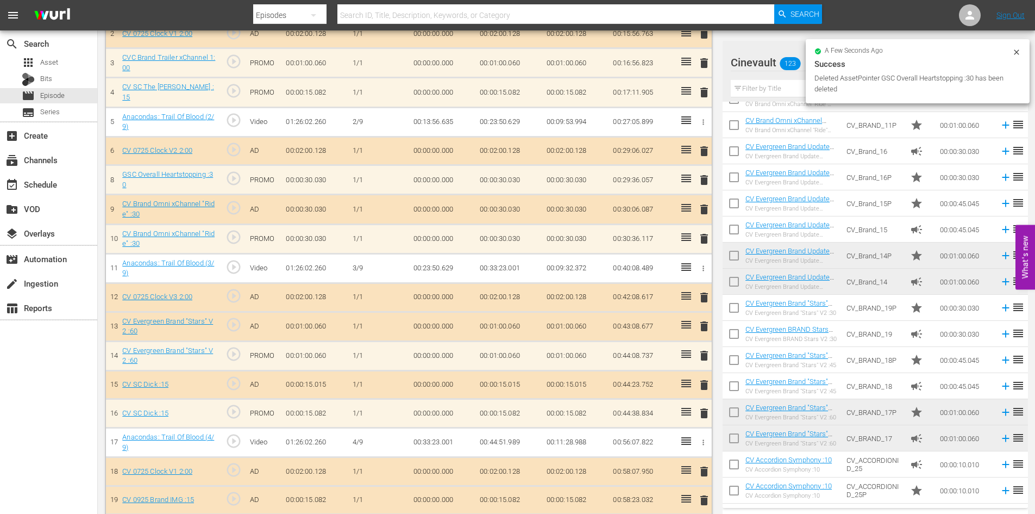
click at [703, 209] on span "delete" at bounding box center [704, 209] width 13 height 13
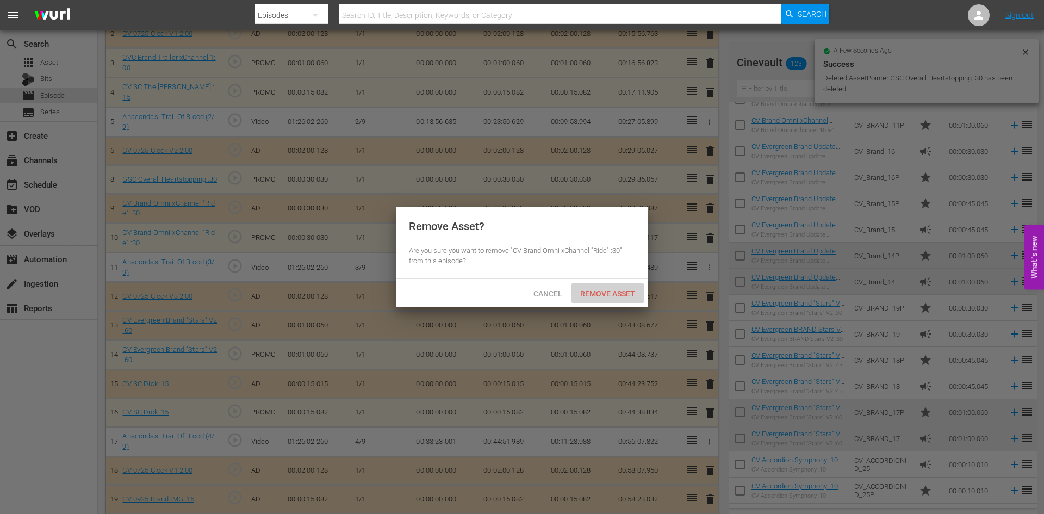
click at [613, 297] on span "Remove Asset" at bounding box center [607, 293] width 72 height 9
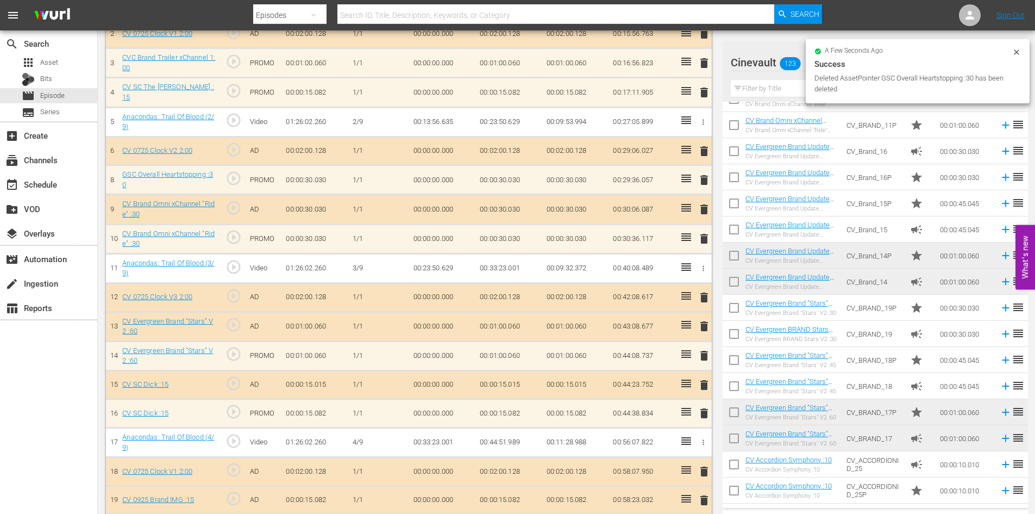
scroll to position [440, 0]
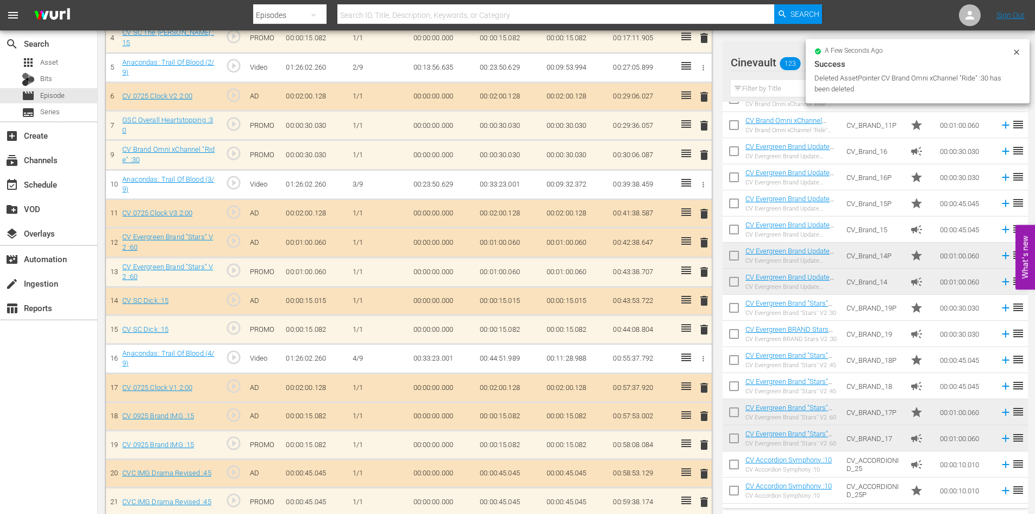
click at [705, 242] on span "delete" at bounding box center [704, 242] width 13 height 13
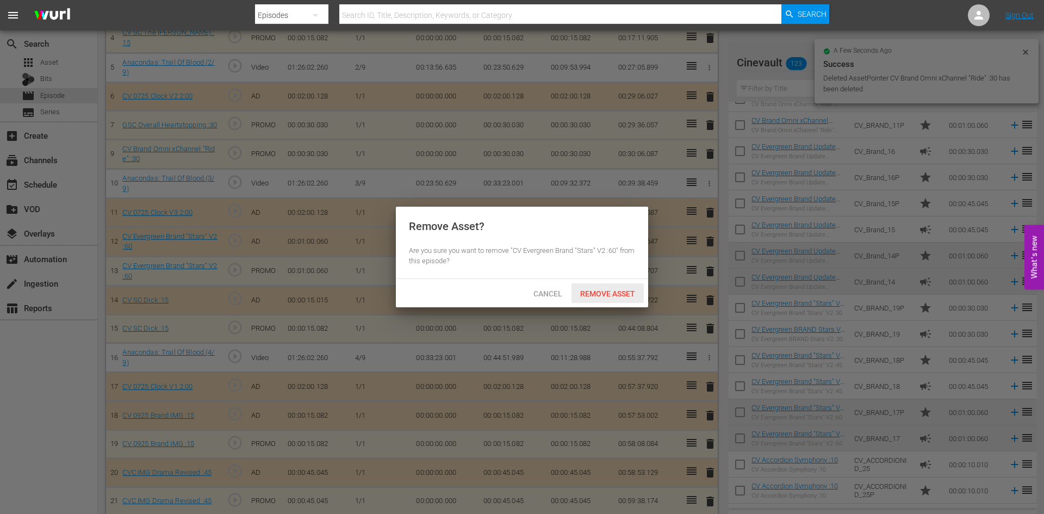
click at [629, 292] on span "Remove Asset" at bounding box center [607, 293] width 72 height 9
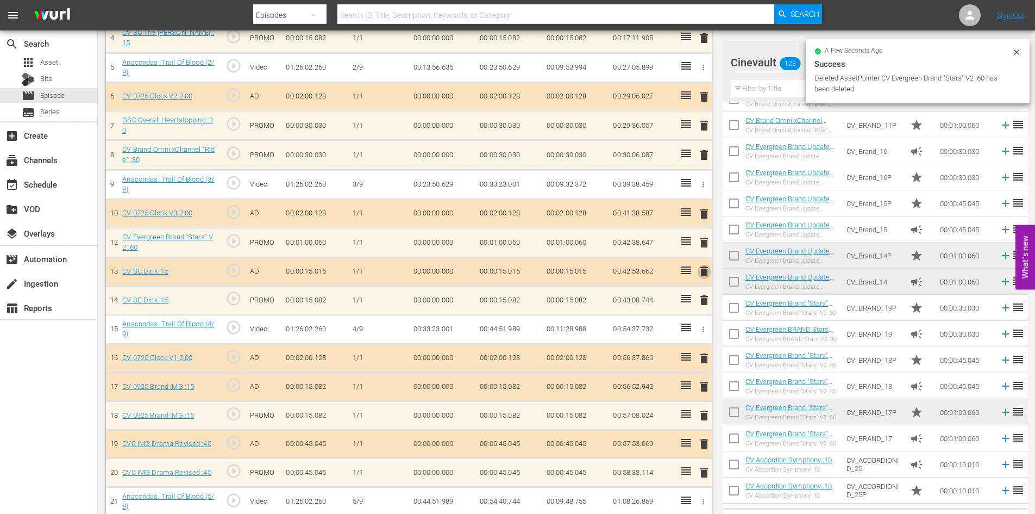
click at [703, 271] on span "delete" at bounding box center [704, 271] width 13 height 13
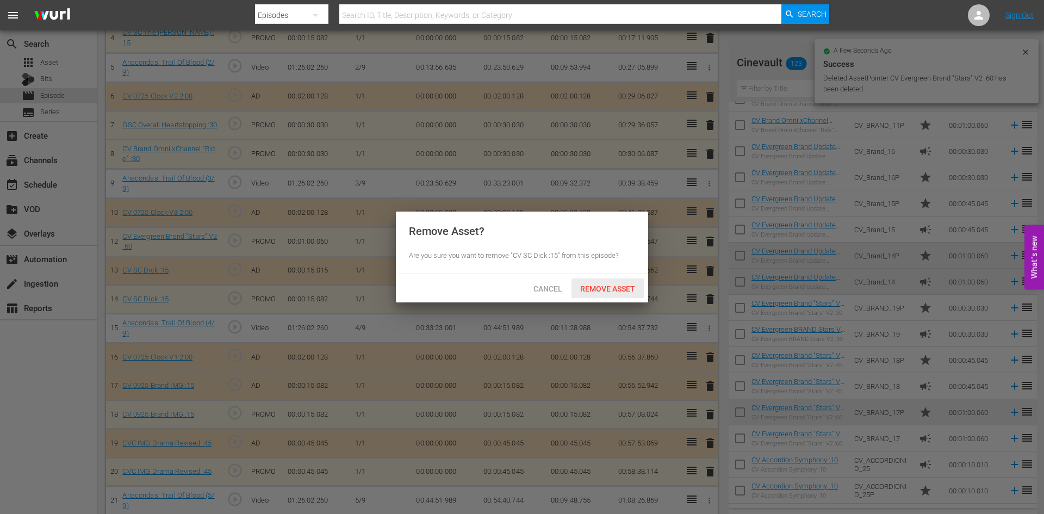
click at [629, 279] on div "Remove Asset" at bounding box center [607, 288] width 72 height 20
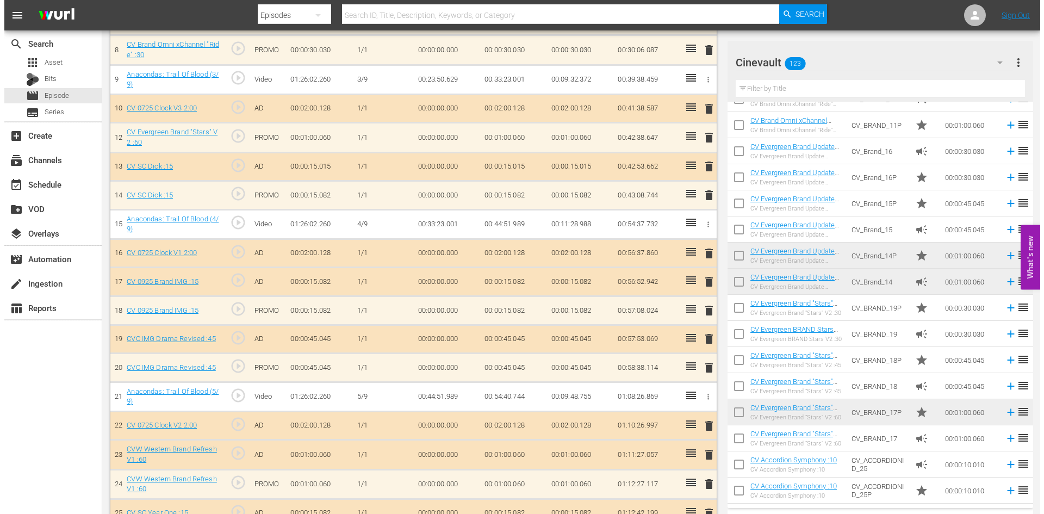
scroll to position [549, 0]
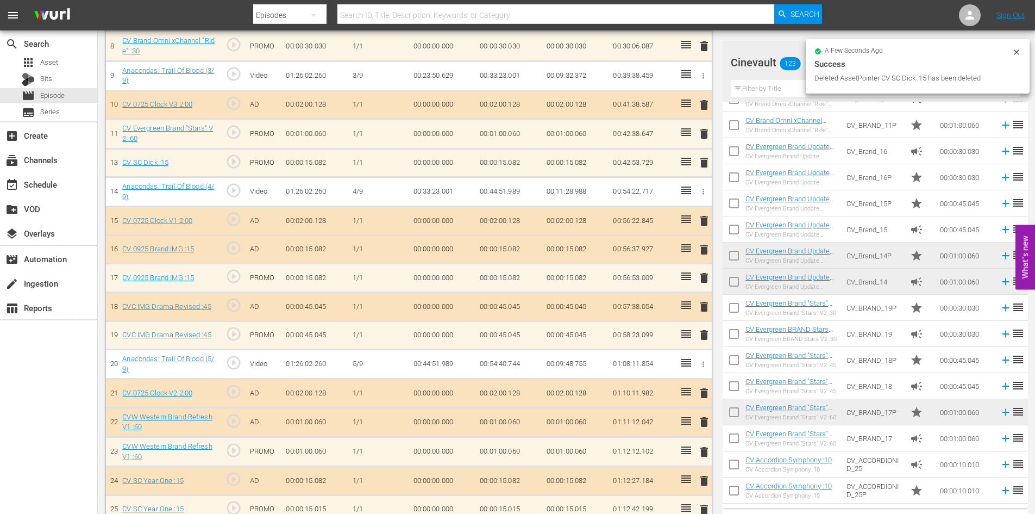
click at [707, 254] on span "delete" at bounding box center [704, 249] width 13 height 13
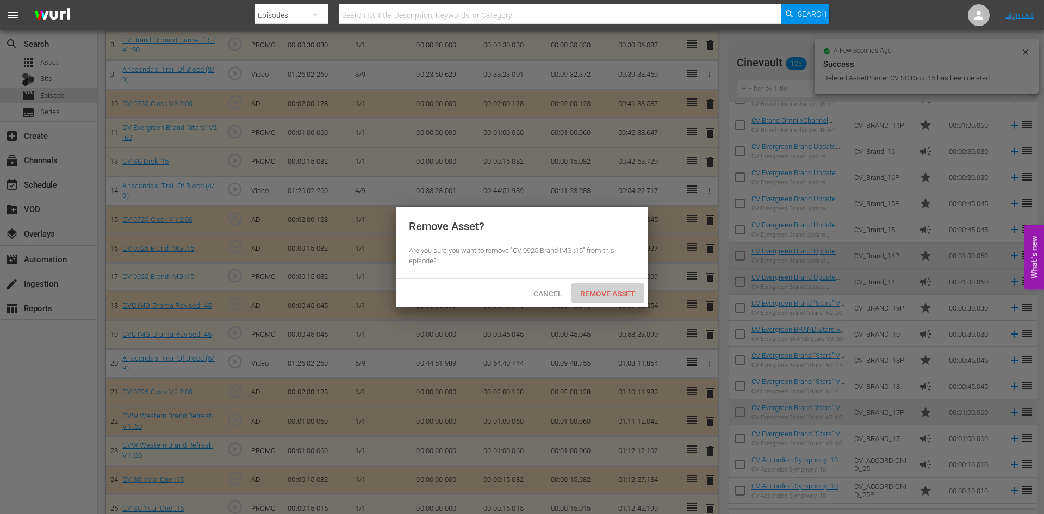
click at [617, 295] on span "Remove Asset" at bounding box center [607, 293] width 72 height 9
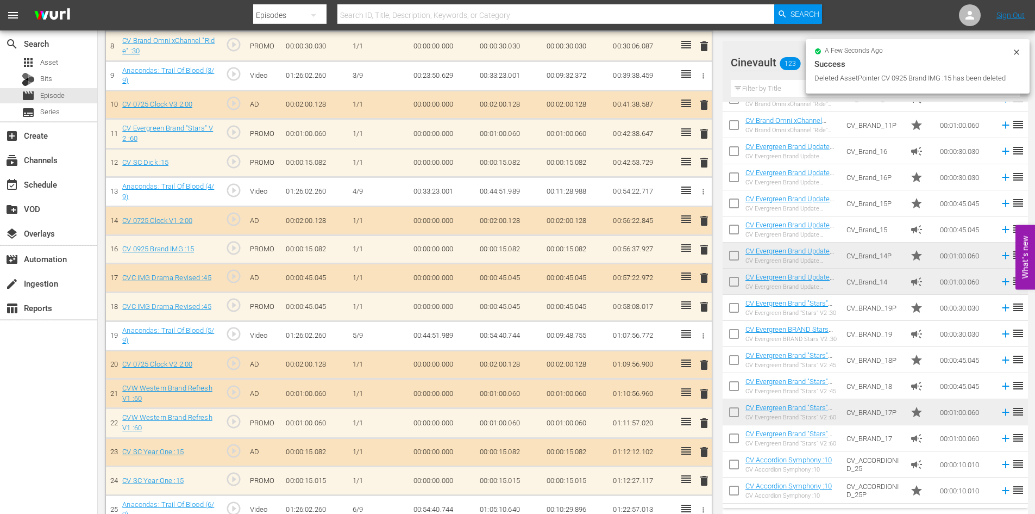
click at [704, 277] on span "delete" at bounding box center [704, 277] width 13 height 13
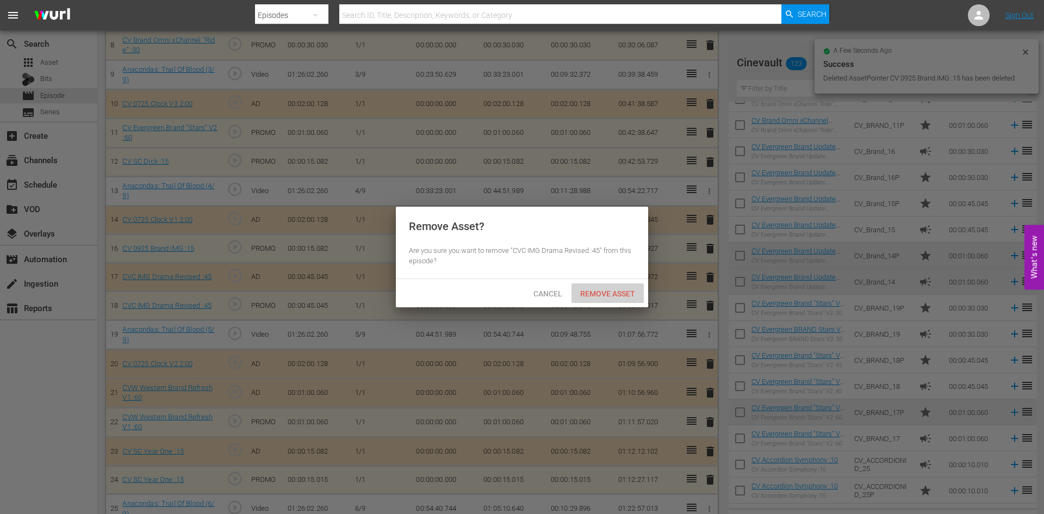
click at [620, 295] on span "Remove Asset" at bounding box center [607, 293] width 72 height 9
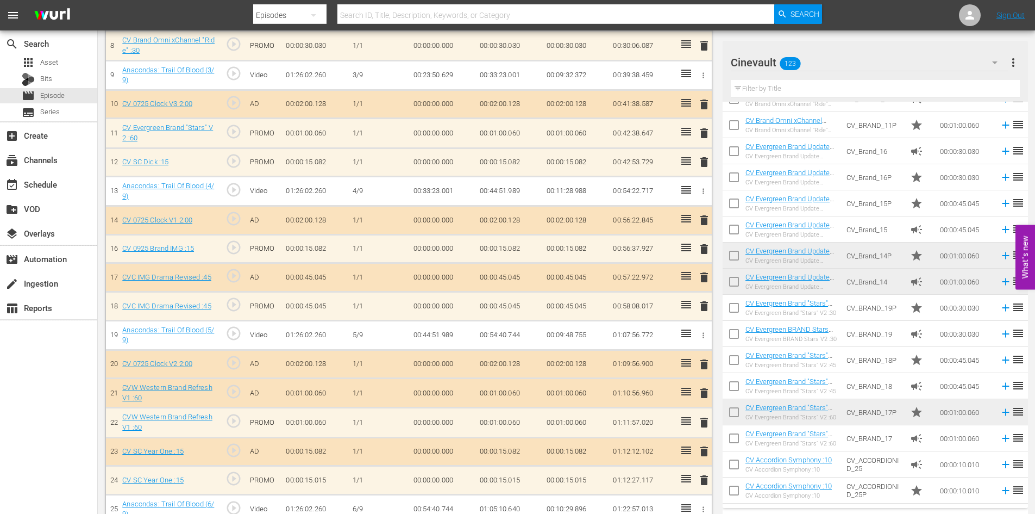
scroll to position [603, 0]
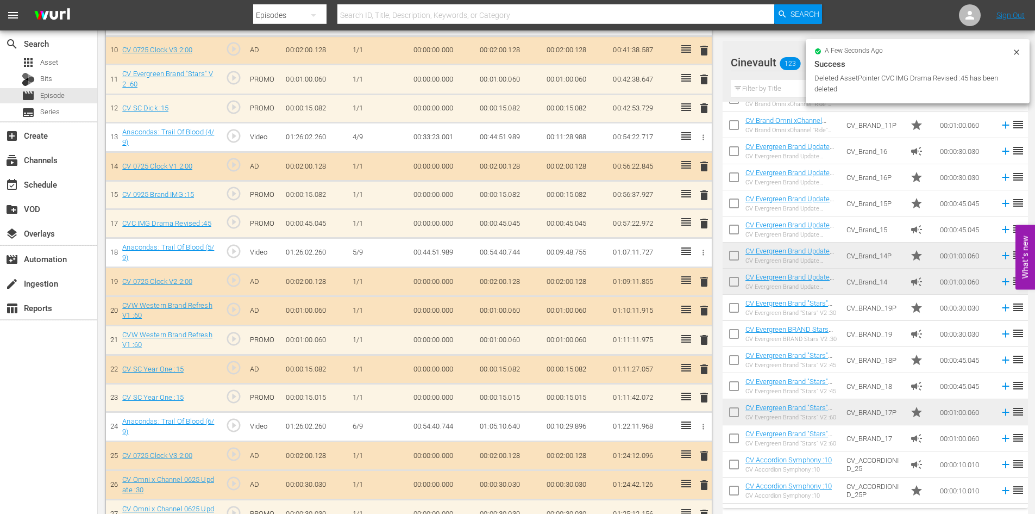
click at [701, 313] on span "delete" at bounding box center [704, 310] width 13 height 13
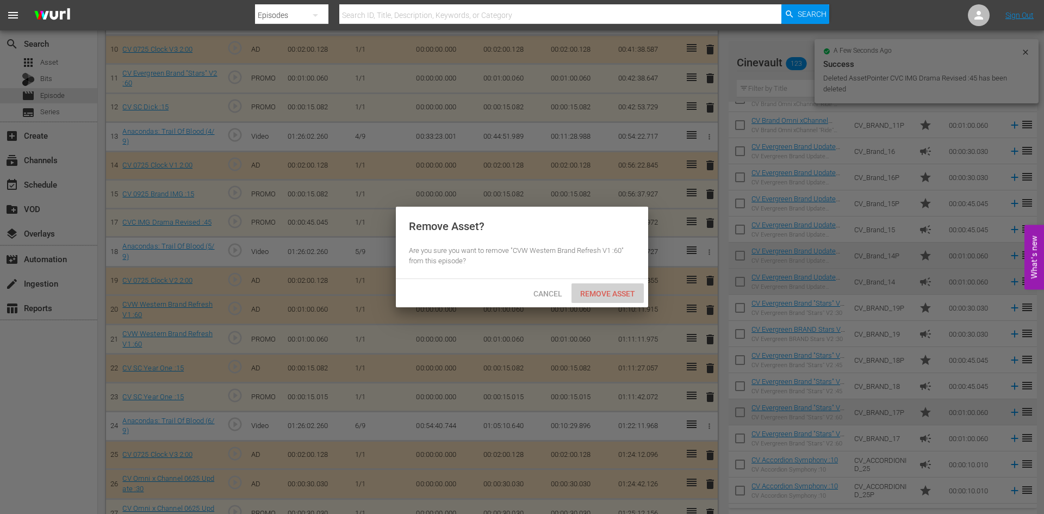
click at [597, 287] on div "Remove Asset" at bounding box center [607, 293] width 72 height 20
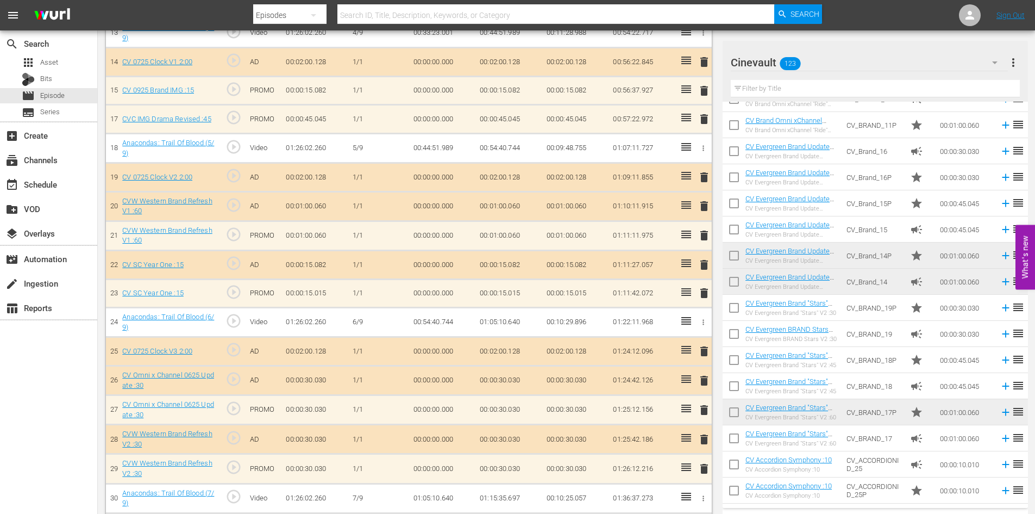
scroll to position [712, 0]
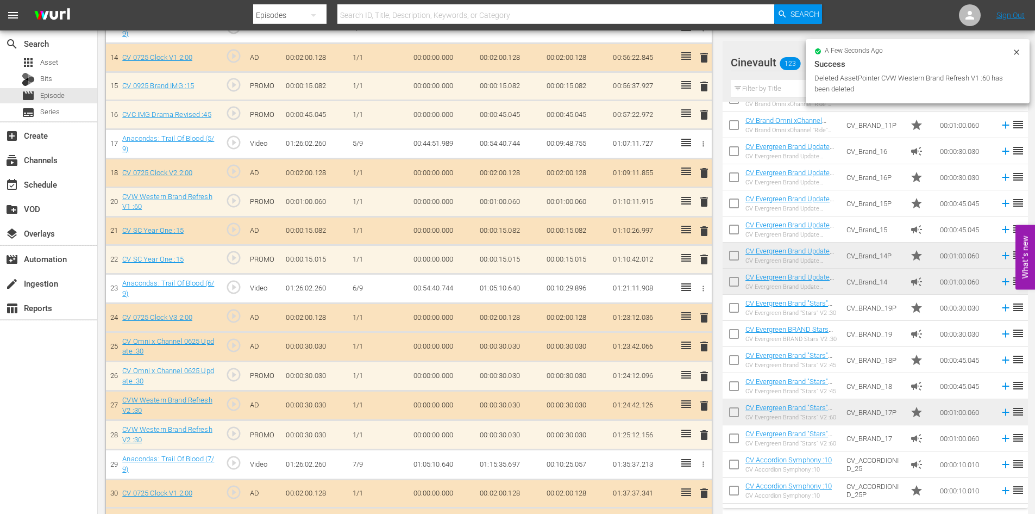
click at [703, 235] on span "delete" at bounding box center [704, 230] width 13 height 13
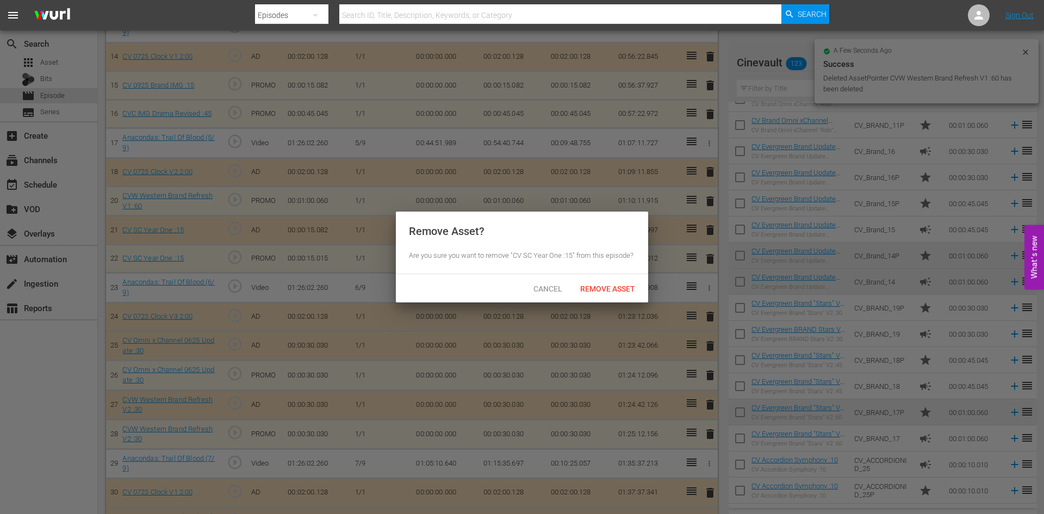
click at [616, 287] on span "Remove Asset" at bounding box center [607, 288] width 72 height 9
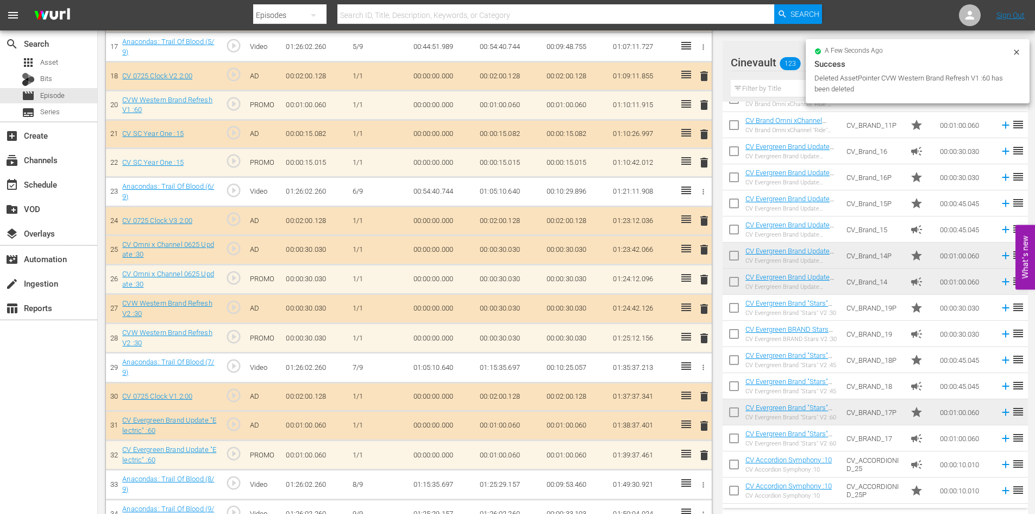
scroll to position [821, 0]
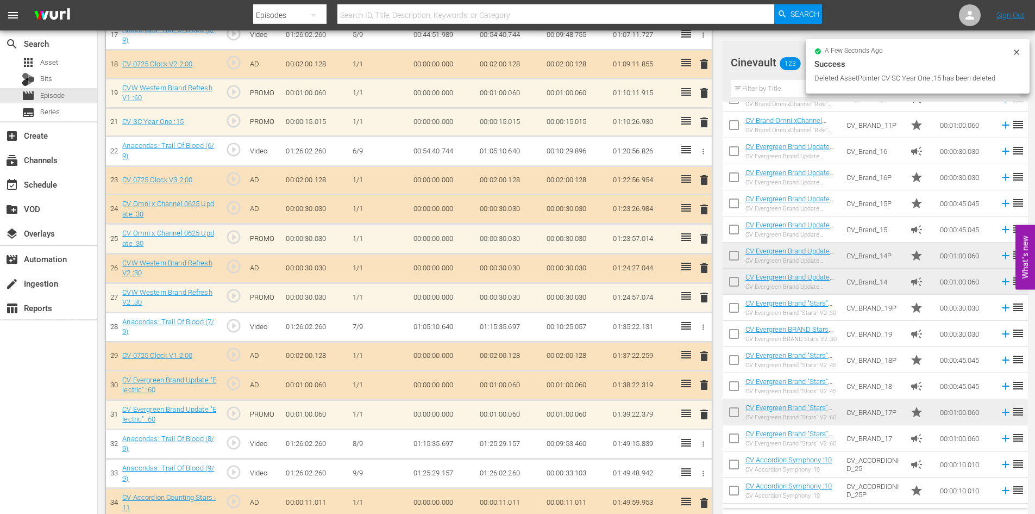
click at [702, 211] on span "delete" at bounding box center [704, 209] width 13 height 13
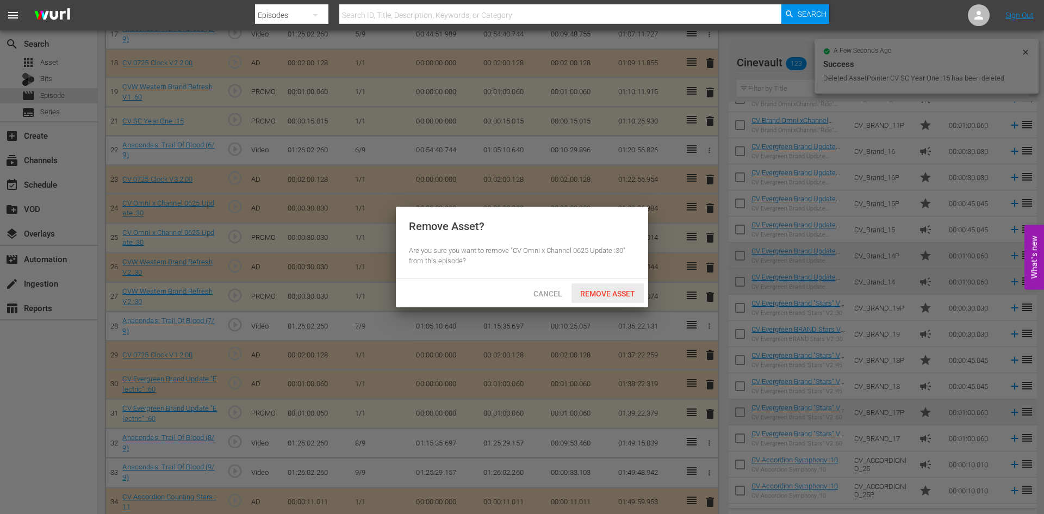
click at [614, 297] on div "Remove Asset" at bounding box center [607, 293] width 72 height 20
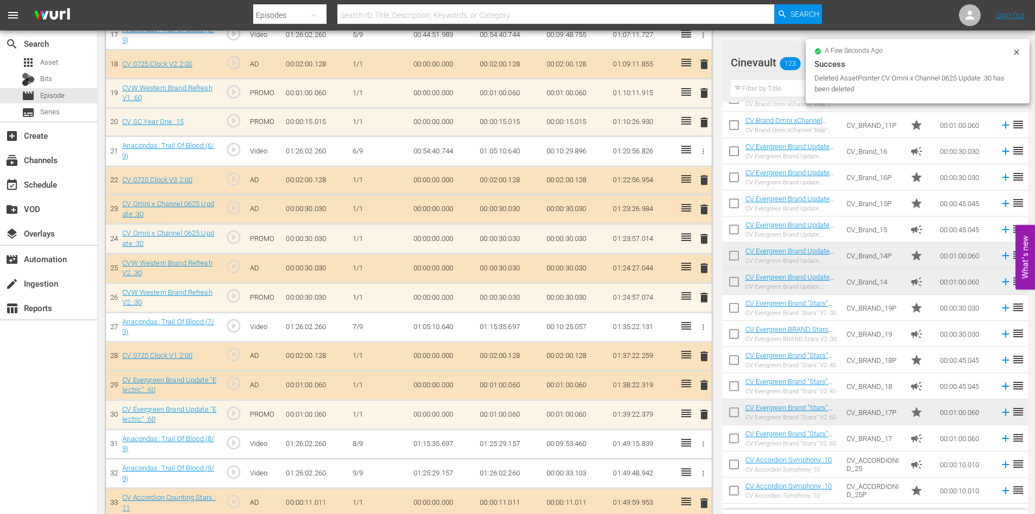
scroll to position [803, 0]
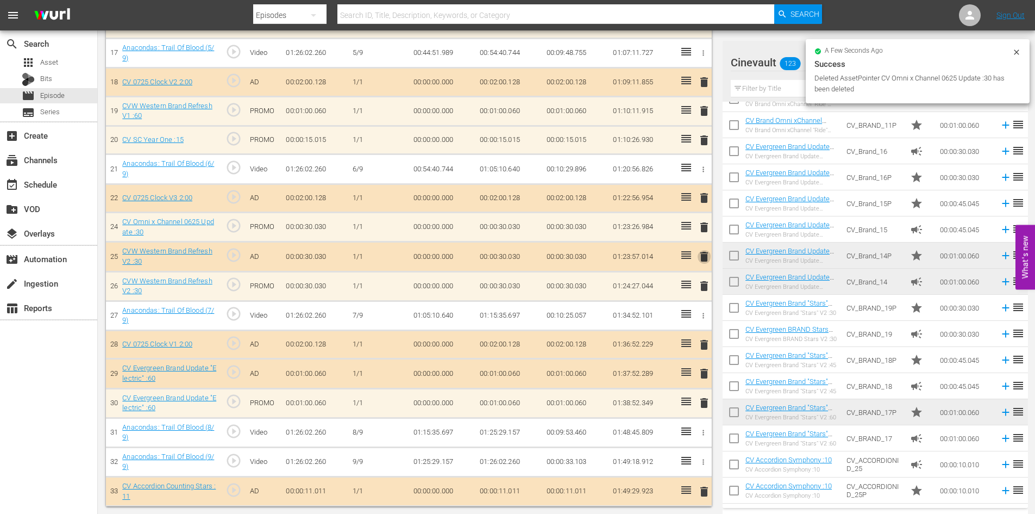
click at [707, 251] on span "delete" at bounding box center [704, 256] width 13 height 13
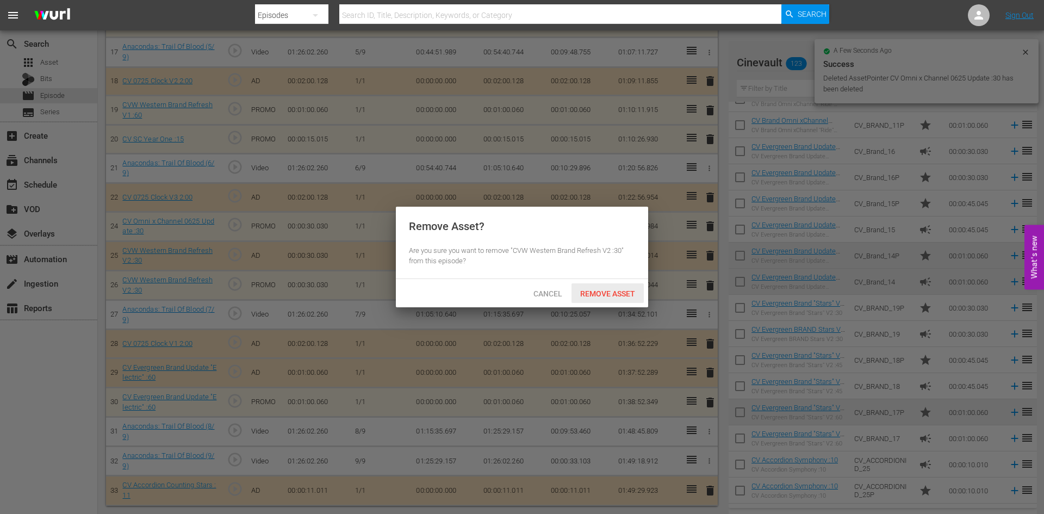
click at [634, 284] on div "Remove Asset" at bounding box center [607, 293] width 72 height 20
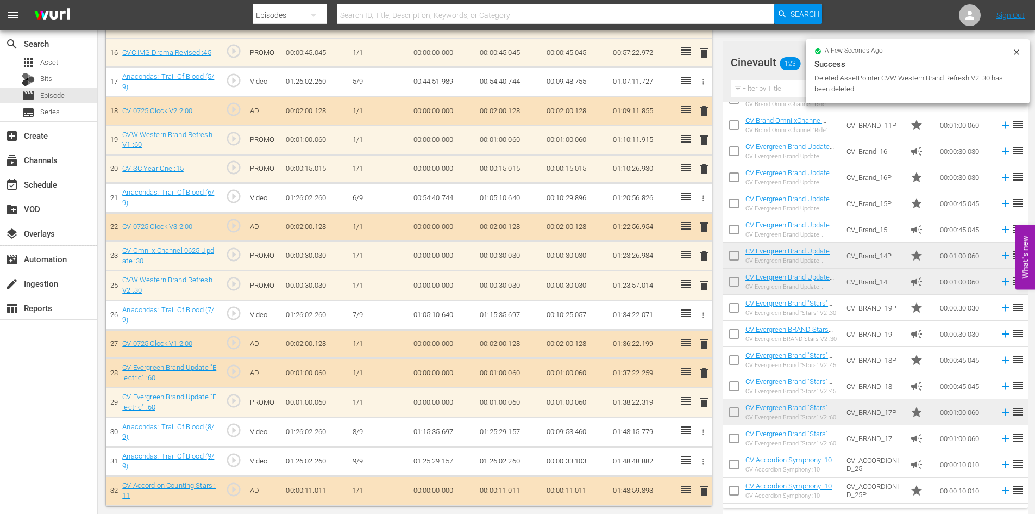
scroll to position [773, 0]
click at [704, 372] on span "delete" at bounding box center [704, 373] width 13 height 13
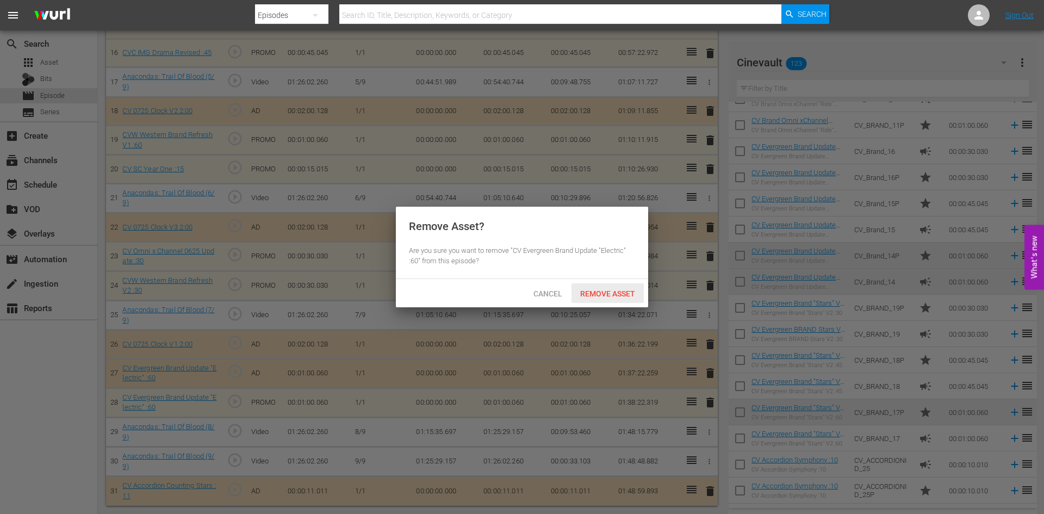
click at [616, 287] on div "Remove Asset" at bounding box center [607, 293] width 72 height 20
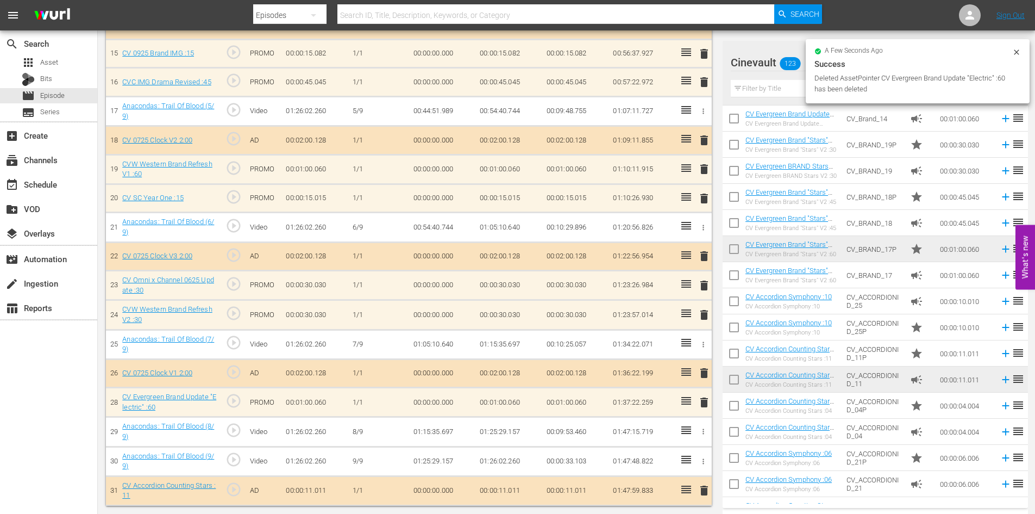
scroll to position [744, 0]
drag, startPoint x: 768, startPoint y: 89, endPoint x: 779, endPoint y: 93, distance: 12.2
click at [768, 89] on input "text" at bounding box center [875, 88] width 289 height 17
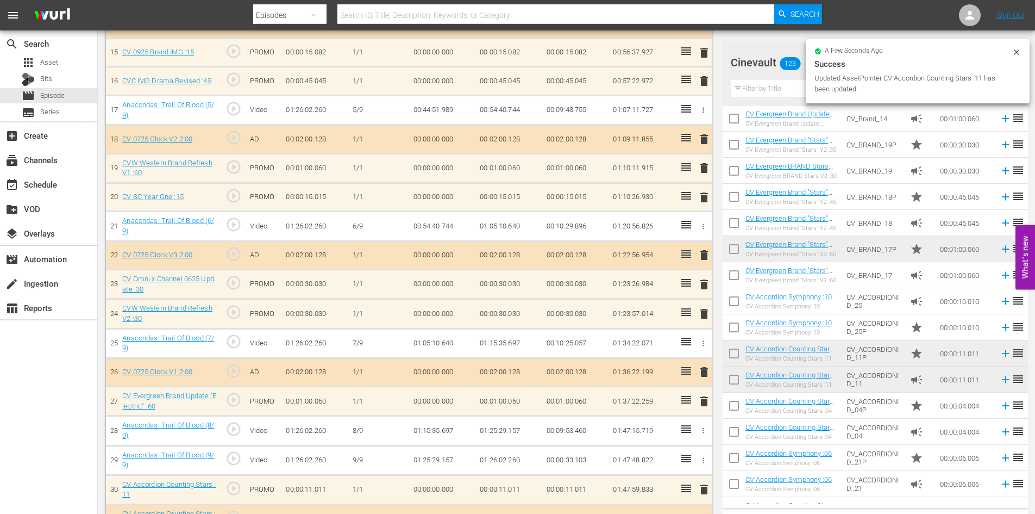
scroll to position [773, 0]
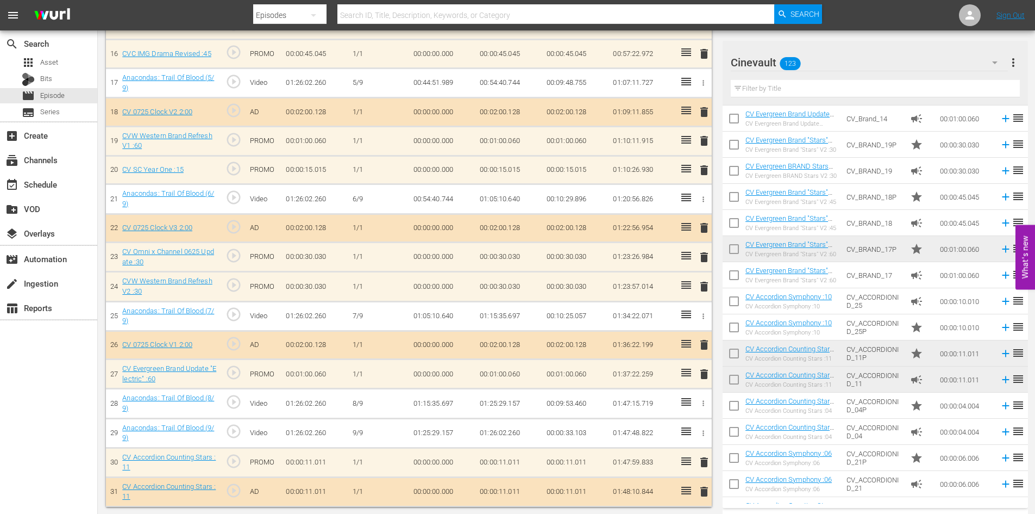
click at [706, 486] on span "delete" at bounding box center [704, 491] width 13 height 13
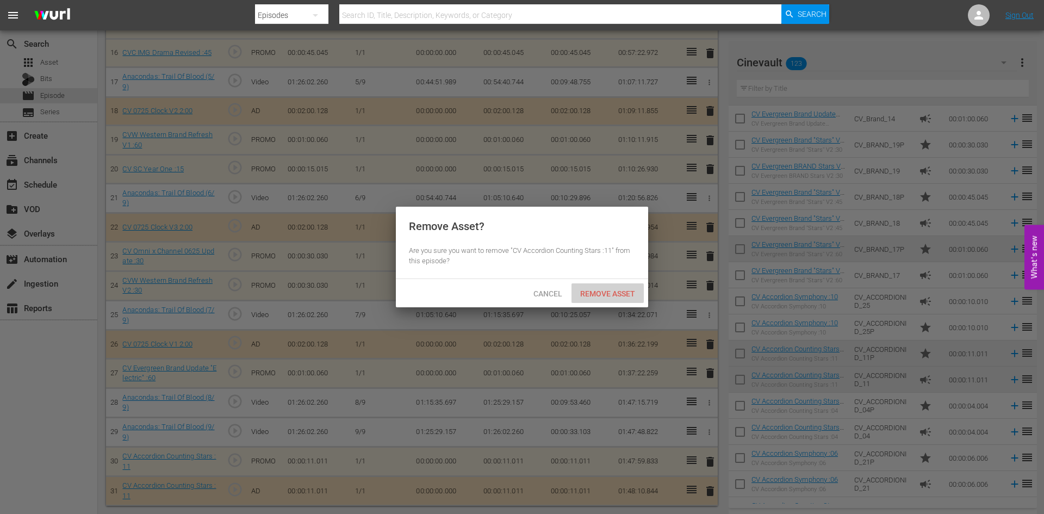
click at [605, 293] on span "Remove Asset" at bounding box center [607, 293] width 72 height 9
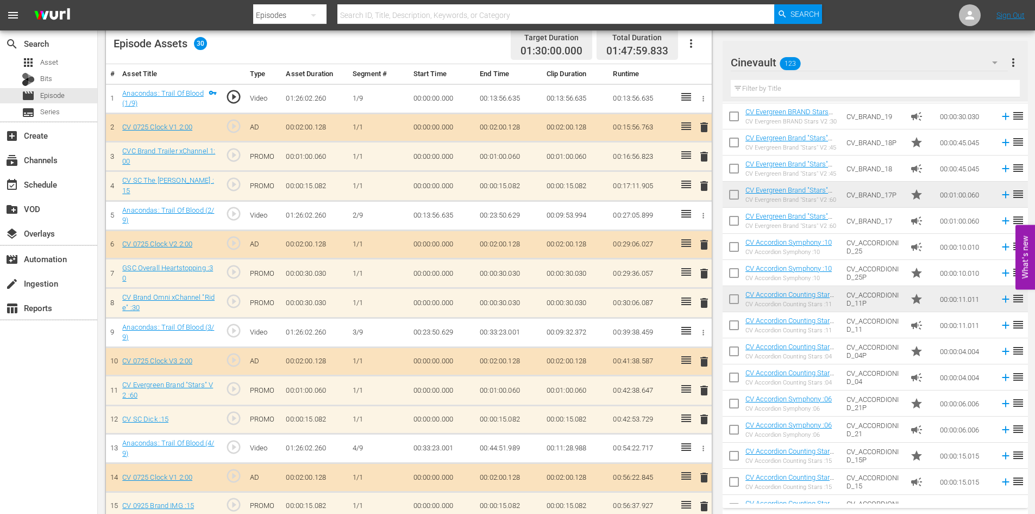
scroll to position [326, 0]
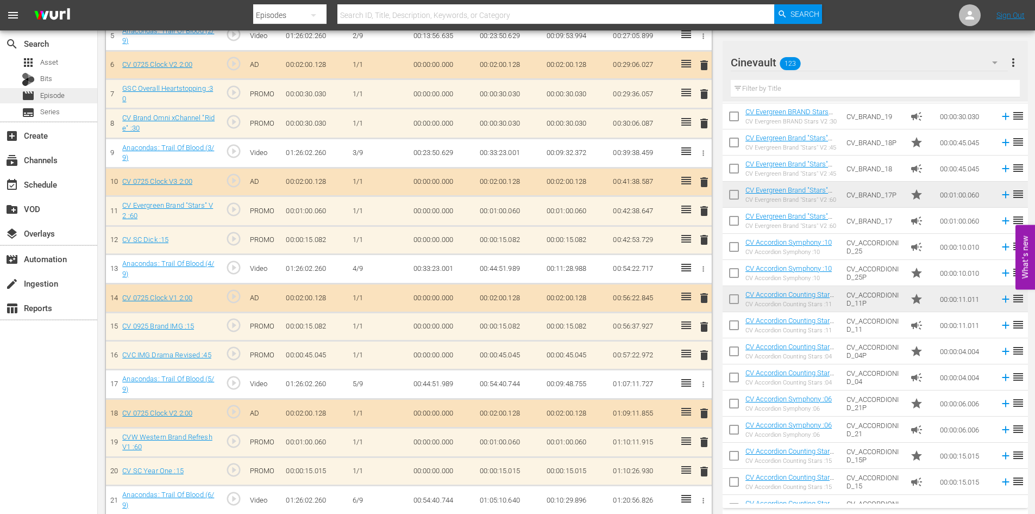
click at [60, 96] on span "Episode" at bounding box center [52, 95] width 24 height 11
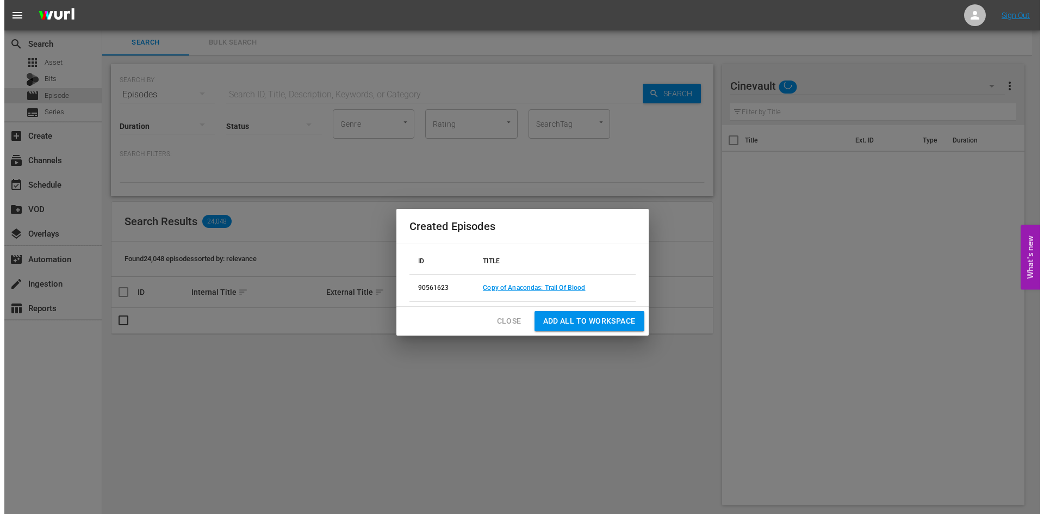
scroll to position [1, 0]
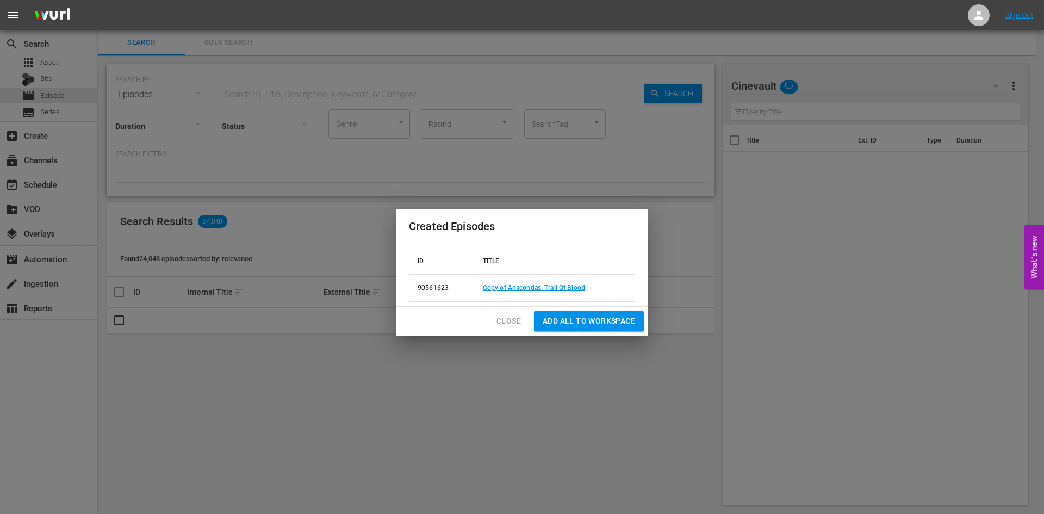
click at [508, 328] on button "Close" at bounding box center [509, 321] width 42 height 20
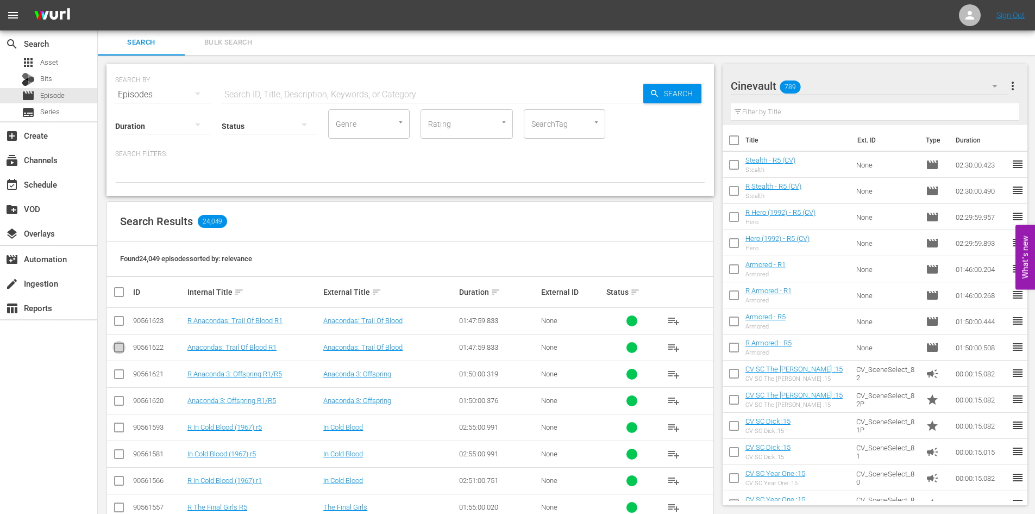
click at [117, 346] on input "checkbox" at bounding box center [119, 349] width 13 height 13
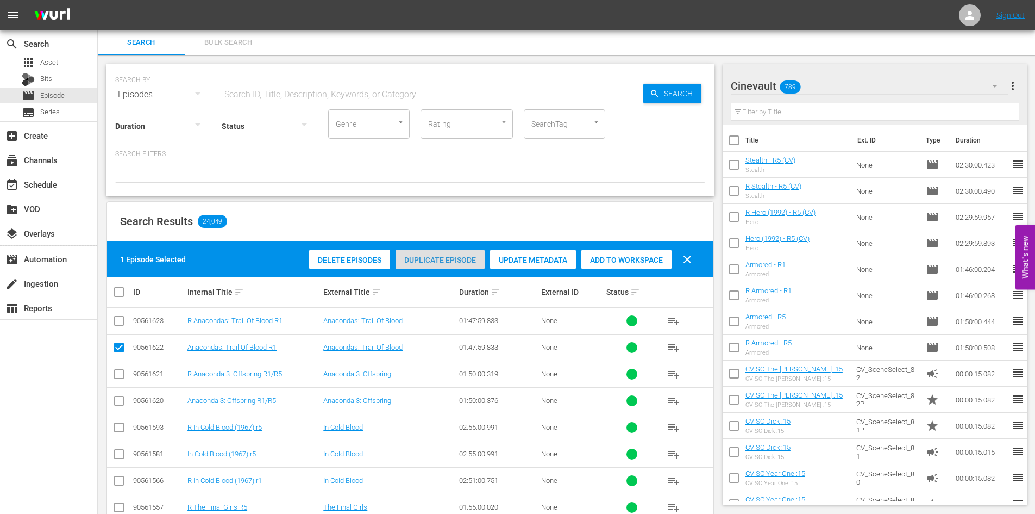
click at [435, 255] on span "Duplicate Episode" at bounding box center [440, 259] width 89 height 9
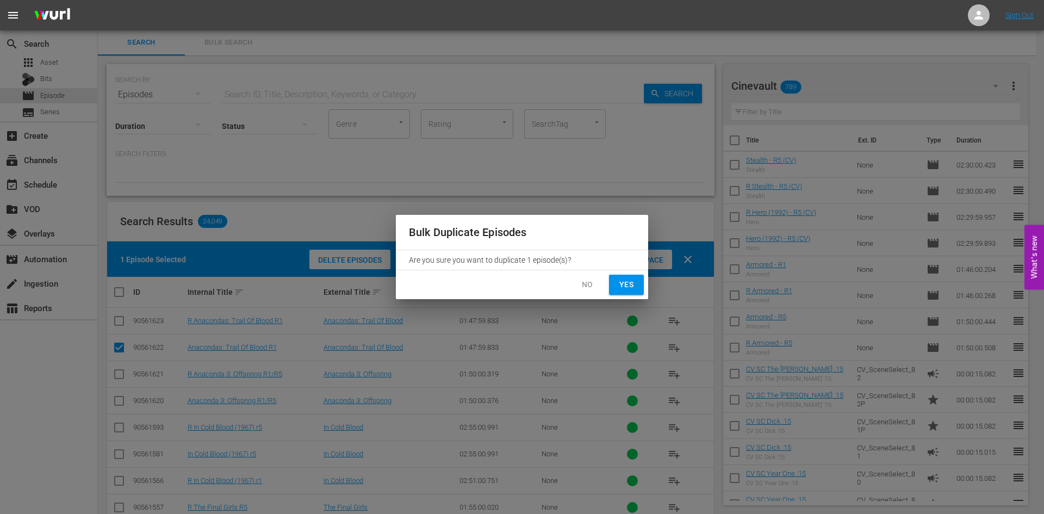
click at [628, 289] on span "Yes" at bounding box center [625, 285] width 17 height 14
checkbox input "false"
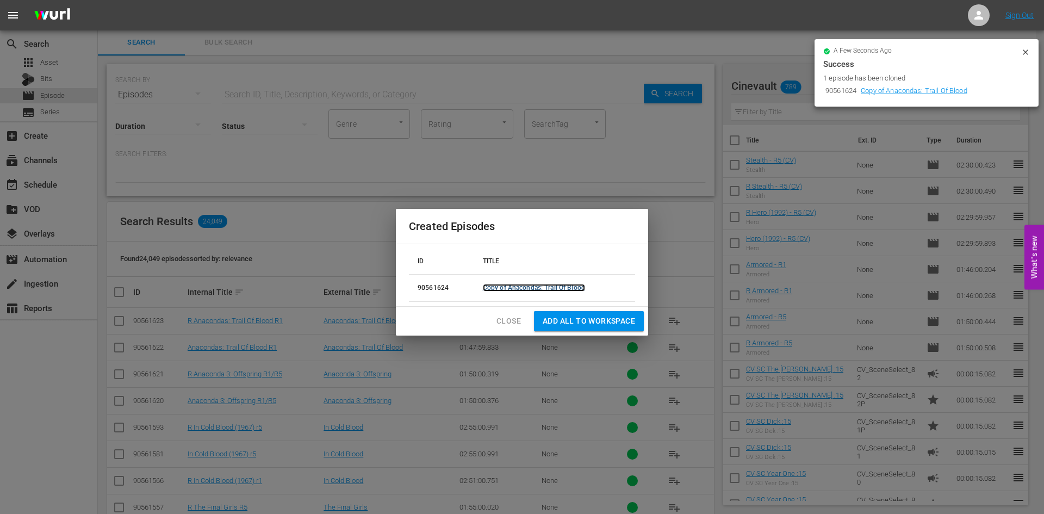
click at [559, 286] on link "Copy of Anacondas: Trail Of Blood" at bounding box center [534, 288] width 102 height 8
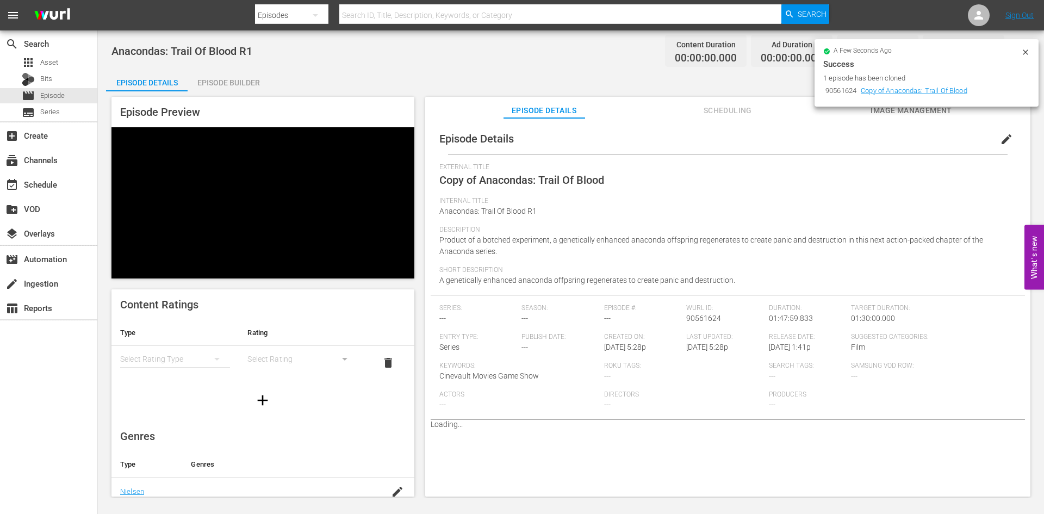
click at [257, 88] on div "Episode Builder" at bounding box center [229, 83] width 82 height 26
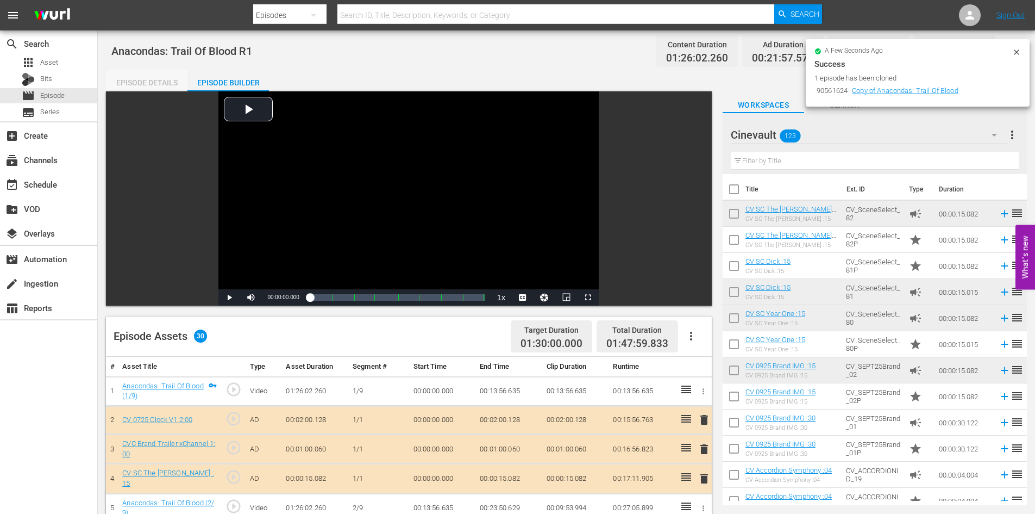
click at [164, 80] on div "Episode Details" at bounding box center [147, 83] width 82 height 26
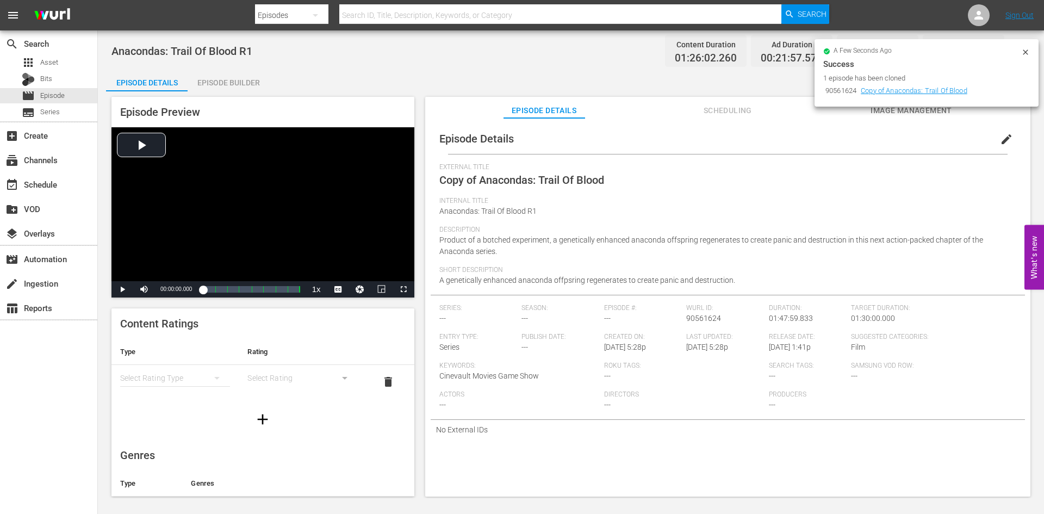
click at [1000, 141] on span "edit" at bounding box center [1006, 139] width 13 height 13
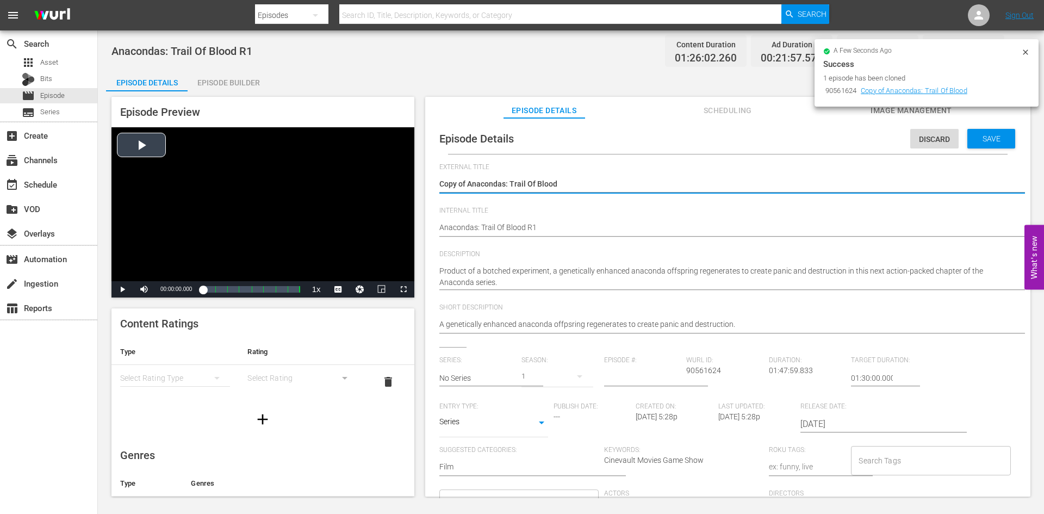
drag, startPoint x: 467, startPoint y: 184, endPoint x: 348, endPoint y: 192, distance: 119.3
click at [348, 192] on div "Episode Preview Video Player is loading. Play Video Play Mute Current Time 00:0…" at bounding box center [570, 298] width 929 height 414
type textarea "Anacondas: Trail Of Blood"
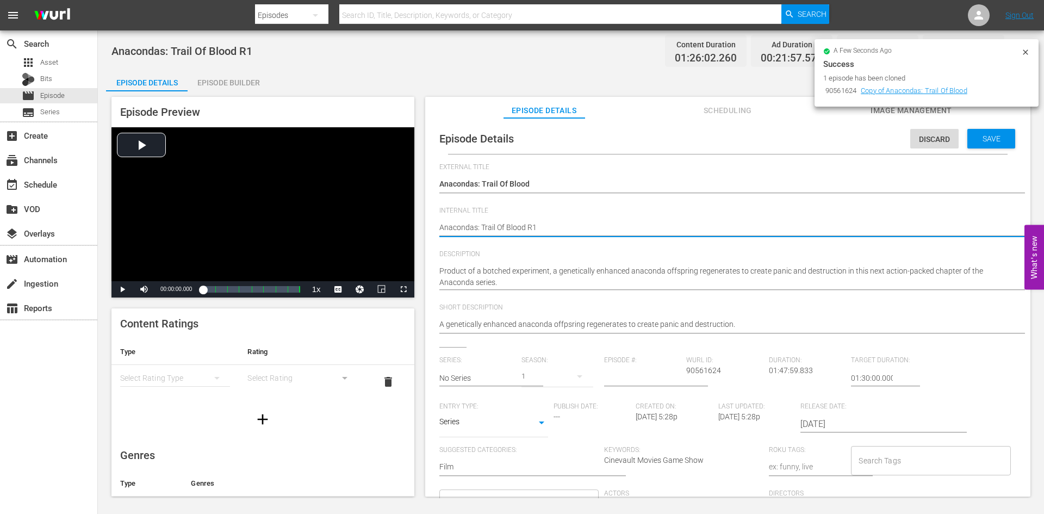
type textarea "Anacondas: Trail Of Blood R"
type textarea "Anacondas: Trail Of Blood R5"
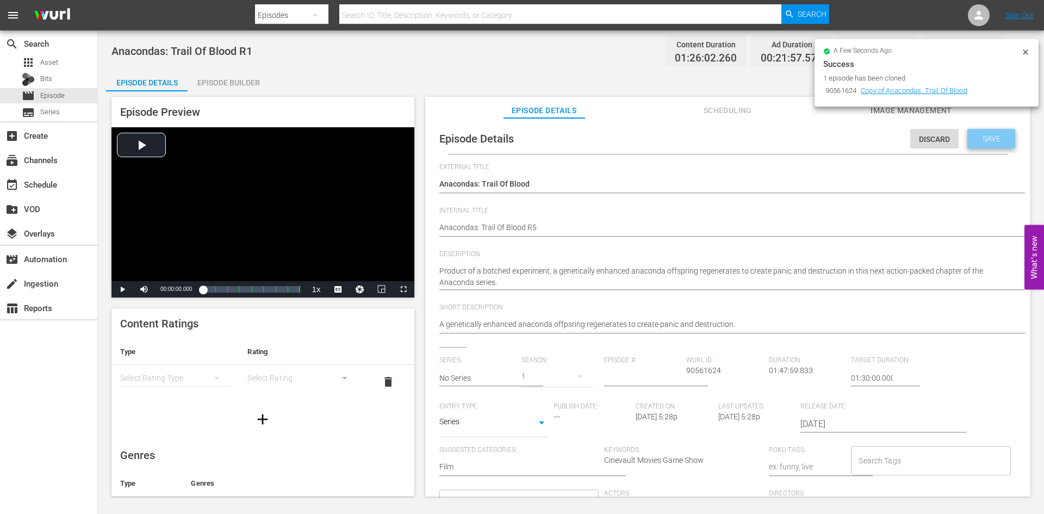
click at [988, 139] on span "Save" at bounding box center [990, 138] width 35 height 9
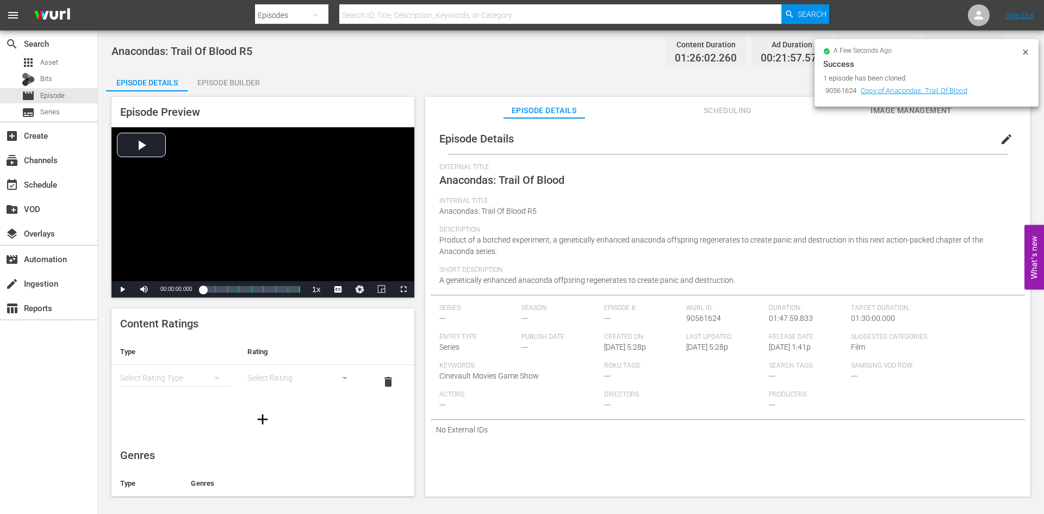
click at [260, 82] on div "Episode Builder" at bounding box center [229, 83] width 82 height 26
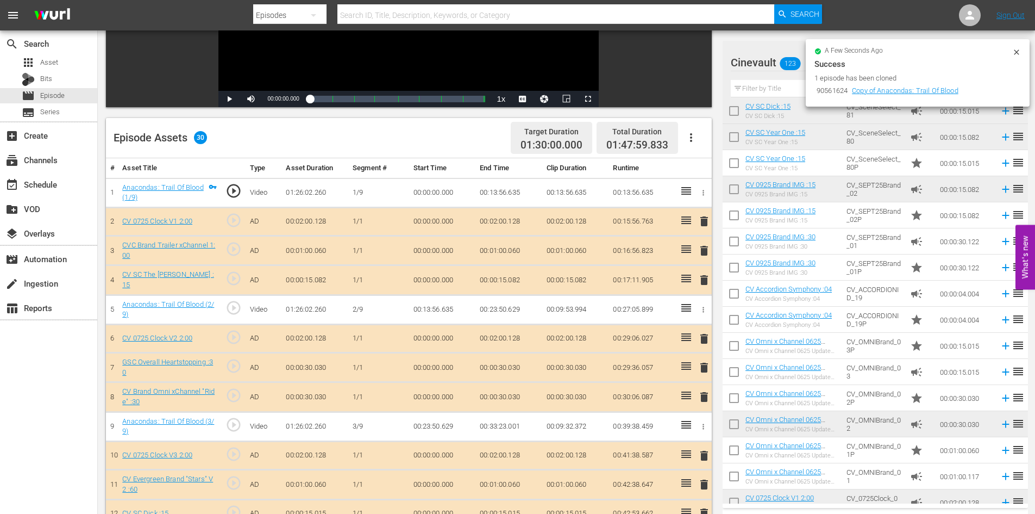
scroll to position [217, 0]
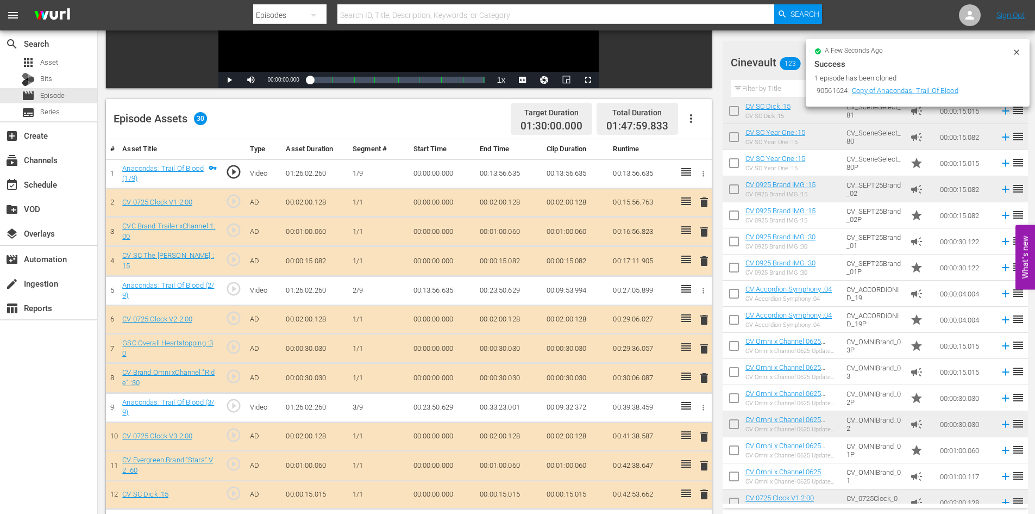
click at [782, 86] on input "text" at bounding box center [875, 88] width 289 height 17
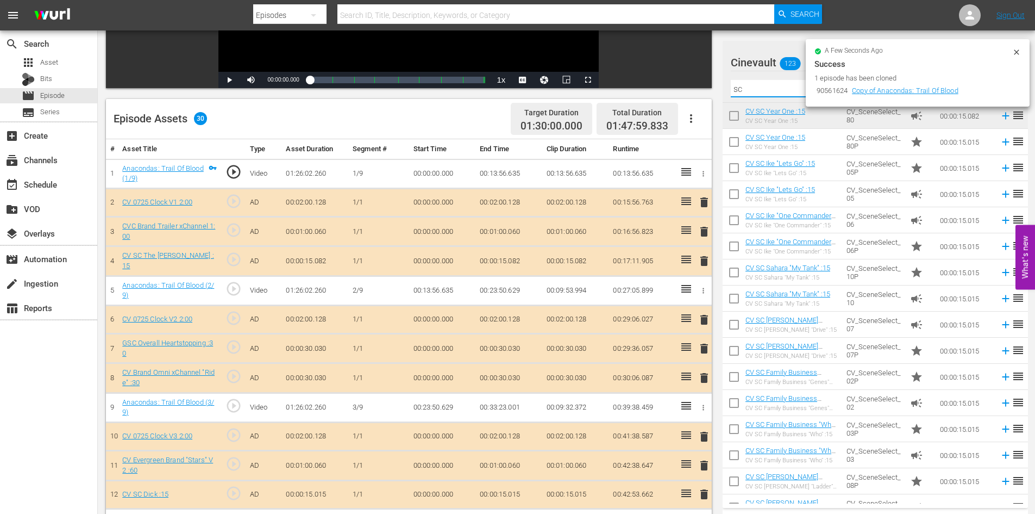
scroll to position [163, 0]
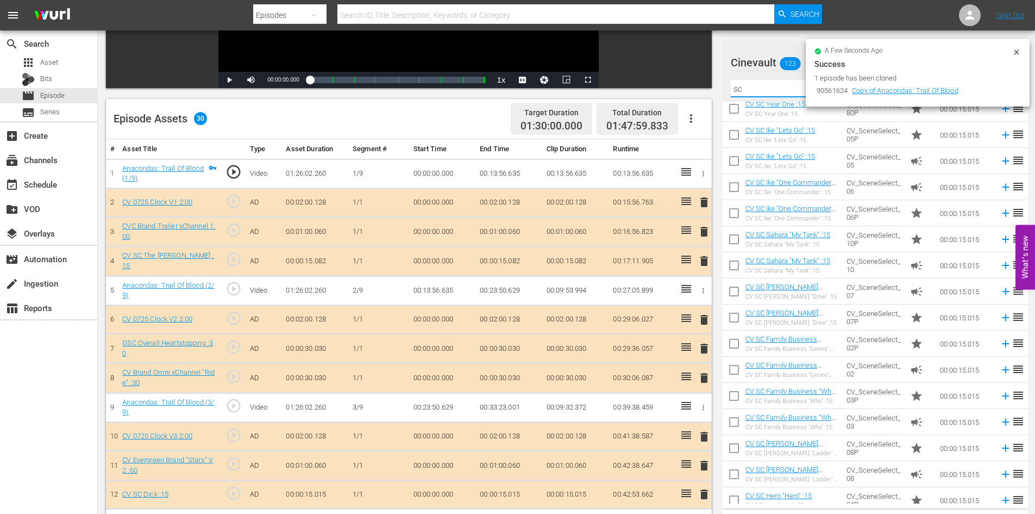
type input "sc"
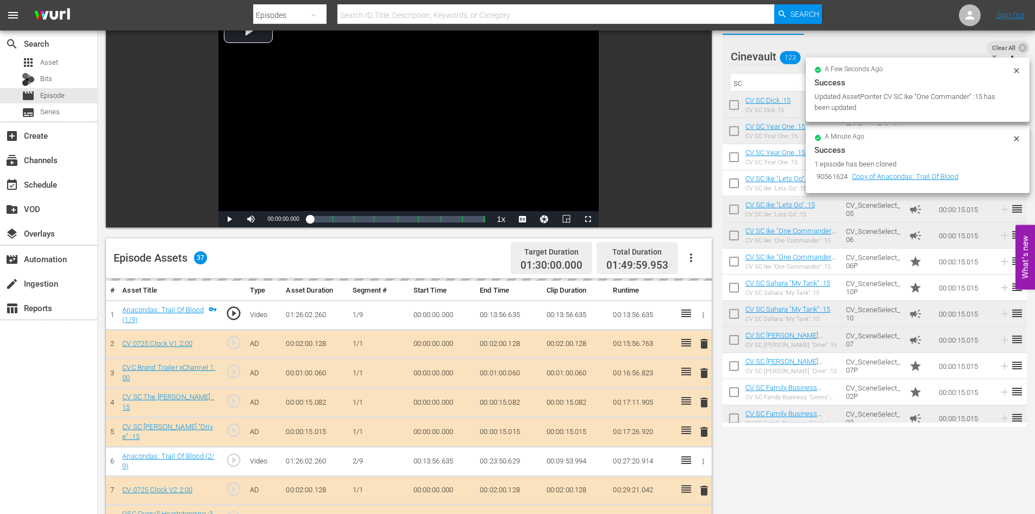
scroll to position [0, 0]
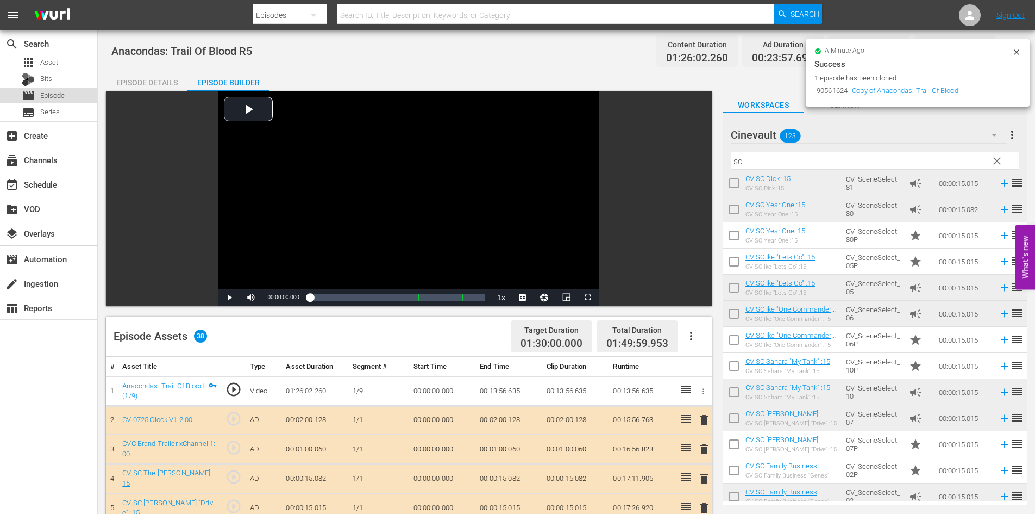
click at [49, 98] on span "Episode" at bounding box center [52, 95] width 24 height 11
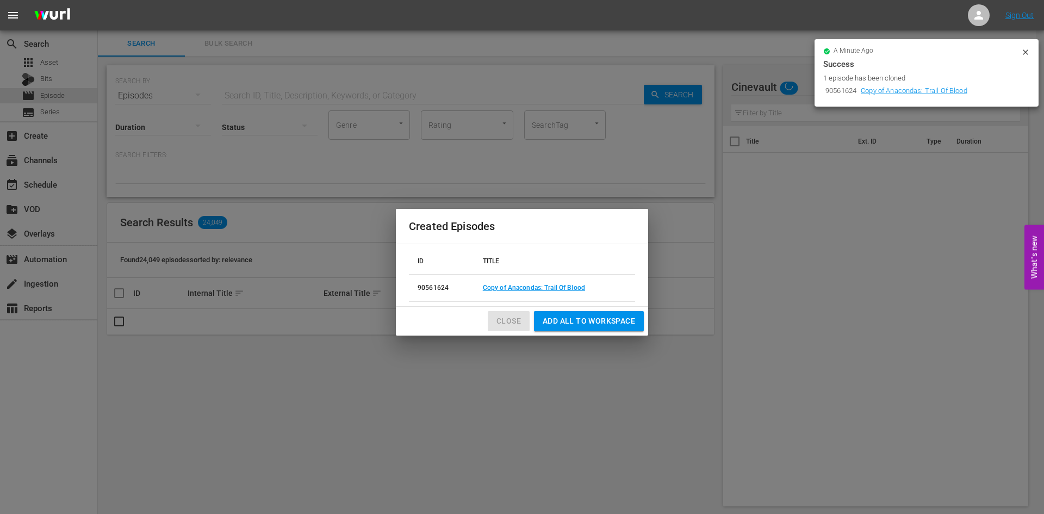
click at [515, 326] on span "Close" at bounding box center [508, 321] width 24 height 14
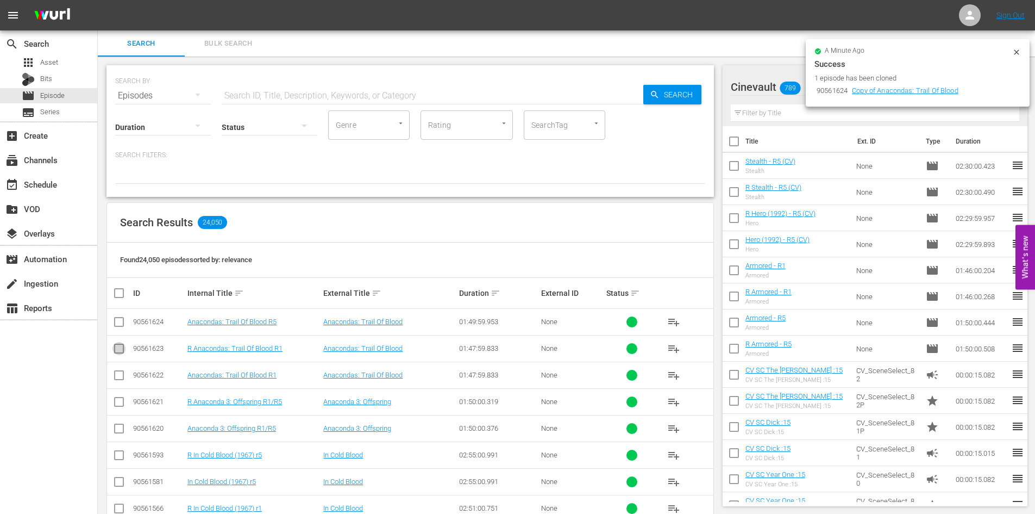
click at [123, 342] on icon at bounding box center [119, 348] width 13 height 13
click at [128, 345] on td at bounding box center [119, 348] width 24 height 27
click at [113, 354] on input "checkbox" at bounding box center [119, 350] width 13 height 13
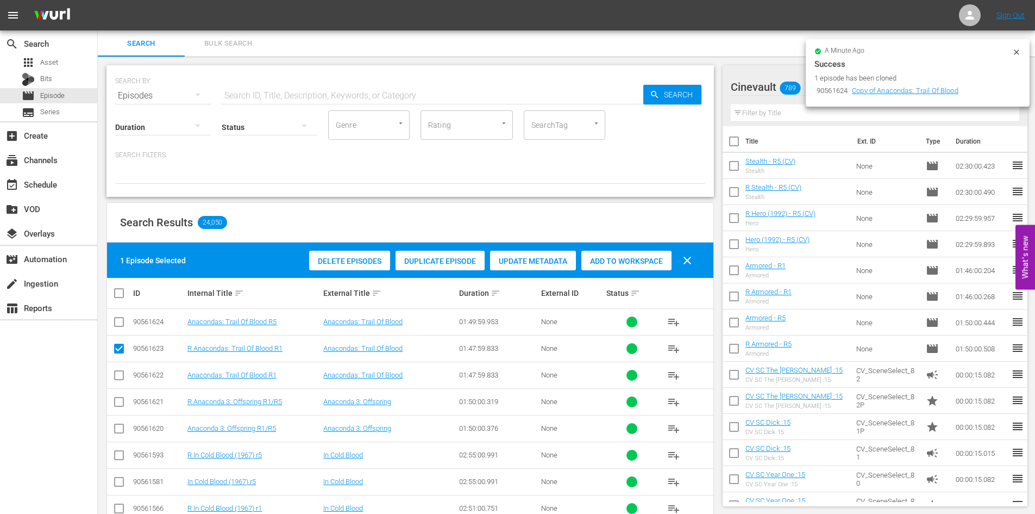
click at [457, 254] on div "Duplicate Episode" at bounding box center [440, 261] width 89 height 21
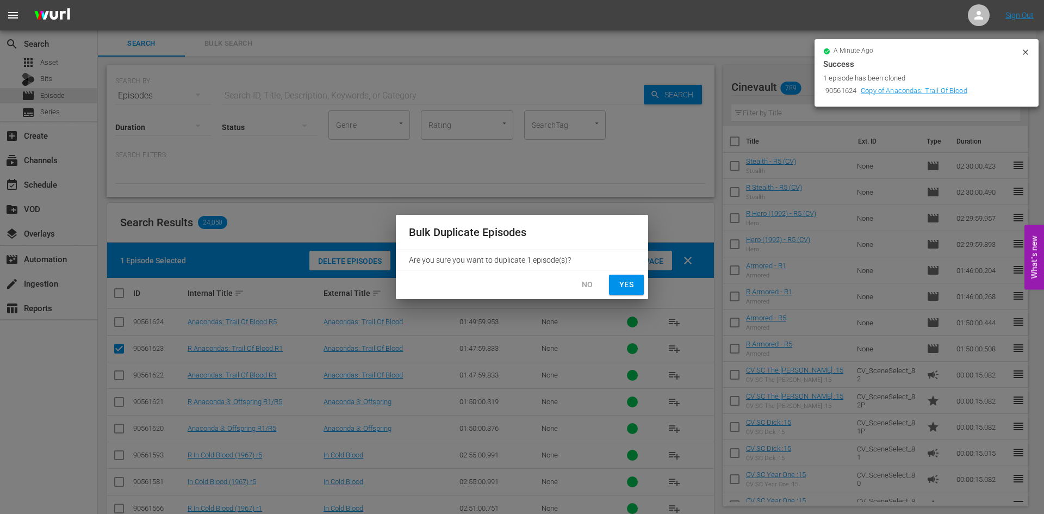
click at [627, 284] on span "Yes" at bounding box center [625, 285] width 17 height 14
checkbox input "false"
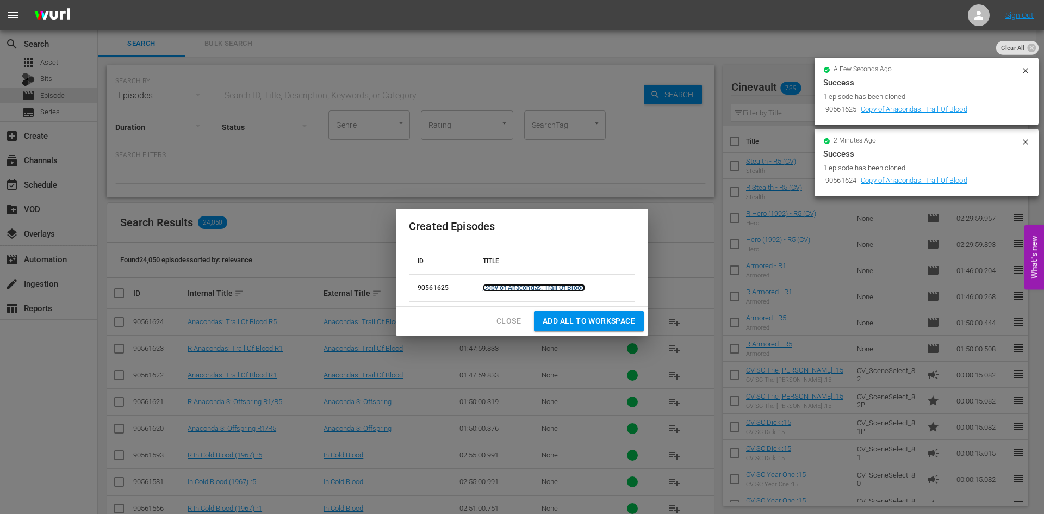
click at [512, 285] on link "Copy of Anacondas: Trail Of Blood" at bounding box center [534, 288] width 102 height 8
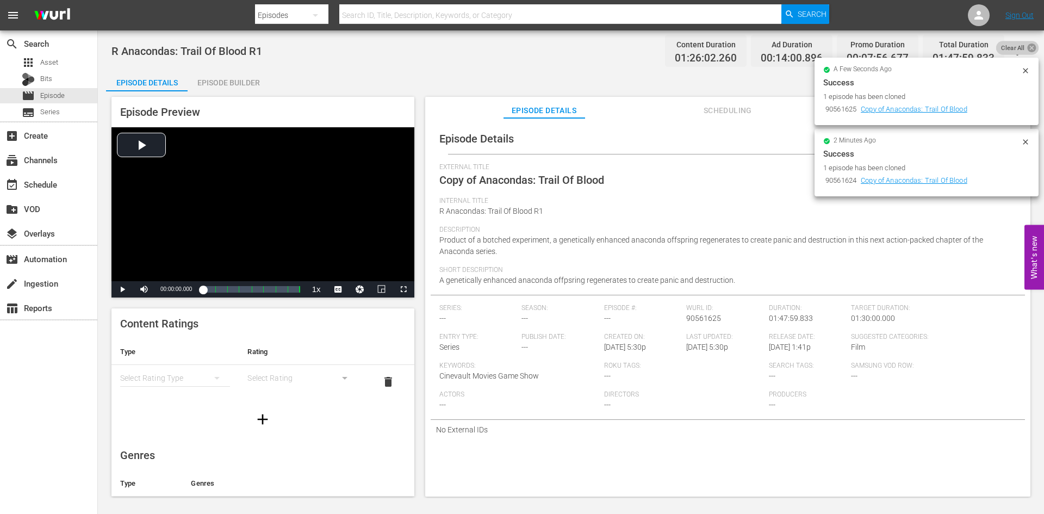
click at [1026, 51] on icon at bounding box center [1031, 47] width 10 height 10
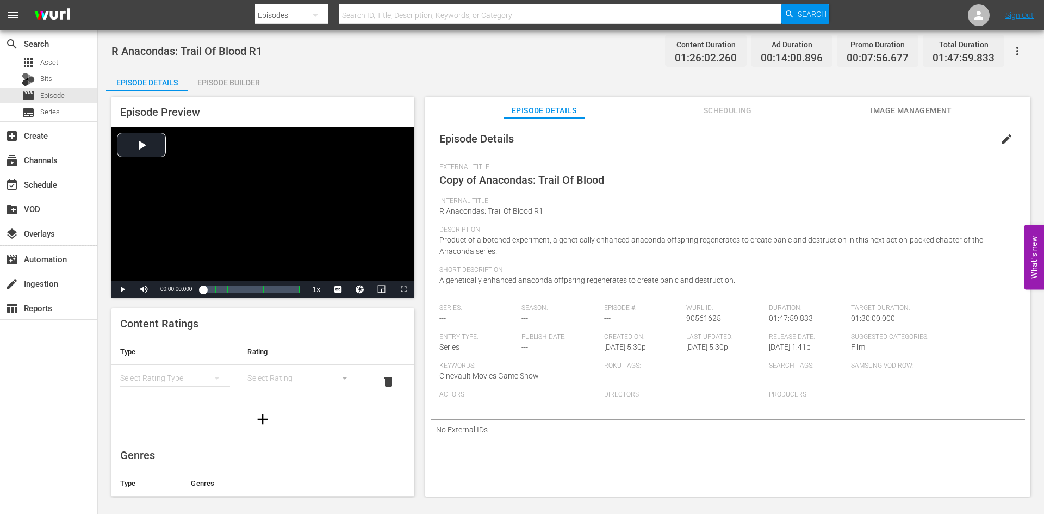
click at [1000, 140] on span "edit" at bounding box center [1006, 139] width 13 height 13
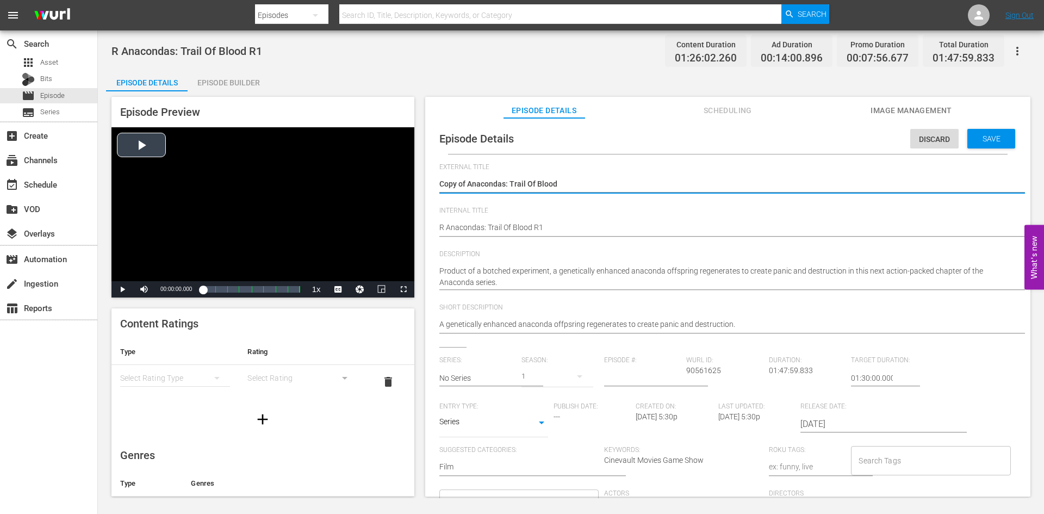
drag, startPoint x: 470, startPoint y: 183, endPoint x: 406, endPoint y: 184, distance: 63.6
type textarea "Anacondas: Trail Of Blood"
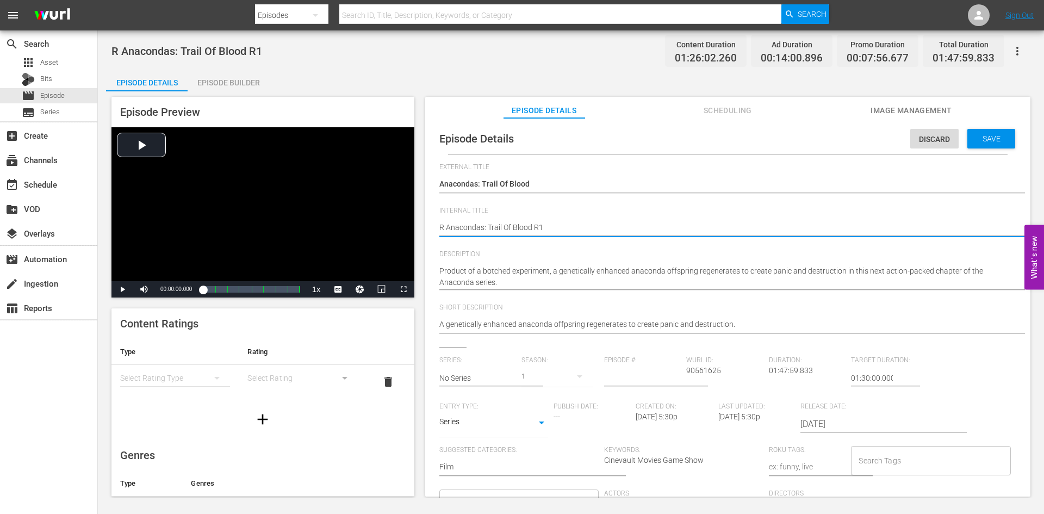
type textarea "R Anacondas: Trail Of Blood R"
type textarea "R Anacondas: Trail Of Blood R5"
click at [989, 146] on div "Save" at bounding box center [991, 139] width 48 height 20
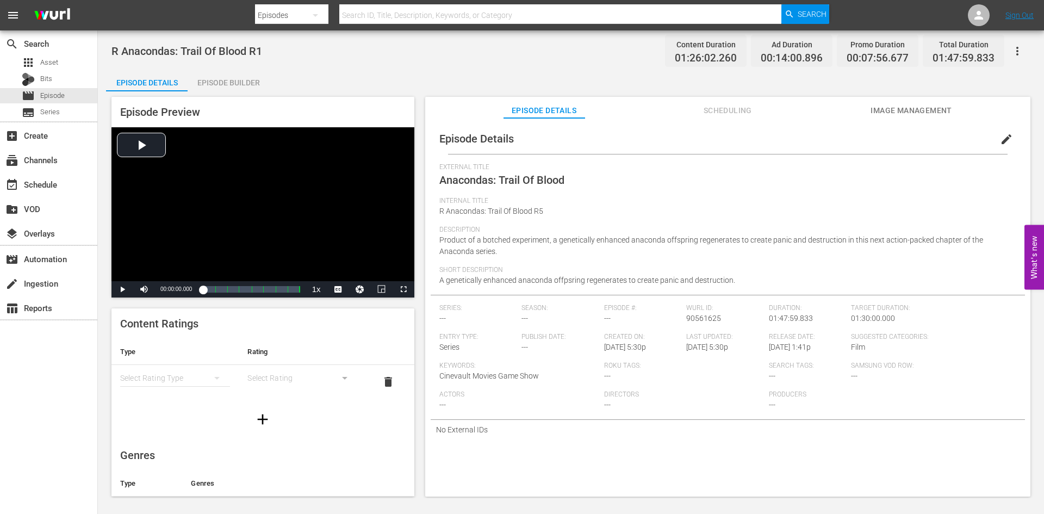
click at [218, 90] on div "Episode Builder" at bounding box center [229, 83] width 82 height 26
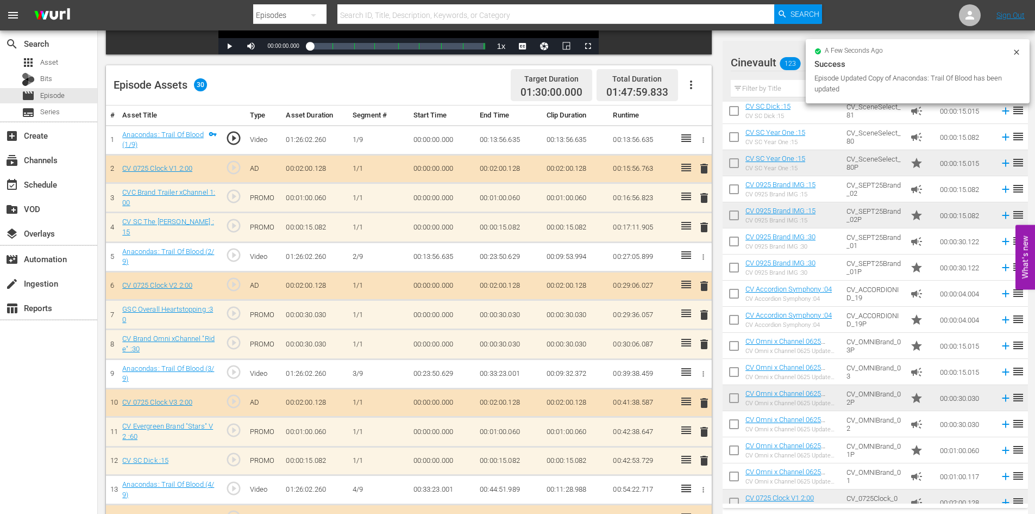
scroll to position [272, 0]
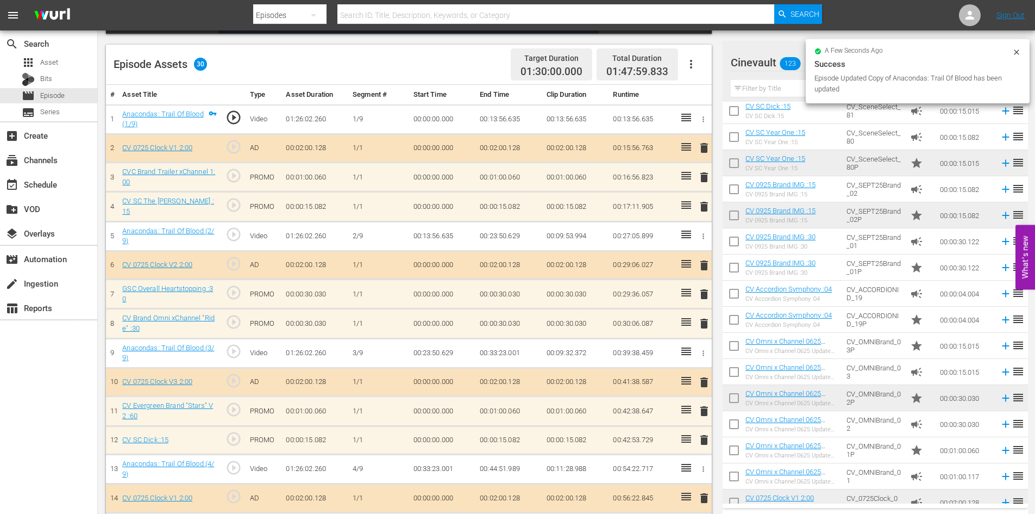
click at [789, 89] on input "text" at bounding box center [875, 88] width 289 height 17
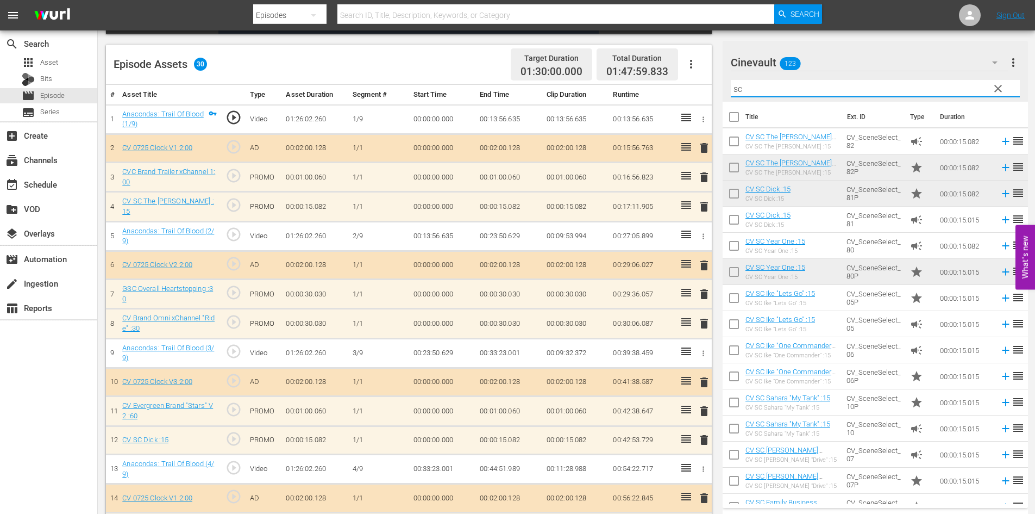
type input "sc"
click at [876, 62] on div "Cinevault 123" at bounding box center [869, 62] width 277 height 30
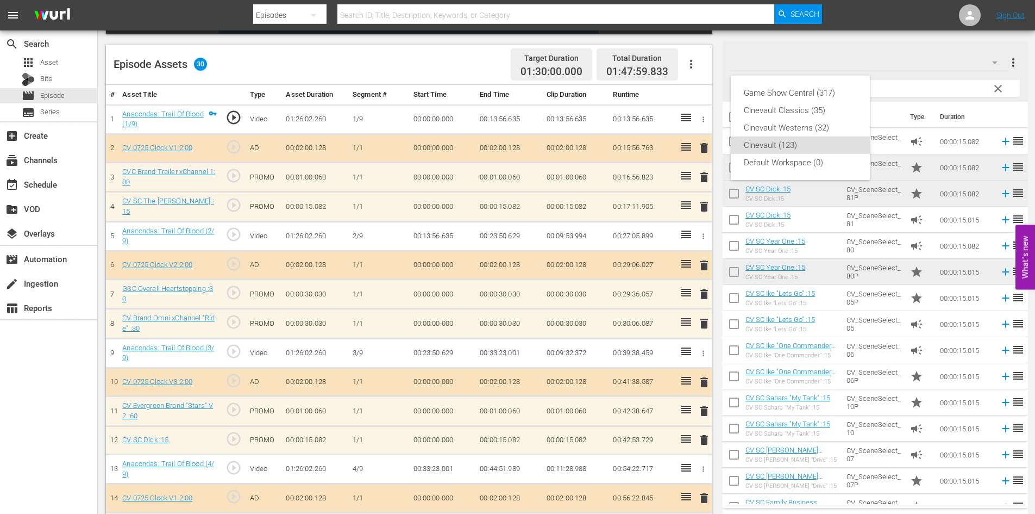
click at [1028, 95] on div "Game Show Central (317) Cinevault Classics (35) Cinevault Westerns (32) Cinevau…" at bounding box center [517, 257] width 1035 height 514
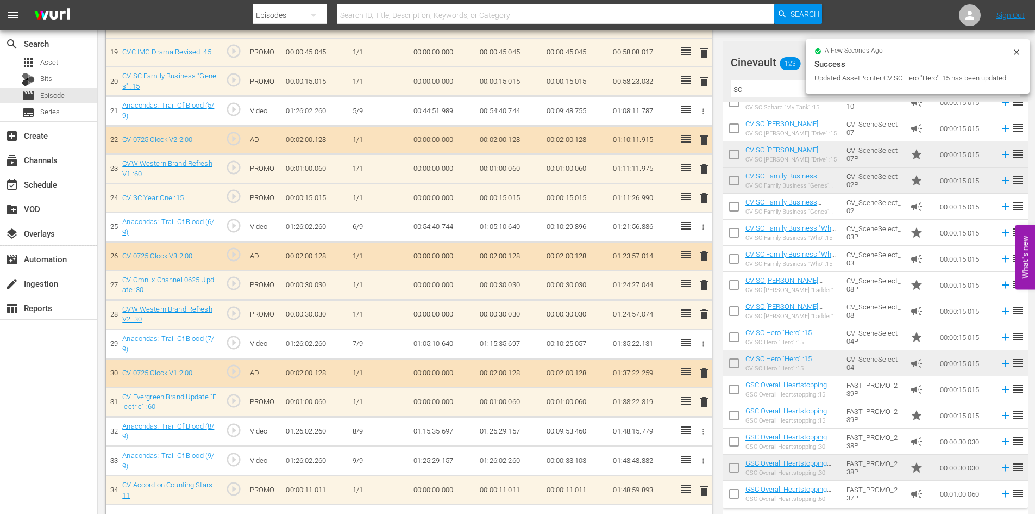
scroll to position [859, 0]
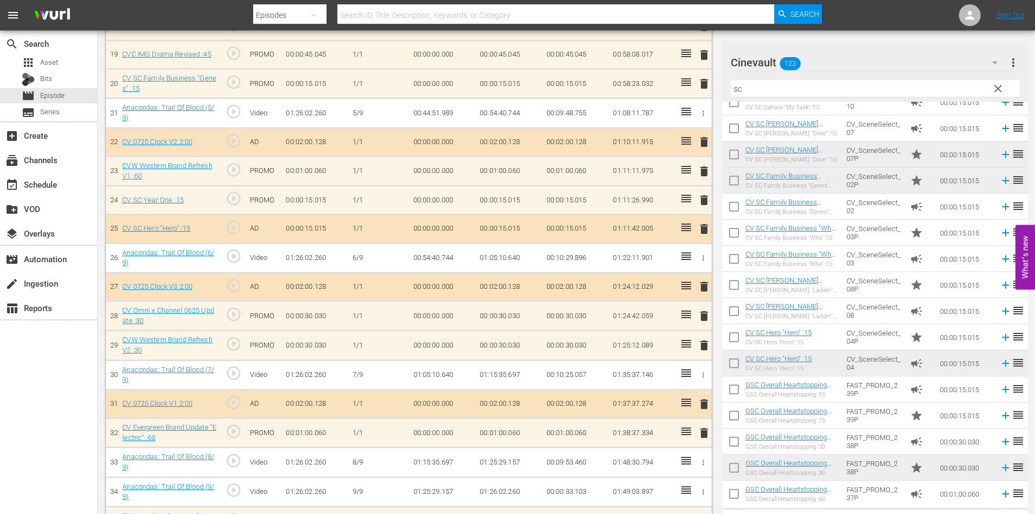
click at [705, 232] on span "delete" at bounding box center [704, 228] width 13 height 13
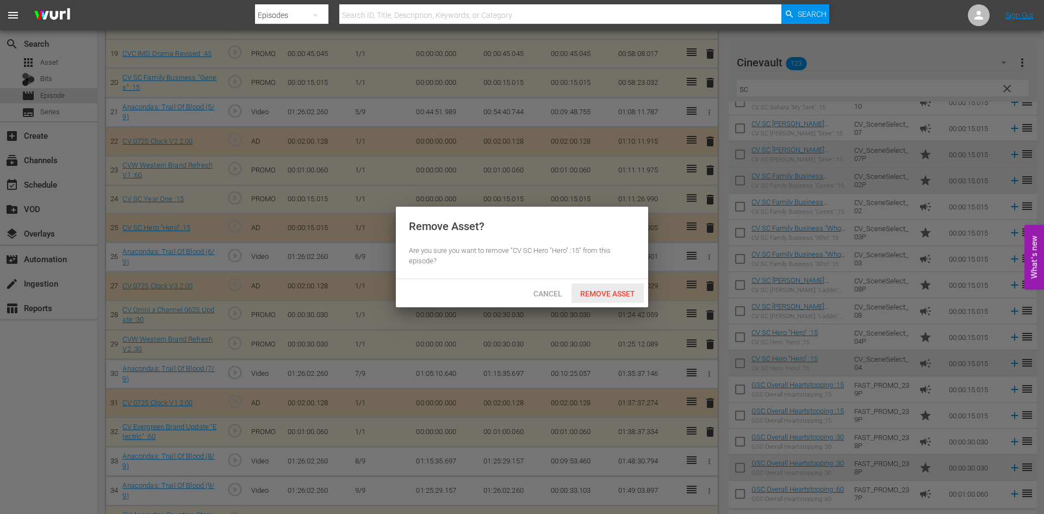
click at [628, 294] on span "Remove Asset" at bounding box center [607, 293] width 72 height 9
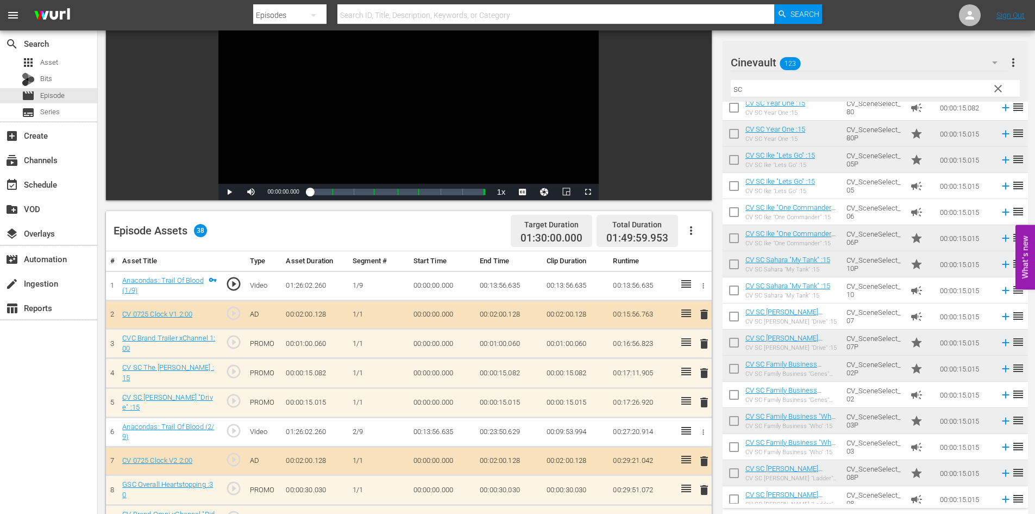
scroll to position [0, 0]
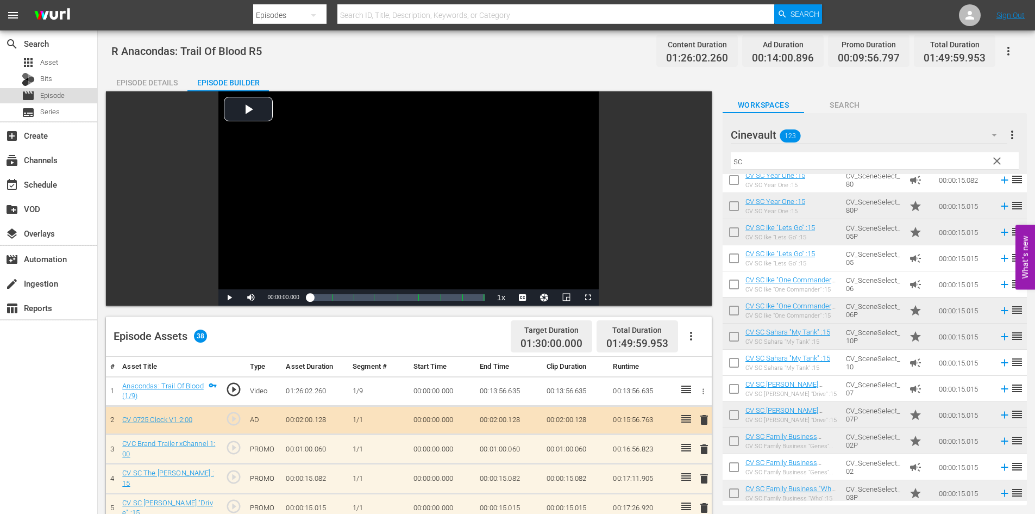
click at [78, 97] on div "movie Episode" at bounding box center [48, 95] width 97 height 15
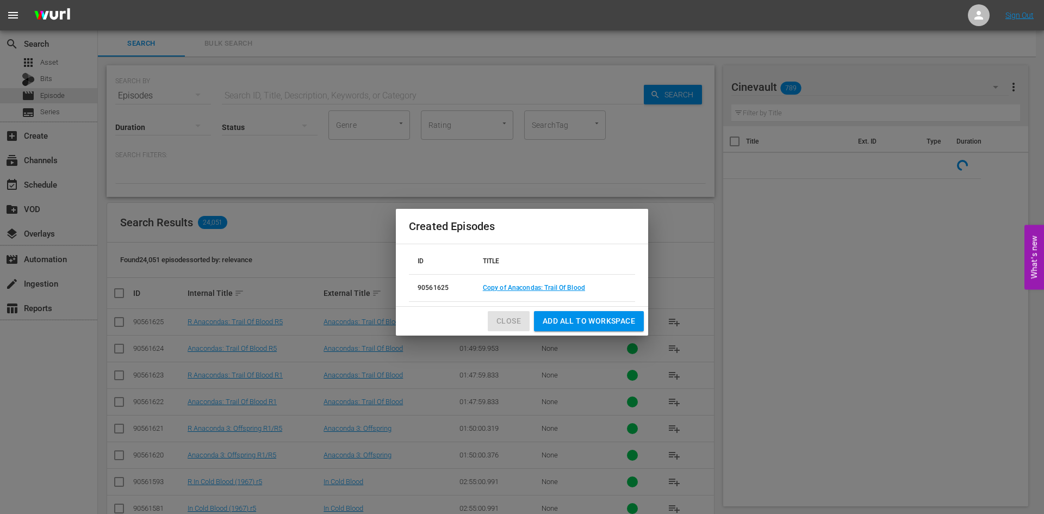
click at [513, 323] on span "Close" at bounding box center [508, 321] width 24 height 14
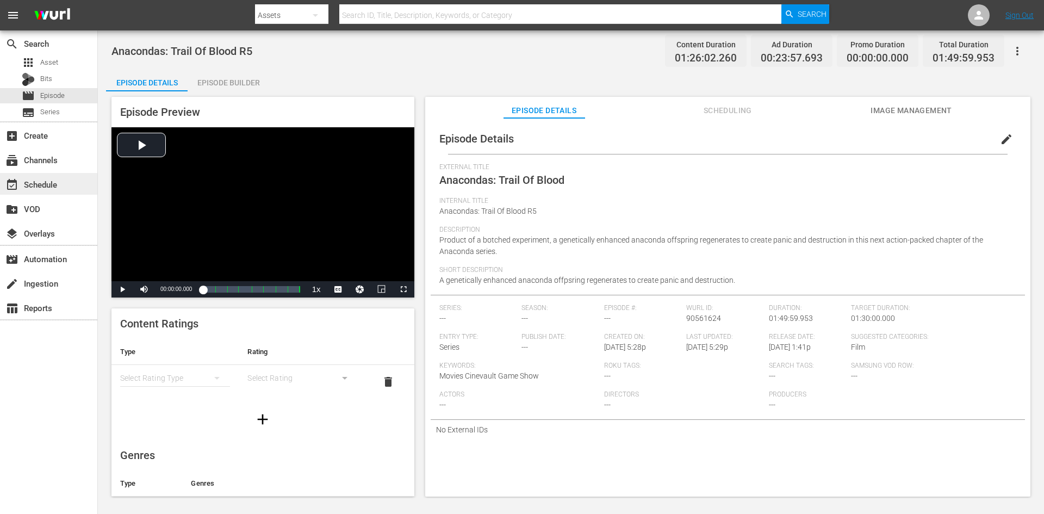
click at [84, 174] on div "event_available Schedule" at bounding box center [48, 184] width 97 height 22
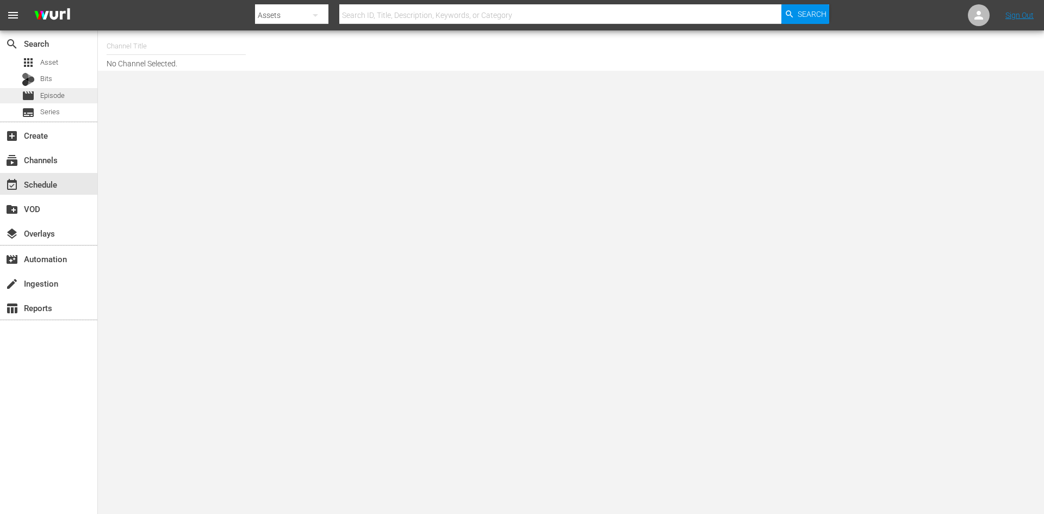
click at [70, 99] on div "movie Episode" at bounding box center [48, 95] width 97 height 15
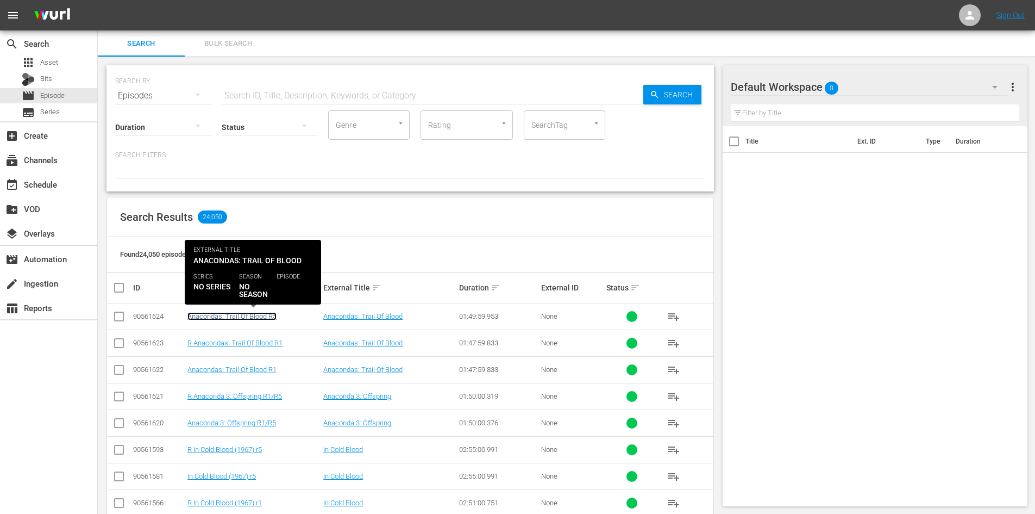
drag, startPoint x: 208, startPoint y: 318, endPoint x: 63, endPoint y: 320, distance: 145.1
click at [208, 318] on link "Anacondas: Trail Of Blood R5" at bounding box center [232, 316] width 89 height 8
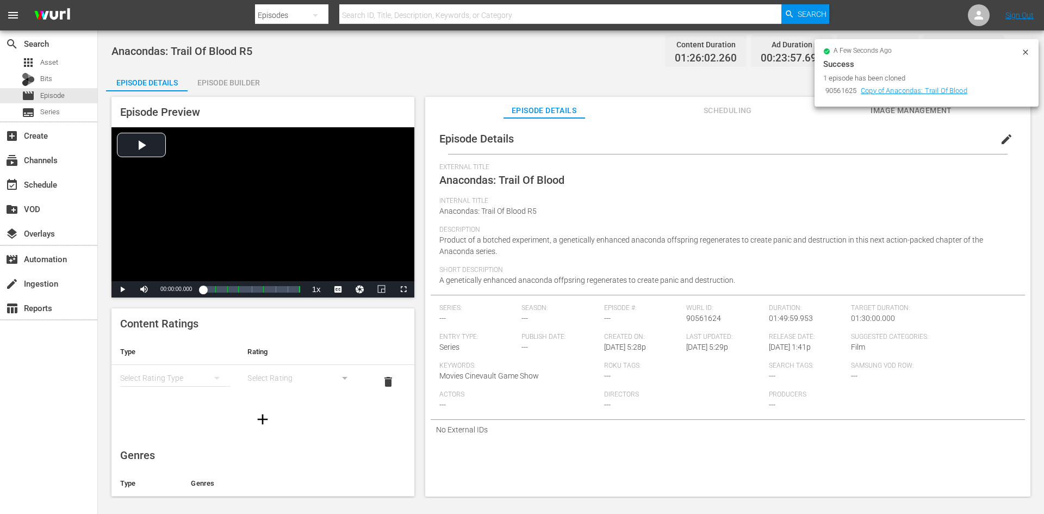
click at [251, 79] on div "Episode Builder" at bounding box center [229, 83] width 82 height 26
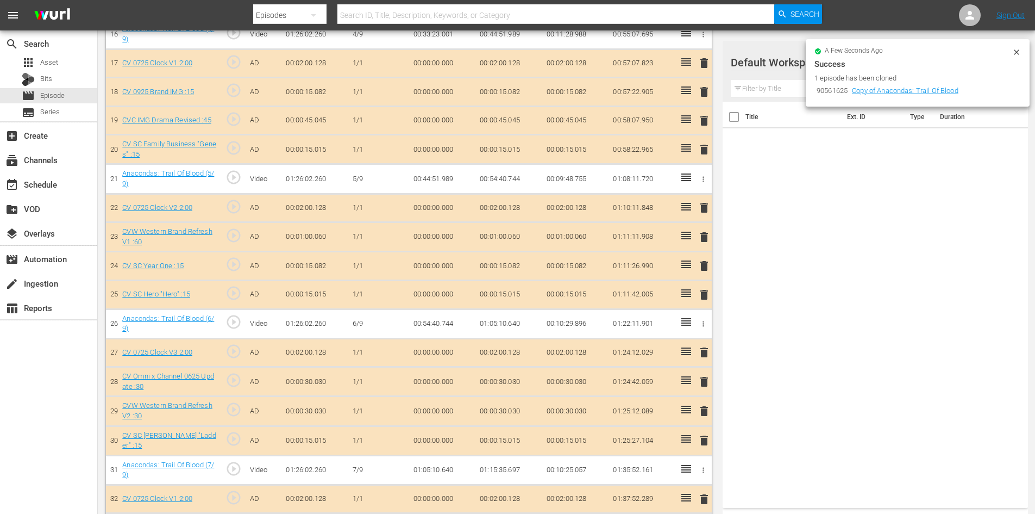
scroll to position [924, 0]
